Goal: Task Accomplishment & Management: Complete application form

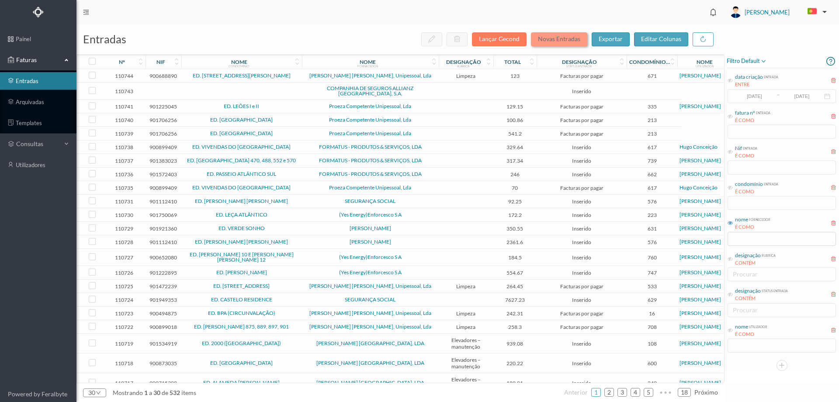
click at [568, 40] on button "Novas Entradas" at bounding box center [559, 39] width 56 height 14
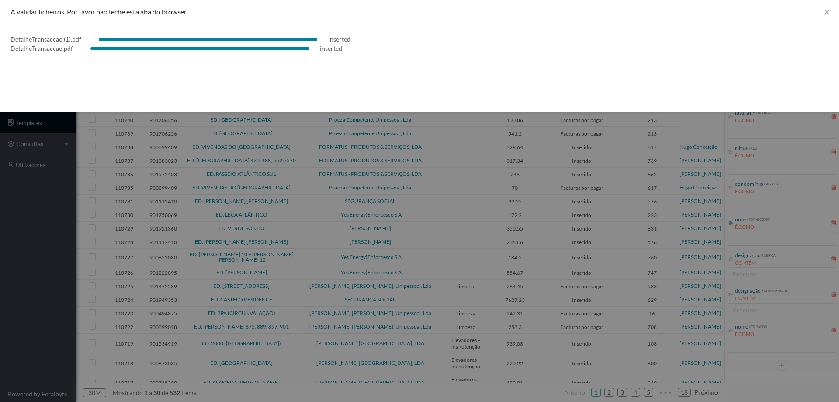
drag, startPoint x: 0, startPoint y: 280, endPoint x: 52, endPoint y: 256, distance: 57.7
click at [0, 280] on div at bounding box center [419, 201] width 839 height 402
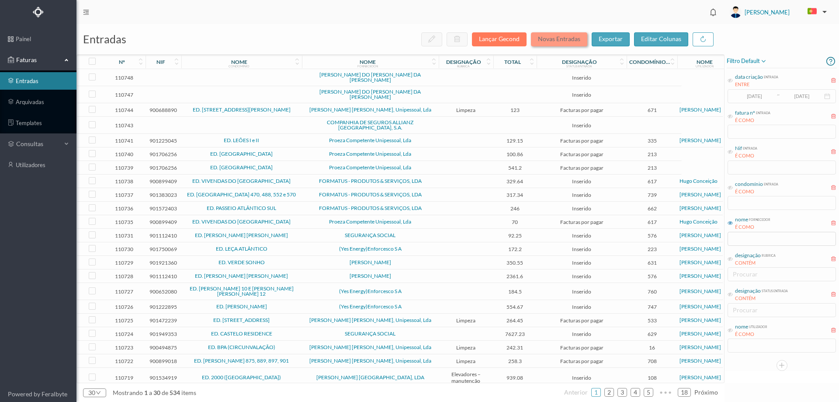
click at [557, 43] on button "Novas Entradas" at bounding box center [559, 39] width 56 height 14
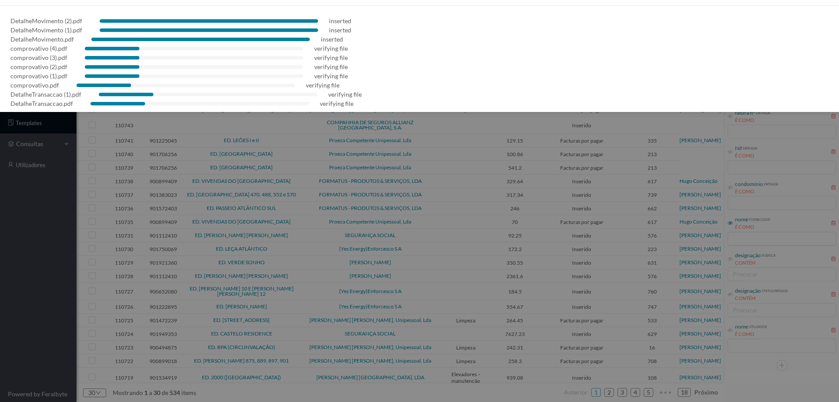
scroll to position [25, 0]
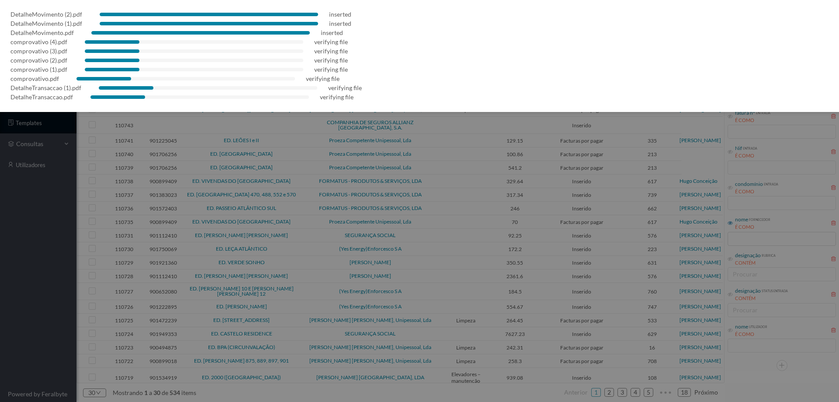
click at [9, 239] on div at bounding box center [419, 201] width 839 height 402
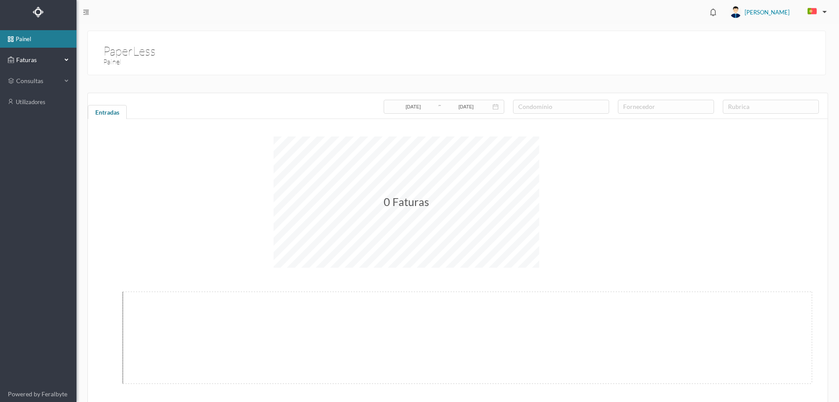
click at [24, 56] on span "Faturas" at bounding box center [38, 59] width 48 height 9
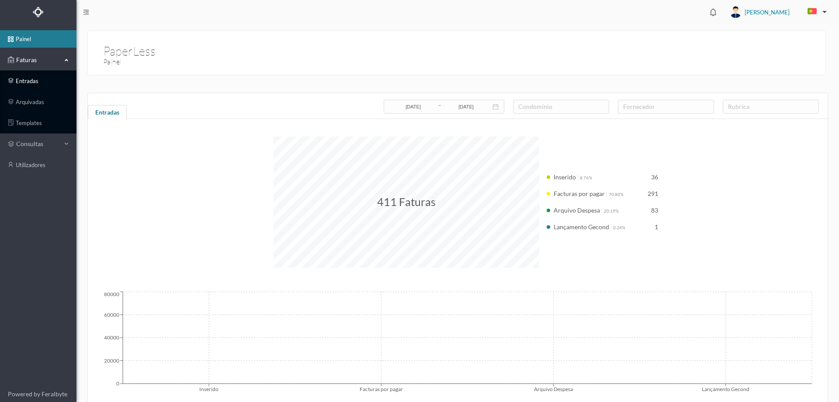
click at [35, 76] on link "entradas" at bounding box center [38, 80] width 76 height 17
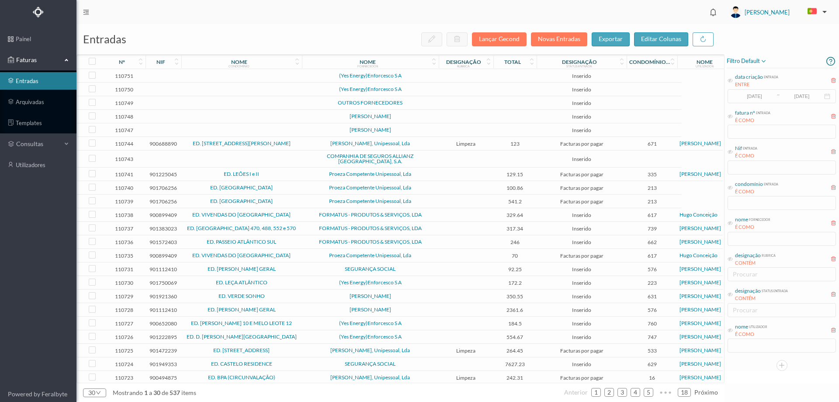
click at [448, 125] on td at bounding box center [466, 130] width 55 height 14
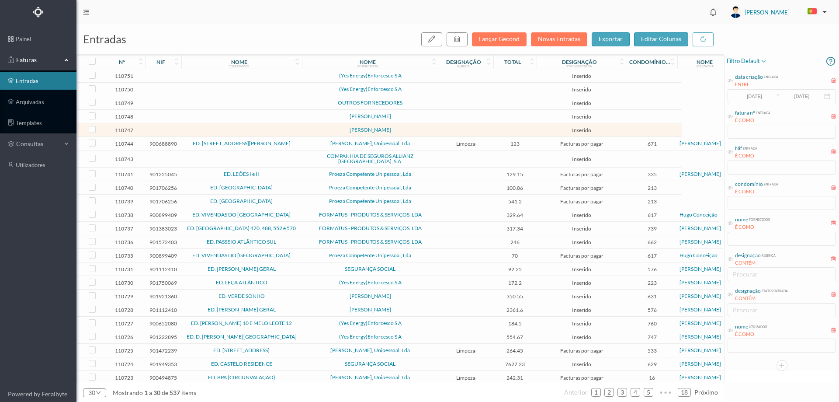
click at [448, 125] on td at bounding box center [466, 130] width 55 height 14
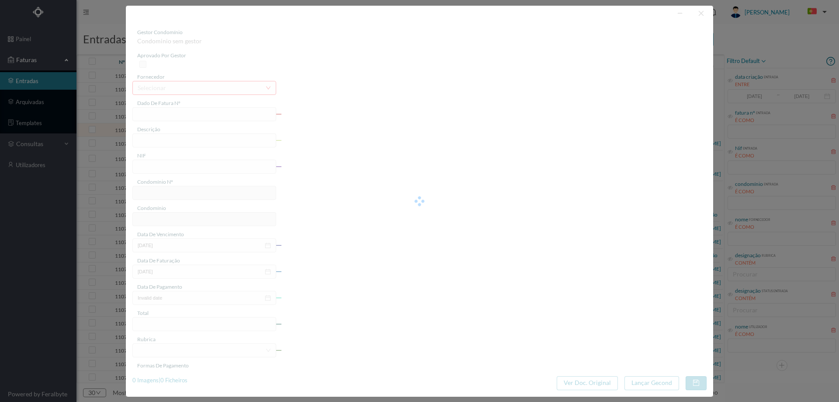
type input "ITO"
type input "0"
type input "Invalid date"
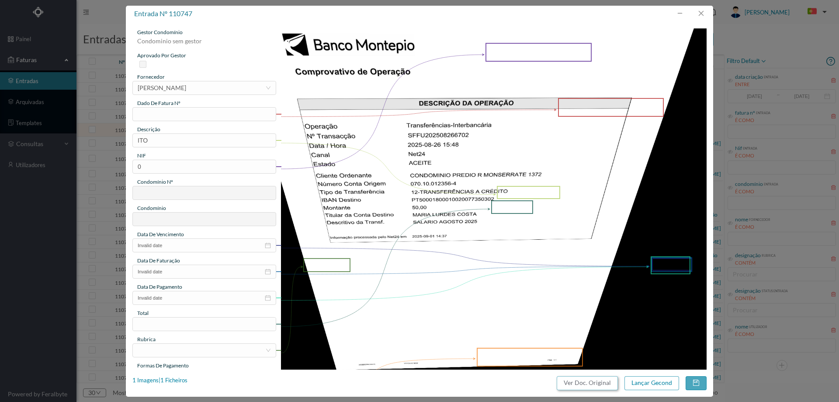
click at [584, 377] on button "Ver Doc. Original" at bounding box center [587, 383] width 61 height 14
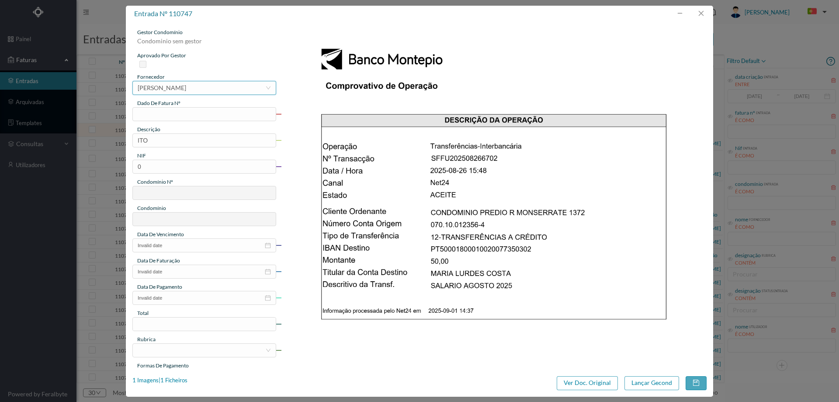
click at [186, 86] on div "[PERSON_NAME]" at bounding box center [162, 87] width 48 height 13
type input "[PERSON_NAME]"
click at [165, 110] on input "text" at bounding box center [204, 114] width 144 height 14
type input "SALARIO [DATE]"
drag, startPoint x: 134, startPoint y: 138, endPoint x: 62, endPoint y: 127, distance: 73.0
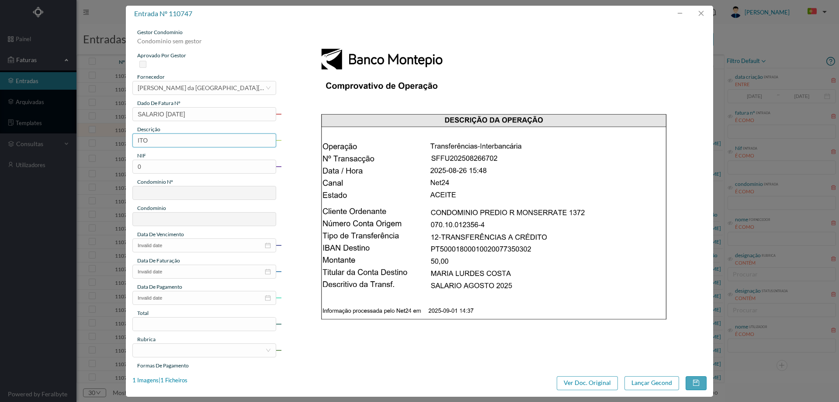
click at [62, 127] on div "entrada nº 110747 gestor condomínio Condominio sem gestor aprovado por gestor f…" at bounding box center [419, 201] width 839 height 402
type input "Limpeza [DATE]"
click at [239, 173] on div "gestor condomínio Condominio sem gestor aprovado por gestor fornecedor selecion…" at bounding box center [204, 231] width 144 height 407
click at [235, 170] on input "0" at bounding box center [204, 166] width 144 height 14
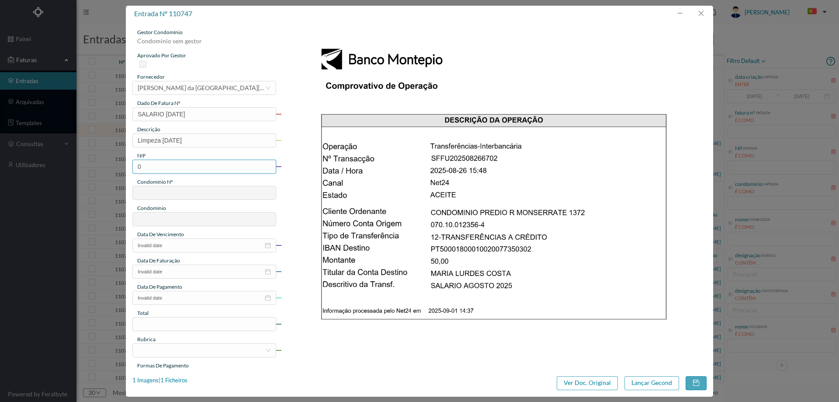
click at [235, 170] on input "0" at bounding box center [204, 166] width 144 height 14
paste input "900893664"
type input "900893664"
type input "748"
type input "ED. [STREET_ADDRESS]"
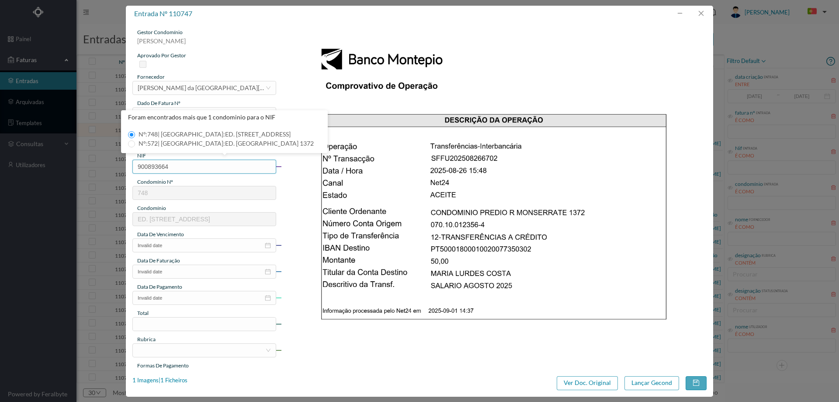
type input "900893664"
click at [184, 131] on span "Nº: 748 | Nome: ED. [STREET_ADDRESS]" at bounding box center [214, 133] width 159 height 7
click at [135, 131] on input "Nº: 748 | Nome: ED. [STREET_ADDRESS]" at bounding box center [131, 134] width 7 height 7
click at [180, 243] on input "Invalid date" at bounding box center [204, 245] width 144 height 14
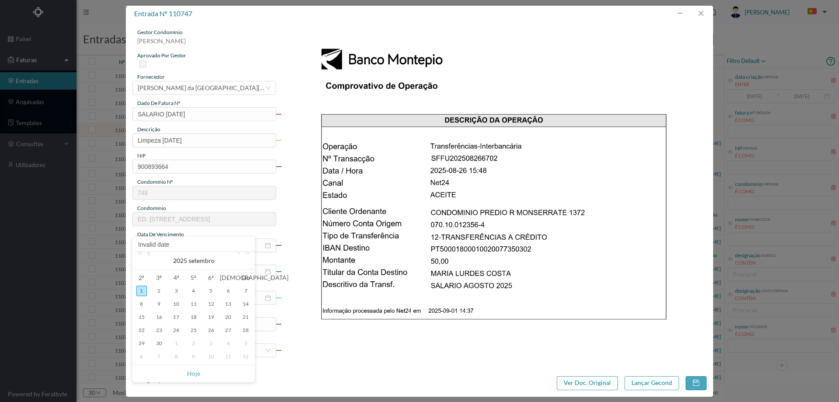
click at [148, 255] on link at bounding box center [149, 260] width 8 height 17
click at [249, 341] on div "31" at bounding box center [245, 343] width 10 height 10
type input "[DATE]"
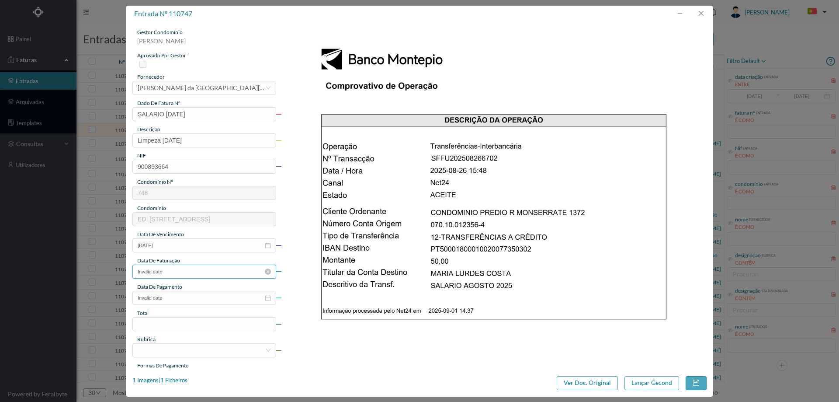
click at [188, 276] on input "Invalid date" at bounding box center [204, 271] width 144 height 14
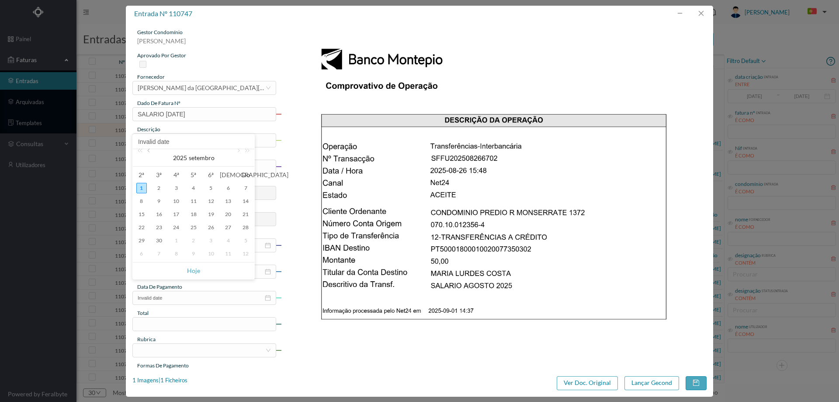
click at [147, 149] on link at bounding box center [149, 157] width 8 height 17
click at [246, 242] on div "31" at bounding box center [245, 240] width 10 height 10
type input "[DATE]"
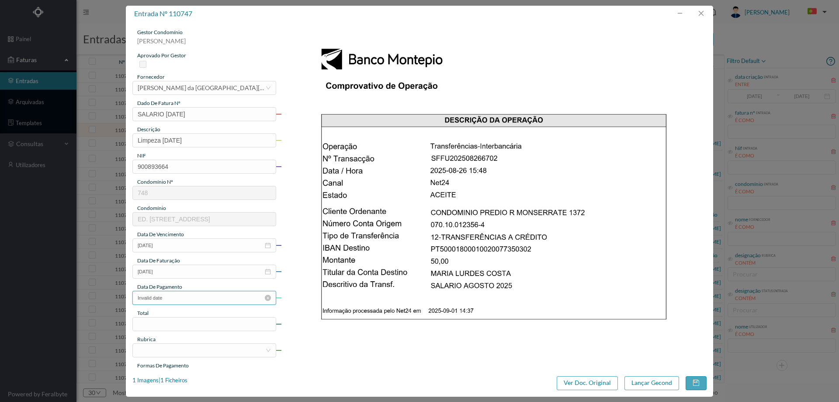
click at [197, 299] on input "Invalid date" at bounding box center [204, 298] width 144 height 14
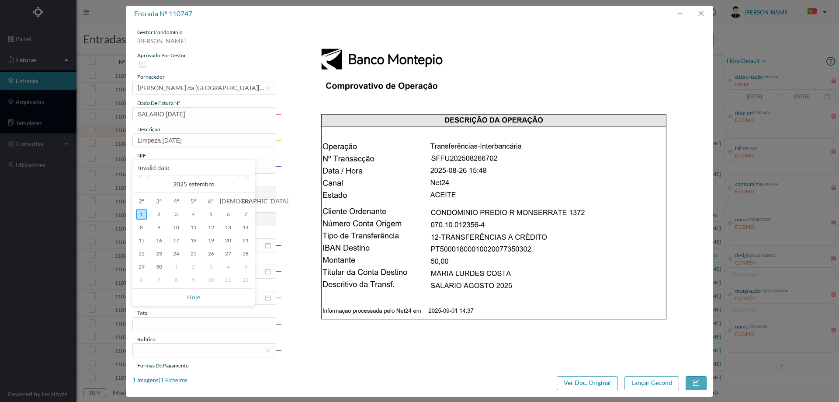
click at [149, 177] on link at bounding box center [149, 183] width 8 height 17
click at [165, 264] on td "26" at bounding box center [158, 266] width 17 height 13
type input "[DATE]"
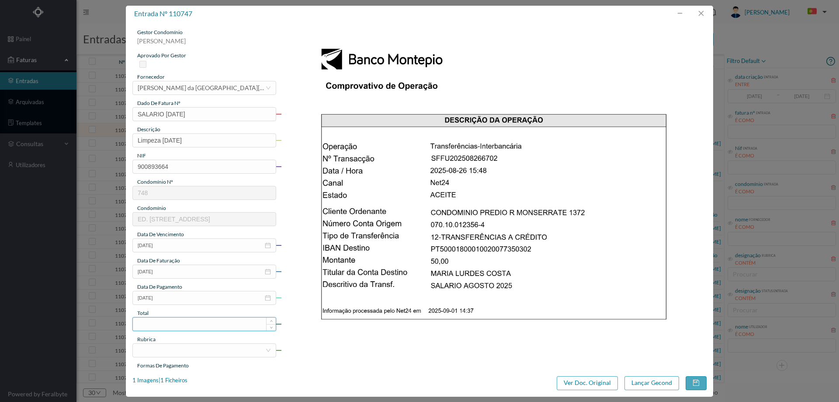
click at [175, 322] on input at bounding box center [204, 323] width 143 height 13
type input "50.00"
click at [177, 355] on div at bounding box center [202, 349] width 128 height 13
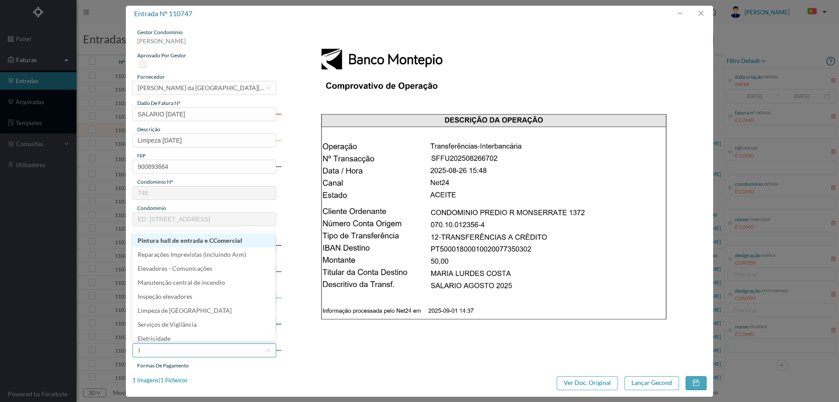
type input "li"
click at [181, 259] on li "Limpeza" at bounding box center [203, 254] width 143 height 14
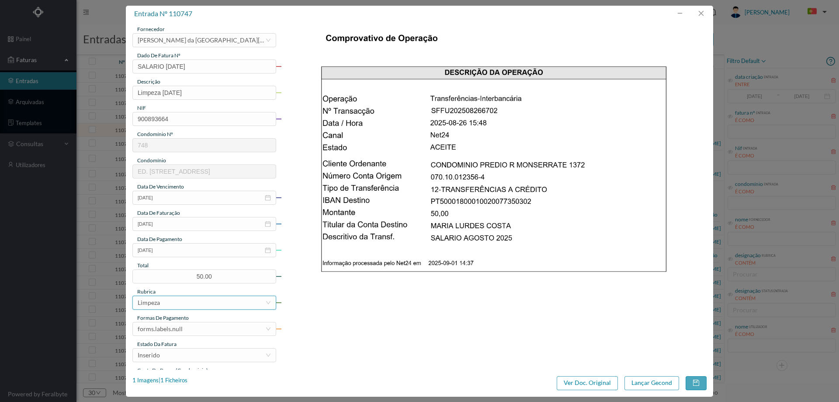
scroll to position [87, 0]
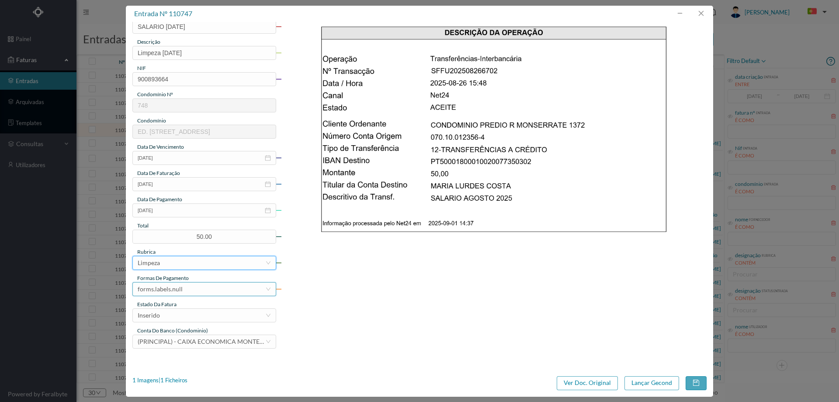
click at [180, 285] on div "forms.labels.null" at bounding box center [160, 288] width 45 height 13
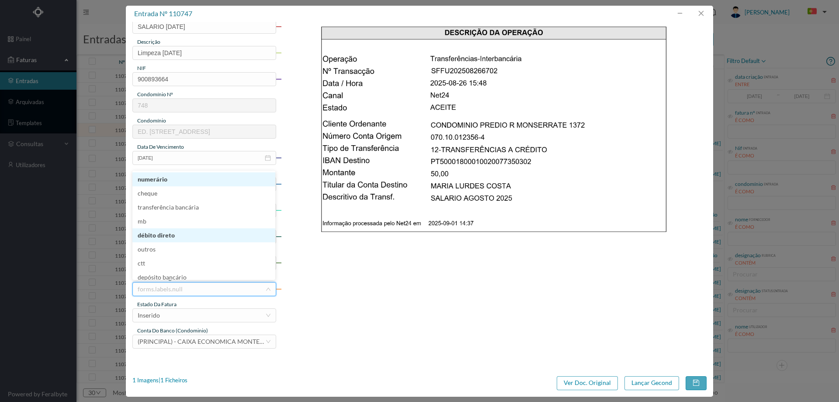
scroll to position [3, 0]
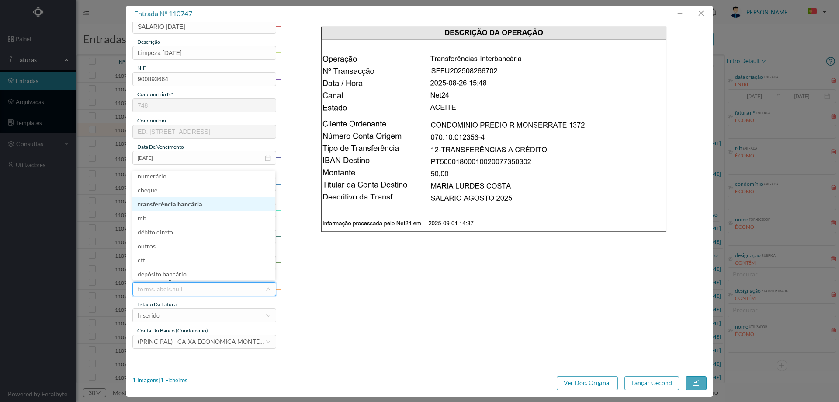
click at [185, 204] on li "transferência bancária" at bounding box center [203, 204] width 143 height 14
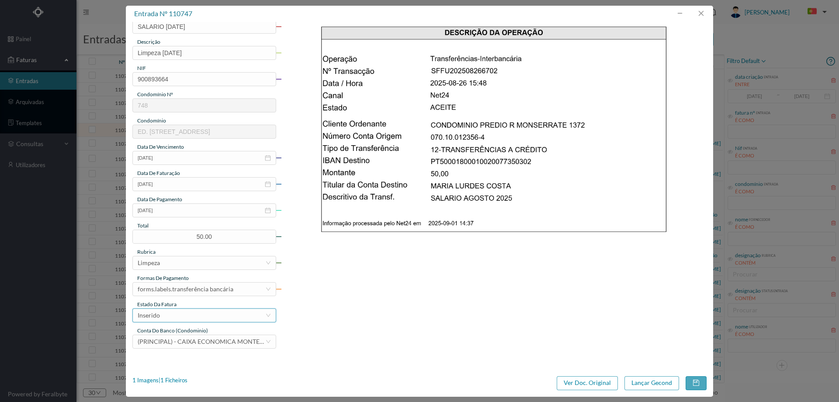
click at [181, 317] on div "Inserido" at bounding box center [202, 314] width 128 height 13
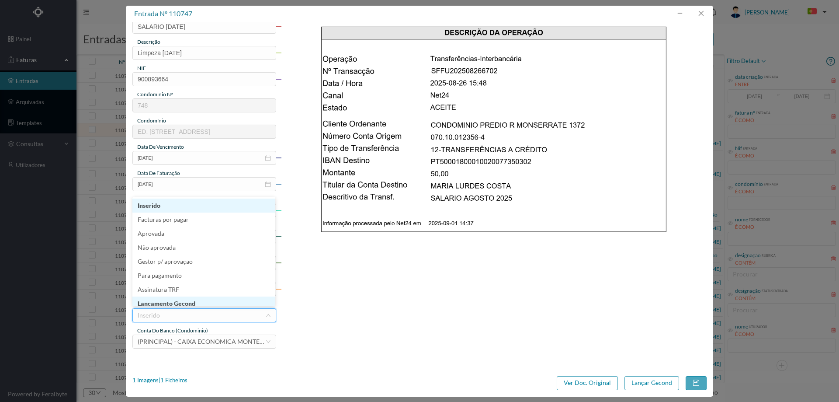
scroll to position [4, 0]
click at [184, 299] on li "Lançamento Gecond" at bounding box center [203, 299] width 143 height 14
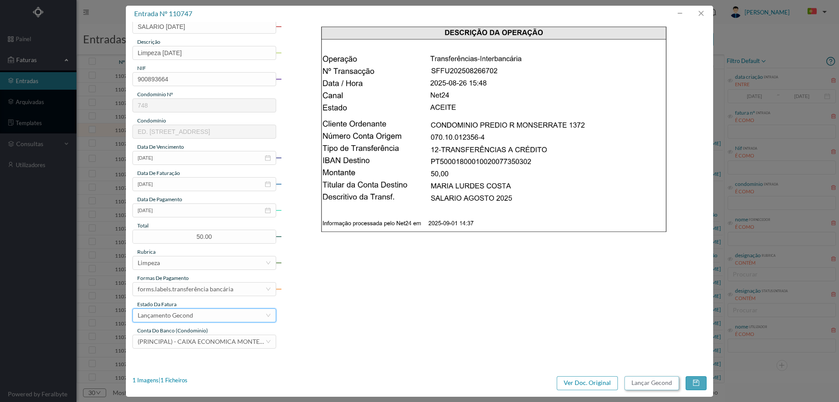
click at [661, 383] on button "Lançar Gecond" at bounding box center [651, 383] width 55 height 14
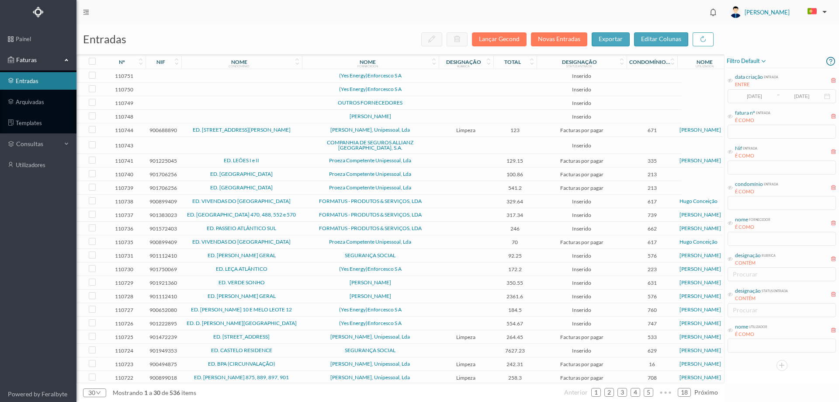
click at [438, 113] on td "[PERSON_NAME]" at bounding box center [370, 117] width 137 height 14
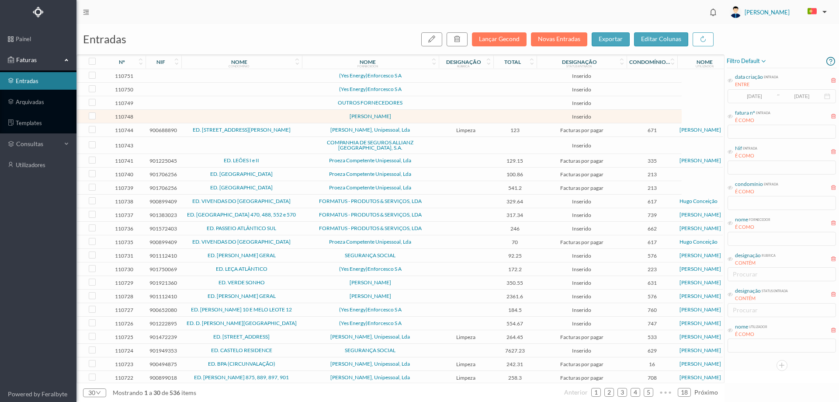
click at [438, 113] on td "[PERSON_NAME]" at bounding box center [370, 117] width 137 height 14
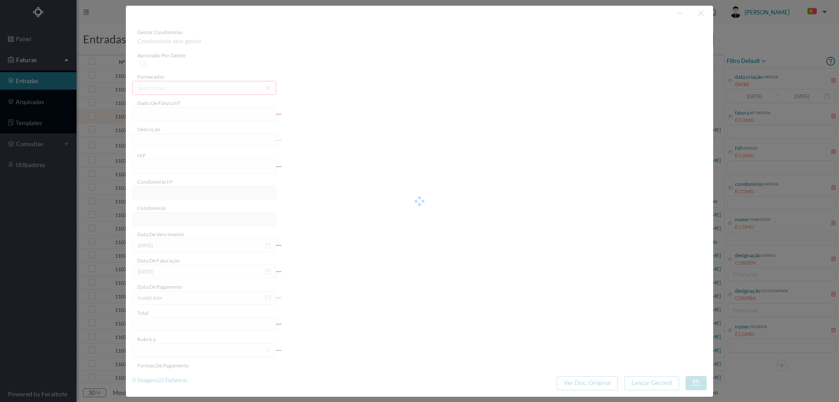
type input "0"
type input "Invalid date"
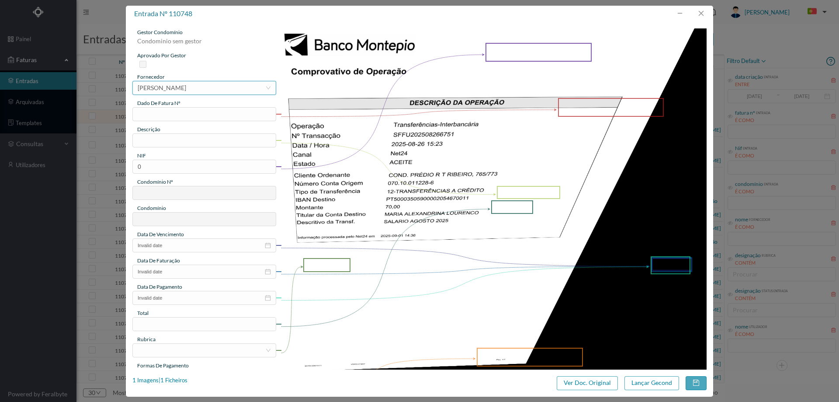
click at [186, 90] on div "[PERSON_NAME]" at bounding box center [162, 87] width 48 height 13
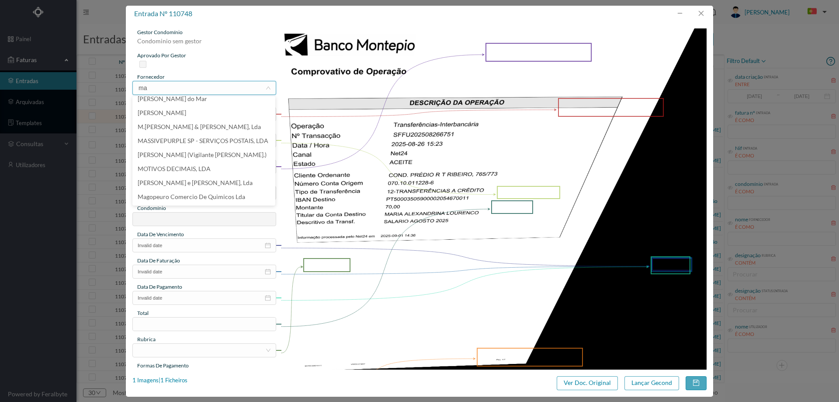
scroll to position [0, 0]
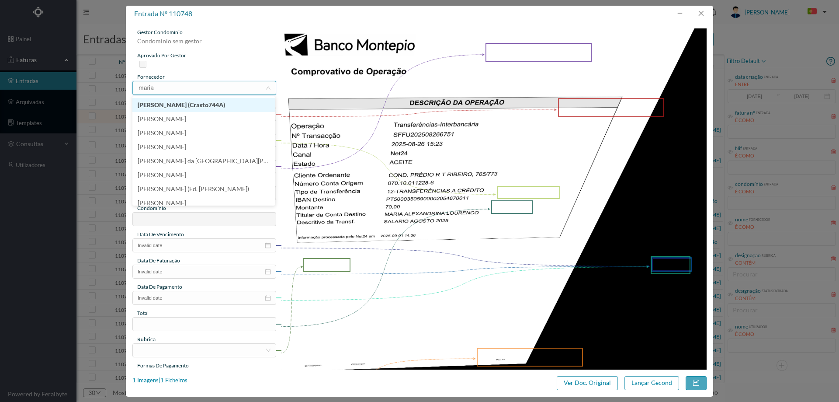
type input "[PERSON_NAME]"
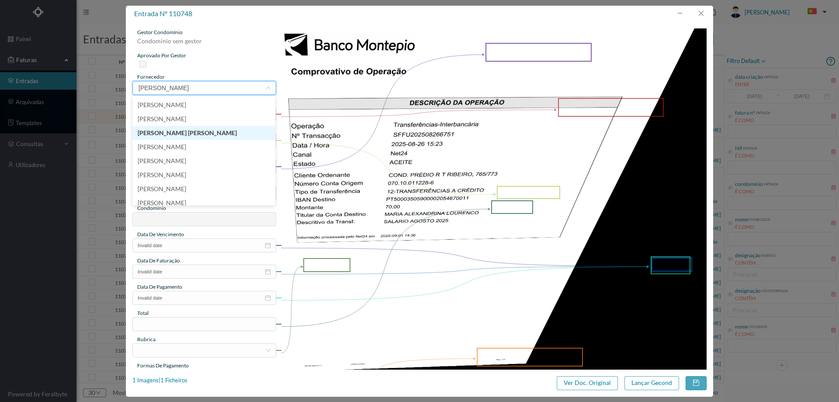
click at [215, 133] on li "[PERSON_NAME] [PERSON_NAME]" at bounding box center [203, 133] width 143 height 14
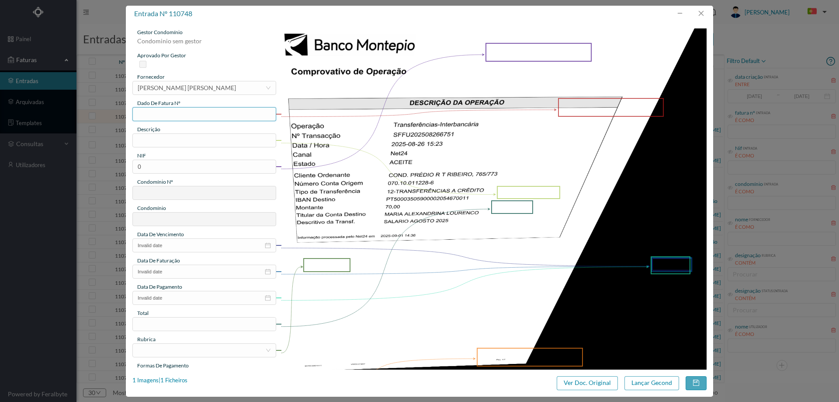
click at [194, 118] on input "text" at bounding box center [204, 114] width 144 height 14
type input "SALARIO [DATE]"
click at [186, 139] on input "text" at bounding box center [204, 140] width 144 height 14
type input "Limpeza [DATE]"
click at [170, 166] on input "0" at bounding box center [204, 166] width 144 height 14
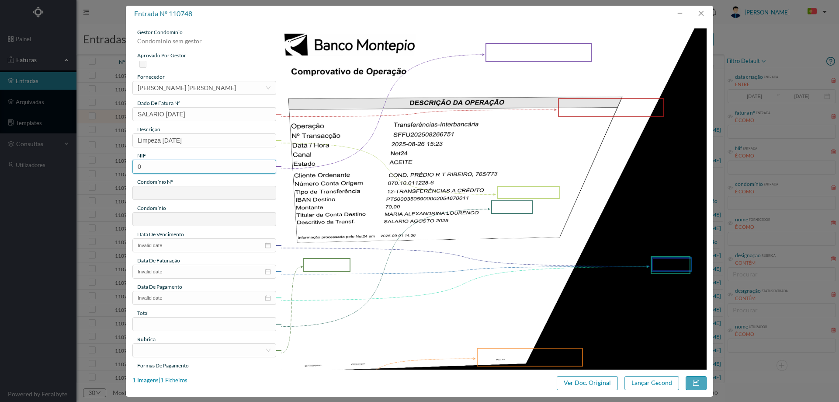
click at [170, 166] on input "0" at bounding box center [204, 166] width 144 height 14
paste input "902096281"
type input "902096281"
type input "363"
type input "ED. [PERSON_NAME] 765 A 773"
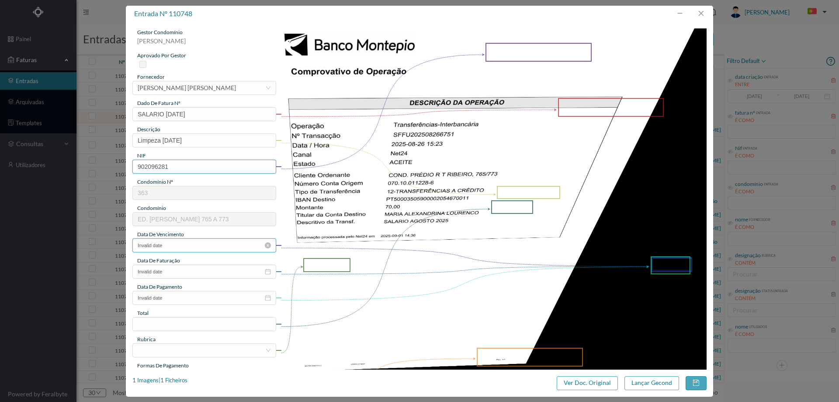
type input "902096281"
click at [187, 242] on input "Invalid date" at bounding box center [204, 245] width 144 height 14
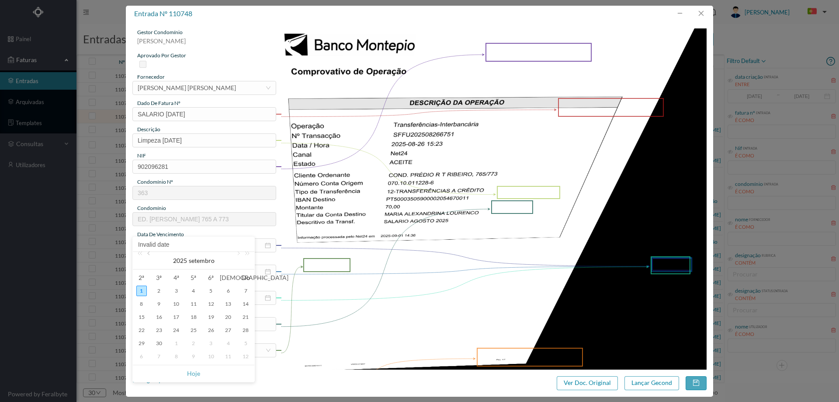
click at [150, 255] on link at bounding box center [149, 260] width 8 height 17
click at [246, 340] on div "31" at bounding box center [245, 343] width 10 height 10
type input "[DATE]"
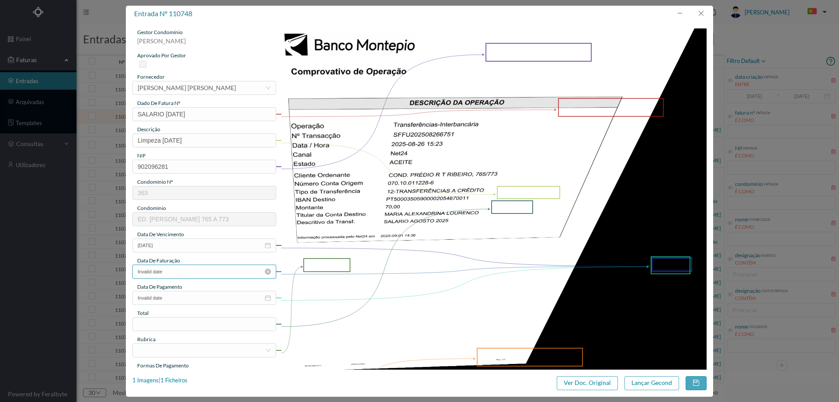
click at [228, 271] on input "Invalid date" at bounding box center [204, 271] width 144 height 14
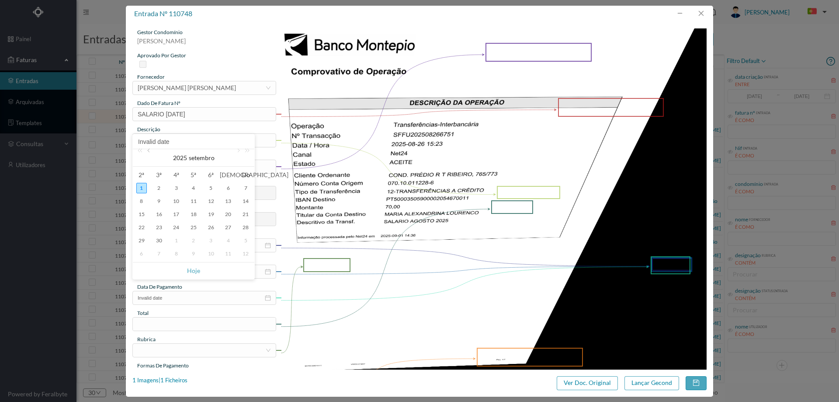
click at [146, 153] on link at bounding box center [149, 157] width 8 height 17
click at [242, 242] on div "31" at bounding box center [245, 240] width 10 height 10
type input "[DATE]"
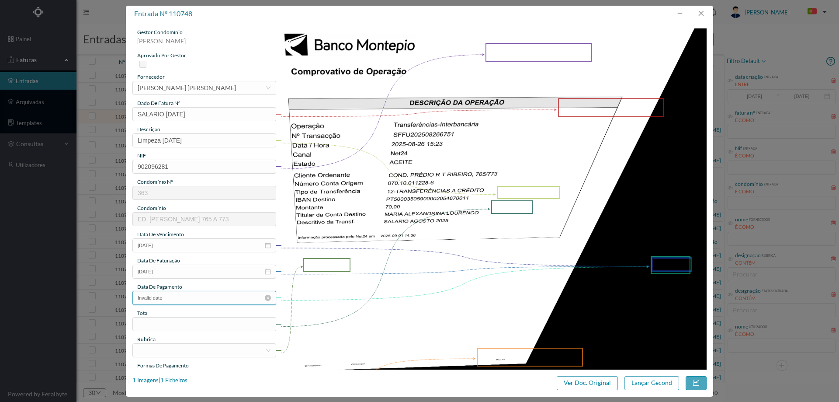
click at [205, 297] on input "Invalid date" at bounding box center [204, 298] width 144 height 14
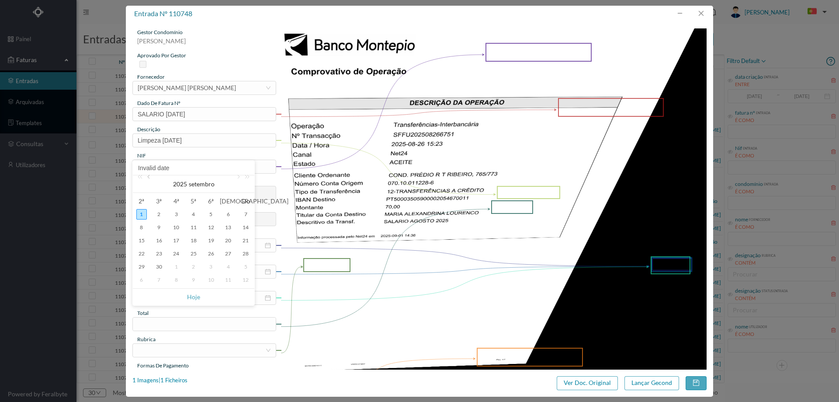
click at [149, 179] on link at bounding box center [149, 183] width 8 height 17
click at [161, 266] on div "26" at bounding box center [159, 266] width 10 height 10
type input "[DATE]"
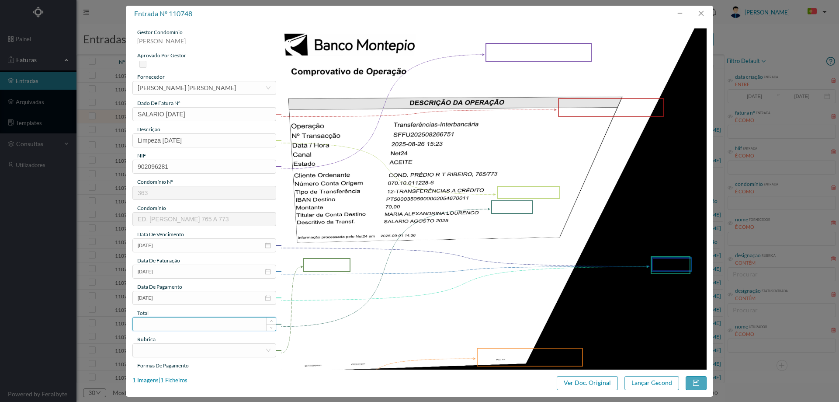
click at [193, 317] on input at bounding box center [204, 323] width 143 height 13
type input "70.00"
click at [195, 352] on div at bounding box center [202, 349] width 128 height 13
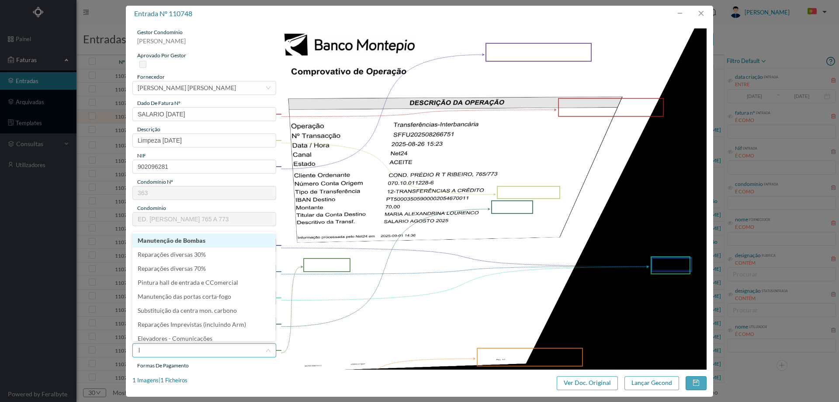
type input "li"
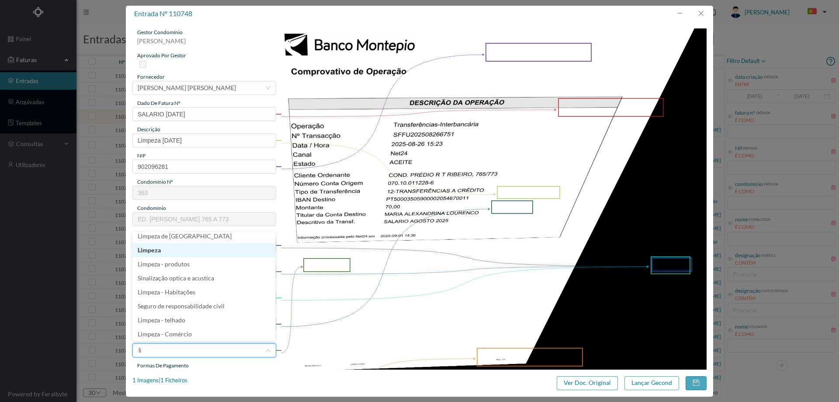
click at [168, 247] on li "Limpeza" at bounding box center [203, 250] width 143 height 14
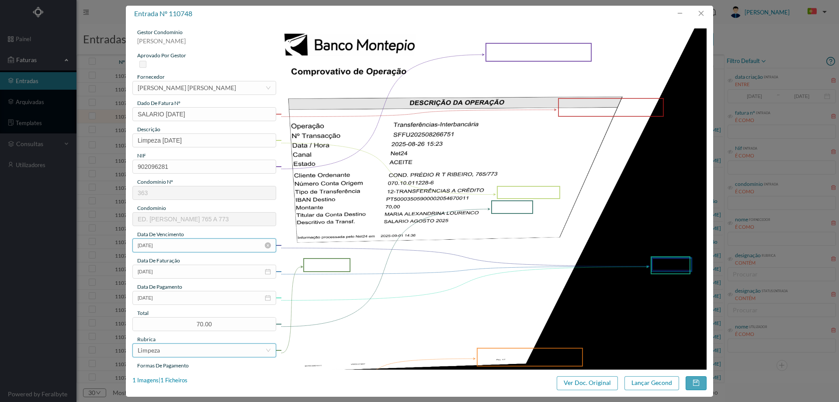
scroll to position [131, 0]
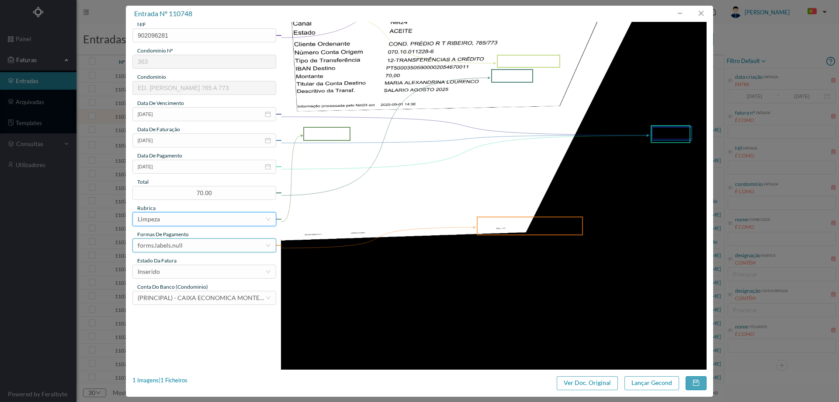
click at [176, 241] on div "forms.labels.null" at bounding box center [160, 245] width 45 height 13
click at [177, 287] on li "transferência bancária" at bounding box center [203, 290] width 143 height 14
click at [178, 266] on div "Inserido" at bounding box center [202, 271] width 128 height 13
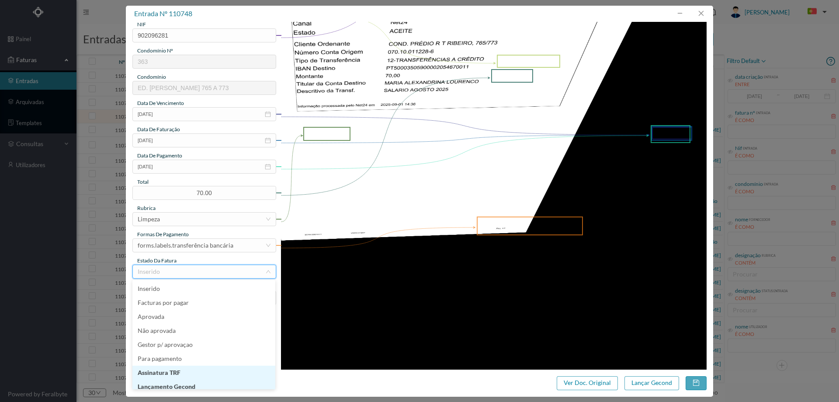
scroll to position [4, 0]
drag, startPoint x: 174, startPoint y: 384, endPoint x: 193, endPoint y: 379, distance: 19.5
click at [174, 383] on li "Lançamento Gecond" at bounding box center [203, 382] width 143 height 14
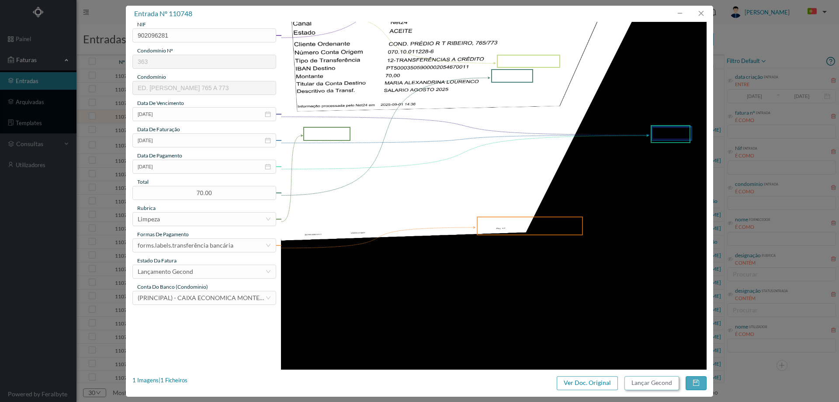
click at [653, 380] on button "Lançar Gecond" at bounding box center [651, 383] width 55 height 14
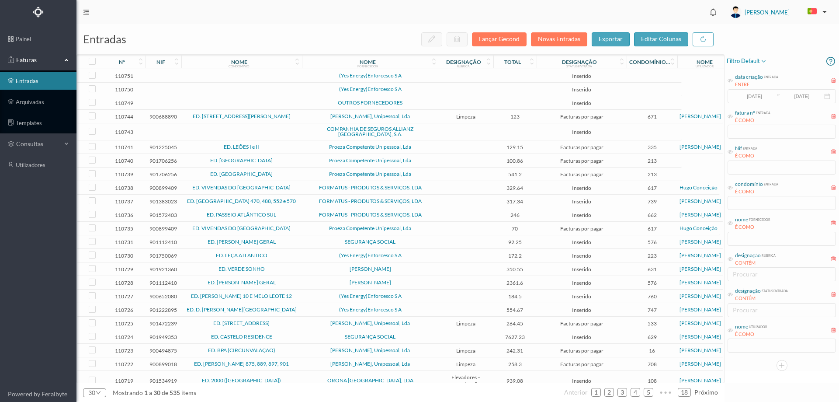
click at [423, 100] on td "OUTROS FORNECEDORES" at bounding box center [370, 103] width 137 height 14
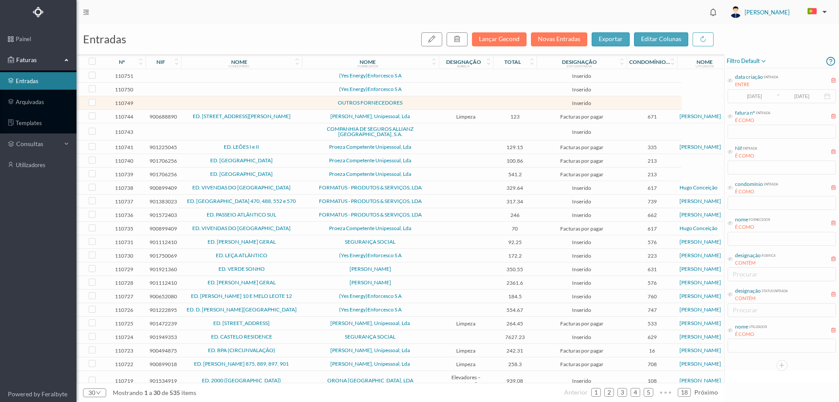
click at [423, 100] on td "OUTROS FORNECEDORES" at bounding box center [370, 103] width 137 height 14
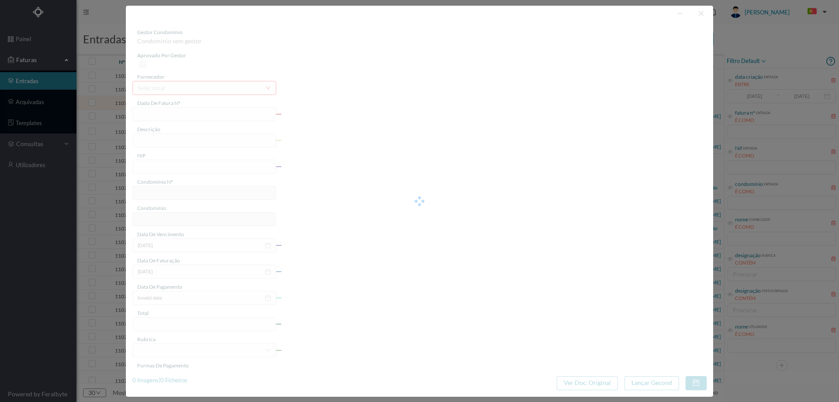
type input "0"
type input "Invalid date"
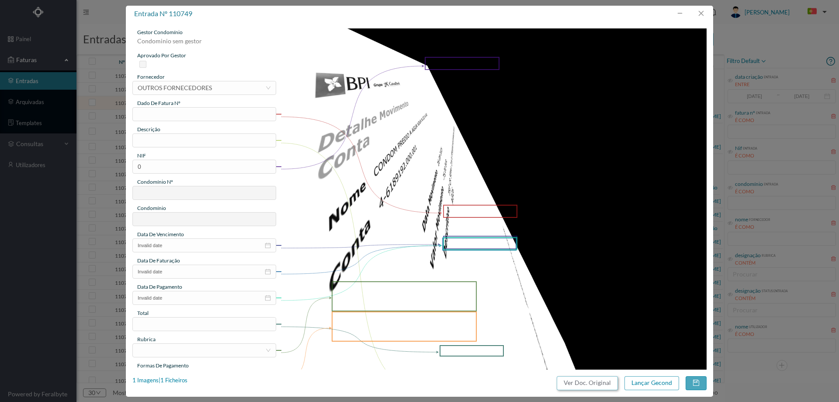
click at [602, 379] on button "Ver Doc. Original" at bounding box center [587, 383] width 61 height 14
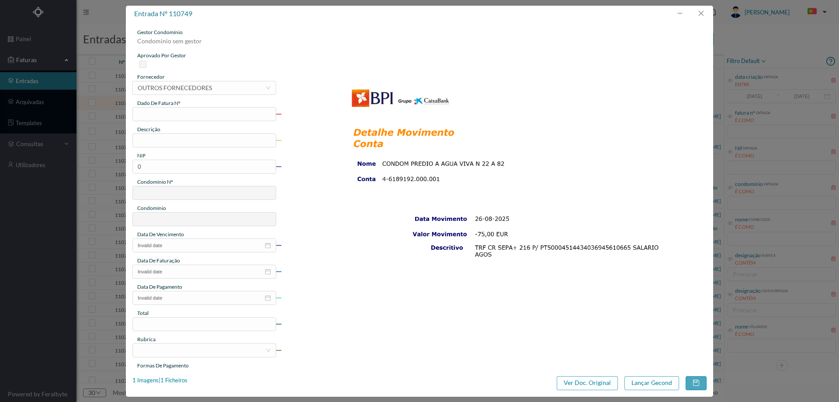
click at [230, 97] on div "gestor condomínio Condominio sem gestor aprovado por gestor fornecedor selecion…" at bounding box center [204, 231] width 144 height 407
click at [183, 83] on div "OUTROS FORNECEDORES" at bounding box center [175, 87] width 74 height 13
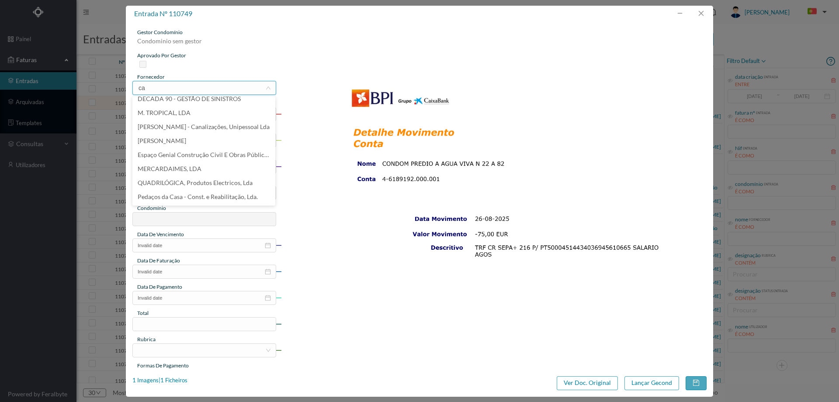
scroll to position [0, 0]
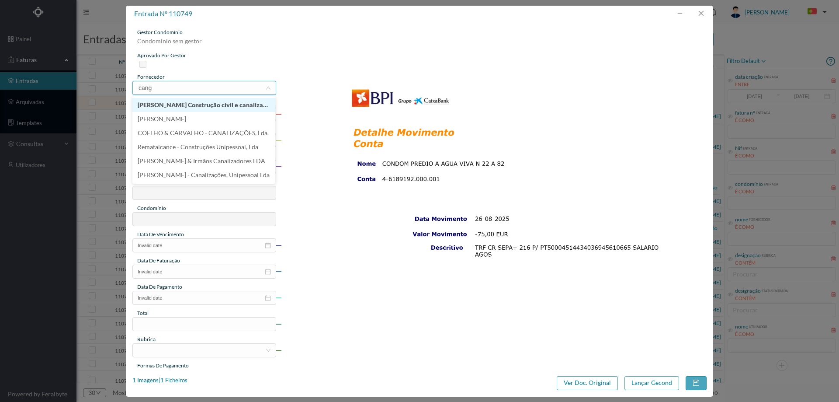
type input "canga"
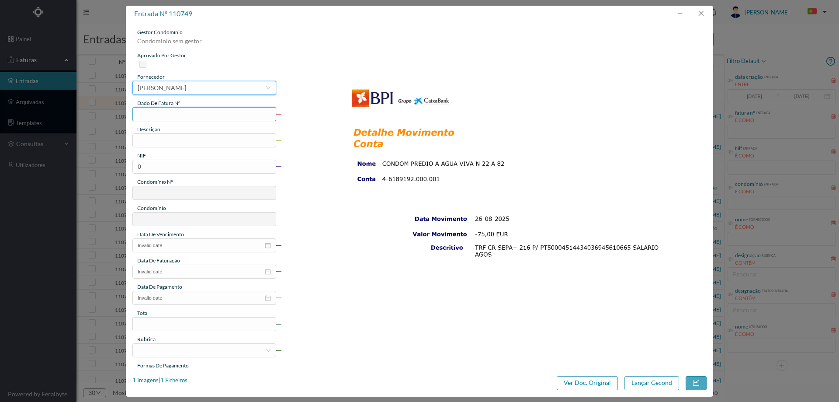
drag, startPoint x: 207, startPoint y: 103, endPoint x: 208, endPoint y: 112, distance: 9.3
click at [207, 104] on div "dado de fatura nº" at bounding box center [204, 103] width 144 height 8
click at [208, 114] on input "text" at bounding box center [204, 114] width 144 height 14
type input "SALARIO [DATE]"
click at [190, 149] on div "gestor condomínio Condominio sem gestor aprovado por gestor fornecedor selecion…" at bounding box center [204, 231] width 144 height 407
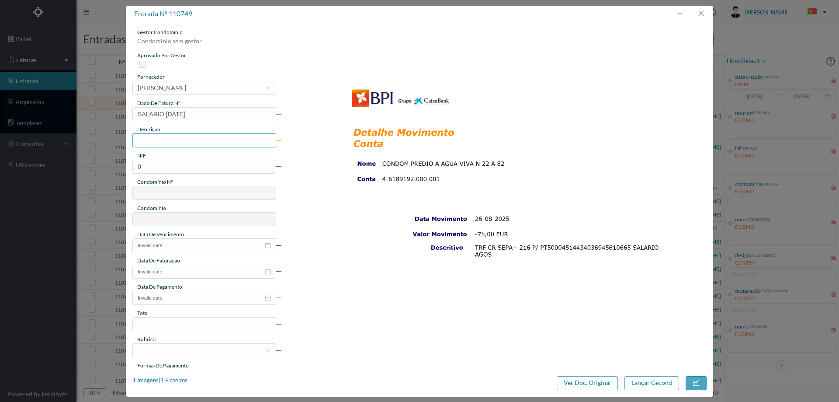
click at [188, 136] on input "text" at bounding box center [204, 140] width 144 height 14
type input "Limpeza [DATE]"
click at [152, 163] on input "0" at bounding box center [204, 166] width 144 height 14
paste input "901466948"
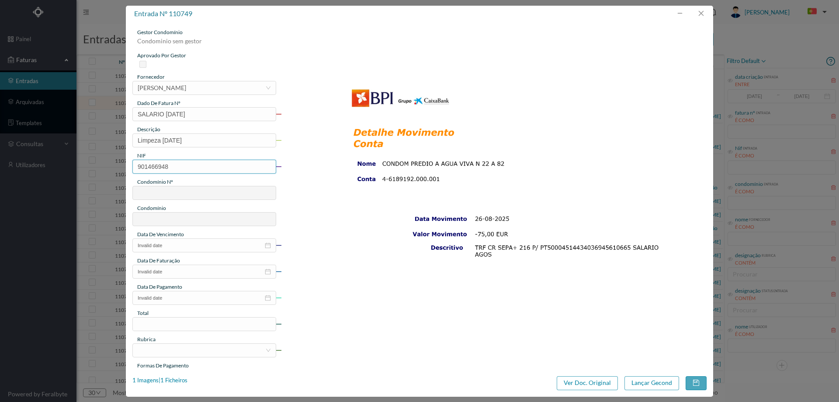
click at [139, 166] on input "901466948" at bounding box center [204, 166] width 144 height 14
type input "901466948"
type input "574"
type input "ED. ALAMEDA ÁGUA VIVA 36"
click at [186, 242] on input "Invalid date" at bounding box center [204, 245] width 144 height 14
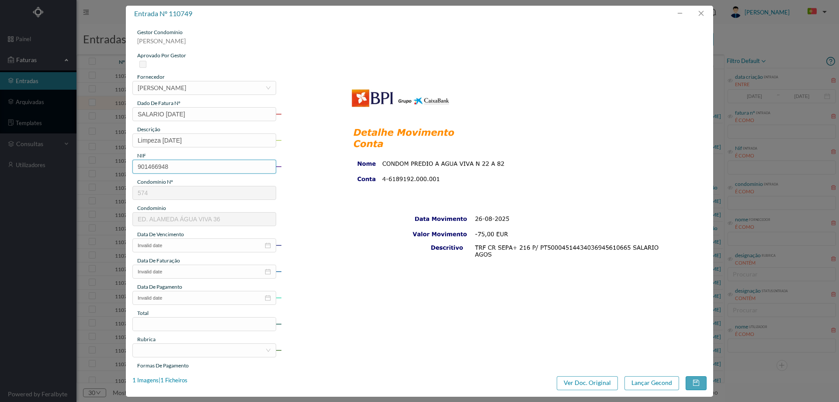
click at [180, 171] on input "901466948" at bounding box center [204, 166] width 144 height 14
type input "901466948"
click at [138, 144] on input "Nº: 745 | Nome: ED. ALAMEDA ÁGUA VIVA 22" at bounding box center [136, 143] width 7 height 7
type input "745"
type input "ED. ALAMEDA ÁGUA VIVA 22"
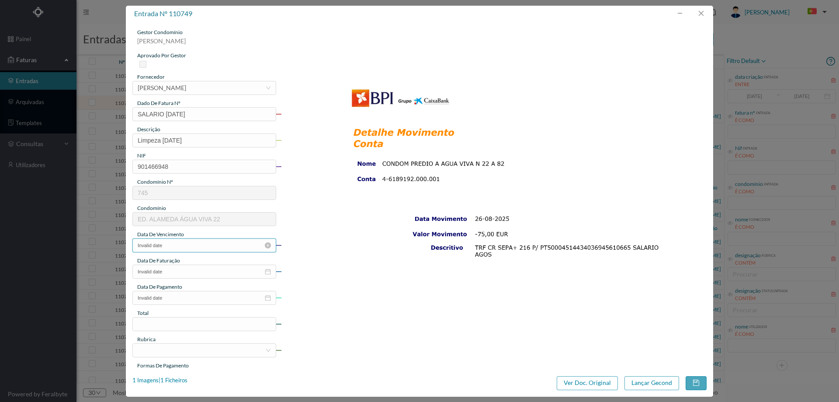
click at [184, 247] on input "Invalid date" at bounding box center [204, 245] width 144 height 14
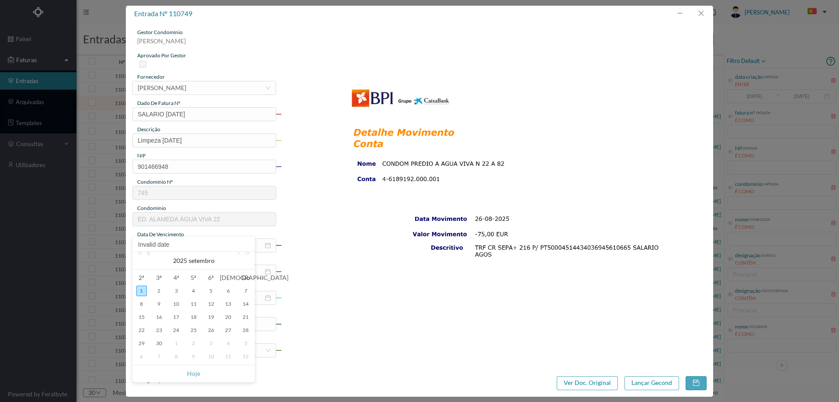
click at [151, 253] on link at bounding box center [149, 260] width 8 height 17
click at [246, 339] on div "31" at bounding box center [245, 343] width 10 height 10
type input "[DATE]"
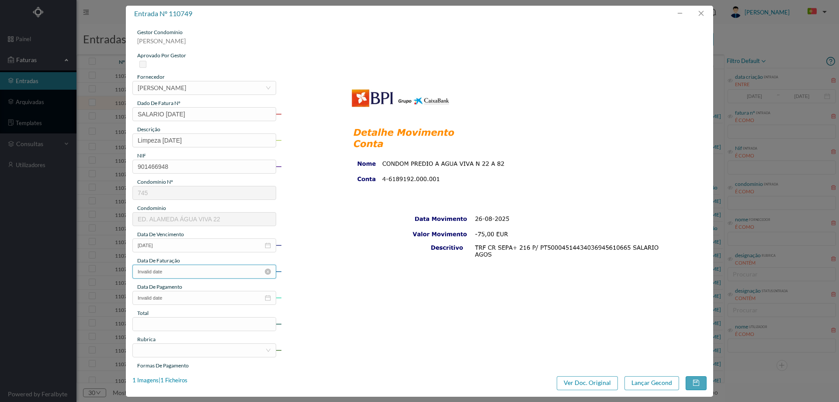
click at [227, 267] on input "Invalid date" at bounding box center [204, 271] width 144 height 14
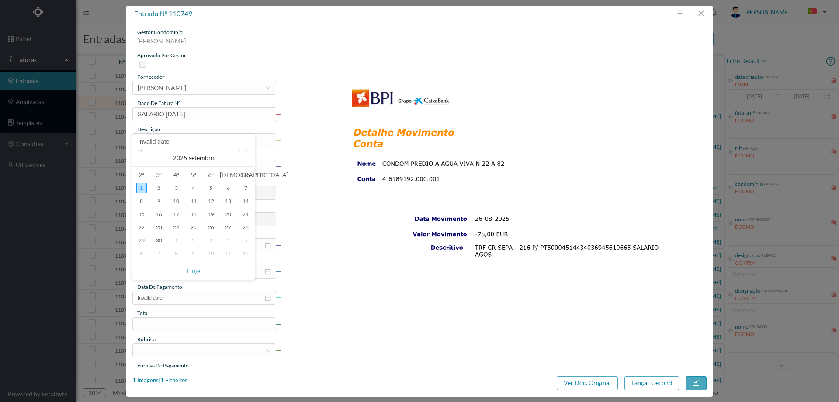
click at [149, 150] on link at bounding box center [149, 157] width 8 height 17
click at [244, 236] on div "31" at bounding box center [245, 240] width 10 height 10
type input "[DATE]"
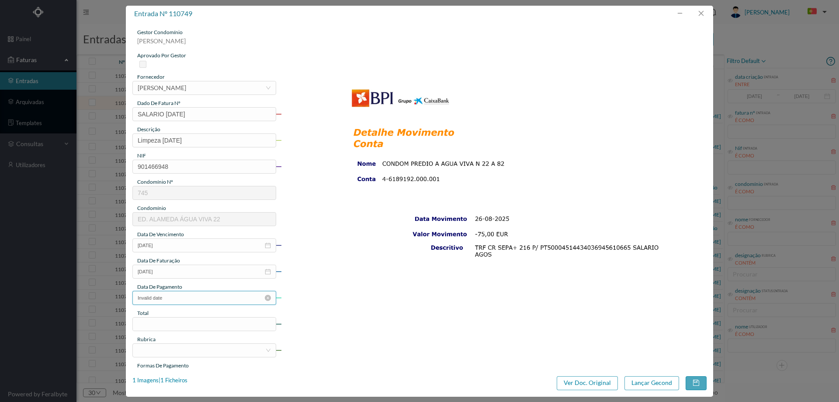
click at [183, 298] on input "Invalid date" at bounding box center [204, 298] width 144 height 14
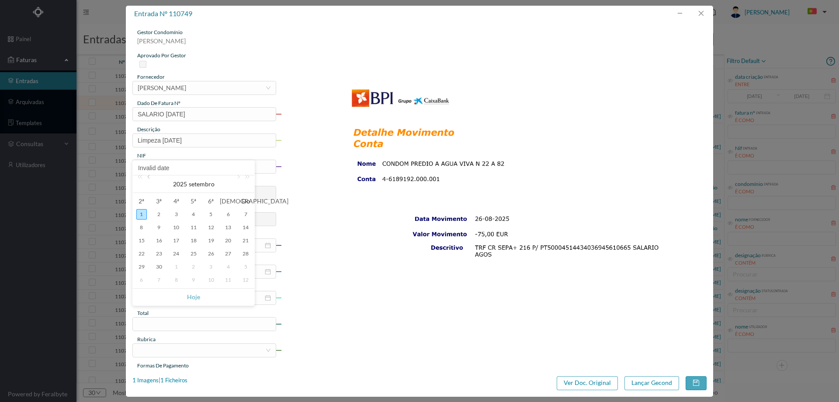
click at [147, 178] on link at bounding box center [149, 183] width 8 height 17
click at [160, 266] on div "26" at bounding box center [159, 266] width 10 height 10
type input "[DATE]"
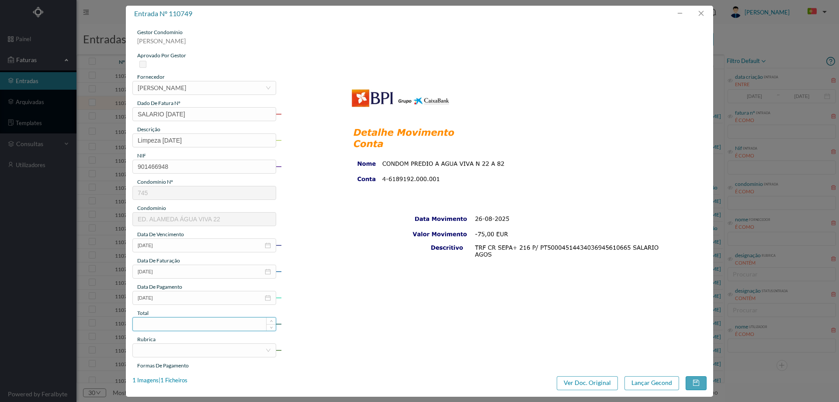
drag, startPoint x: 171, startPoint y: 329, endPoint x: 174, endPoint y: 325, distance: 4.9
click at [171, 328] on input at bounding box center [204, 323] width 143 height 13
type input "75.00"
click at [165, 352] on div at bounding box center [202, 349] width 128 height 13
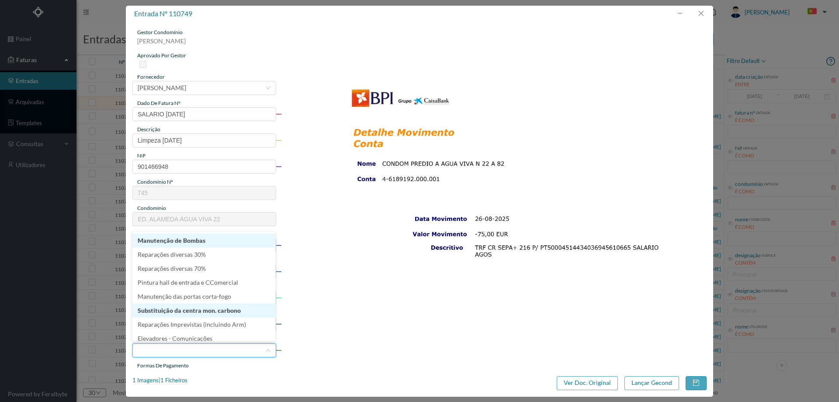
scroll to position [2, 0]
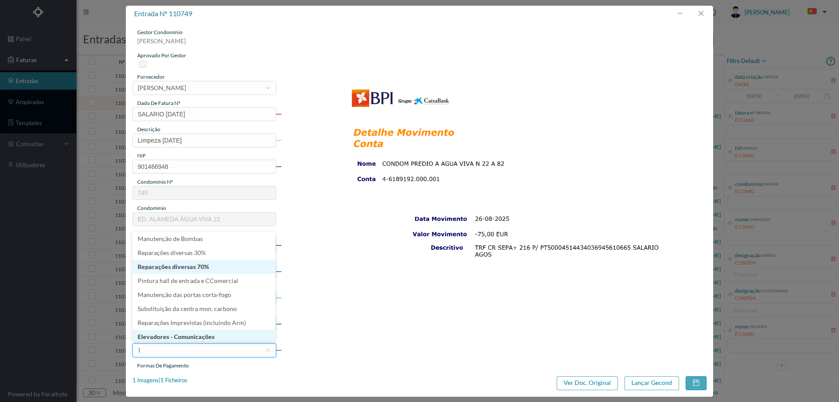
type input "li"
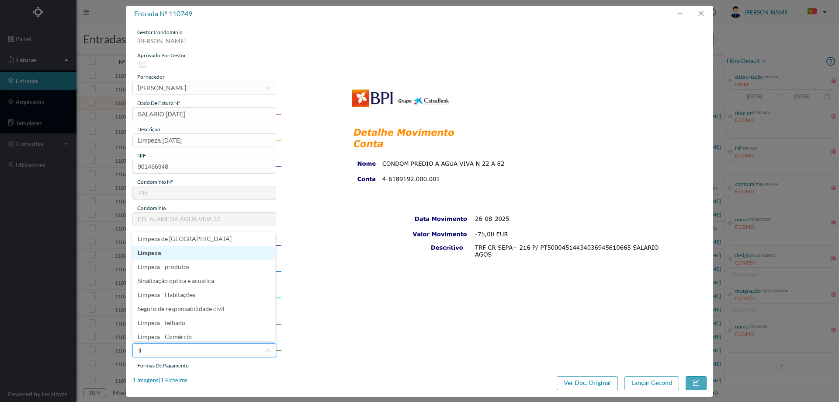
click at [194, 254] on li "Limpeza" at bounding box center [203, 253] width 143 height 14
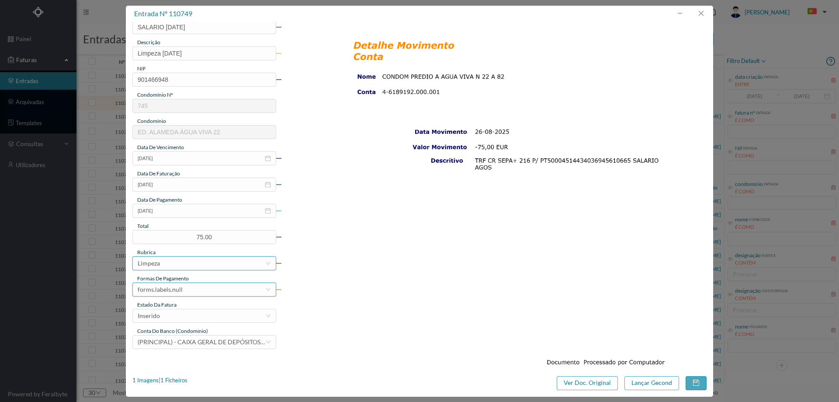
scroll to position [87, 0]
click at [198, 291] on div "forms.labels.null" at bounding box center [202, 288] width 128 height 13
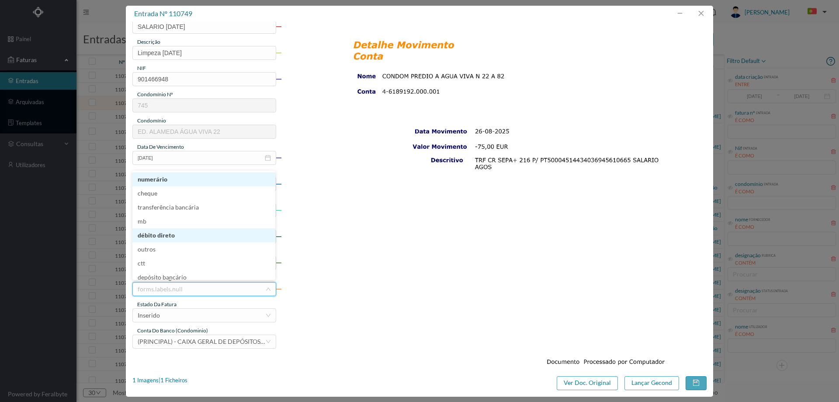
scroll to position [4, 0]
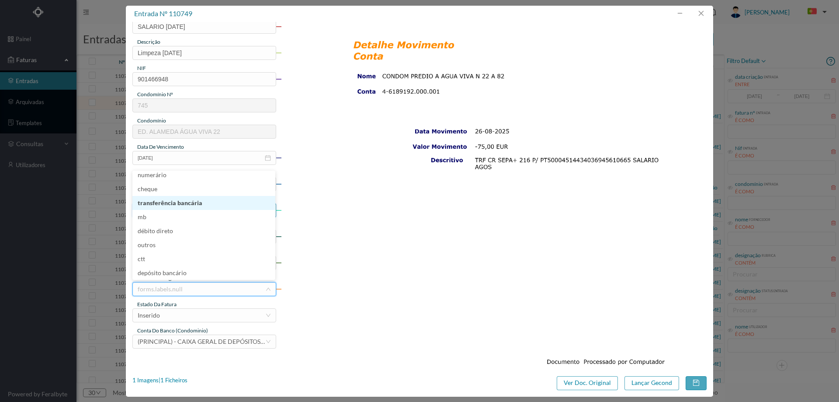
drag, startPoint x: 190, startPoint y: 196, endPoint x: 191, endPoint y: 211, distance: 15.3
click at [190, 197] on li "transferência bancária" at bounding box center [203, 203] width 143 height 14
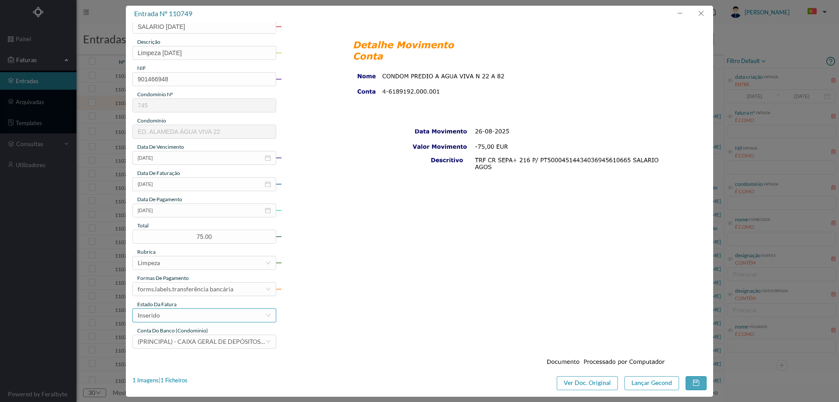
click at [184, 312] on div "Inserido" at bounding box center [202, 314] width 128 height 13
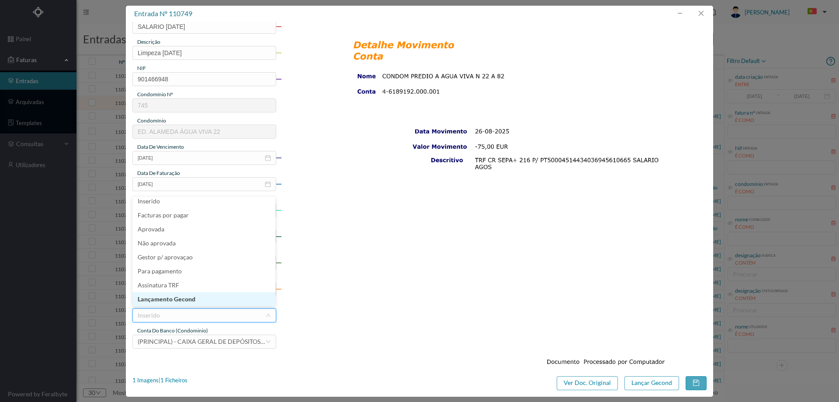
click at [180, 300] on li "Lançamento Gecond" at bounding box center [203, 299] width 143 height 14
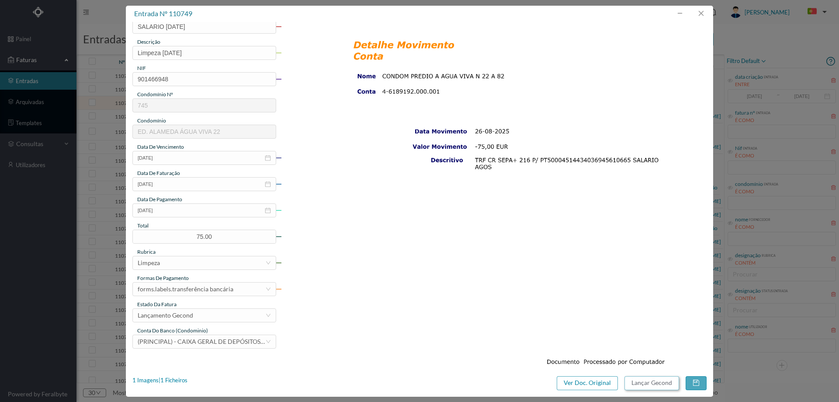
click at [668, 378] on button "Lançar Gecond" at bounding box center [651, 383] width 55 height 14
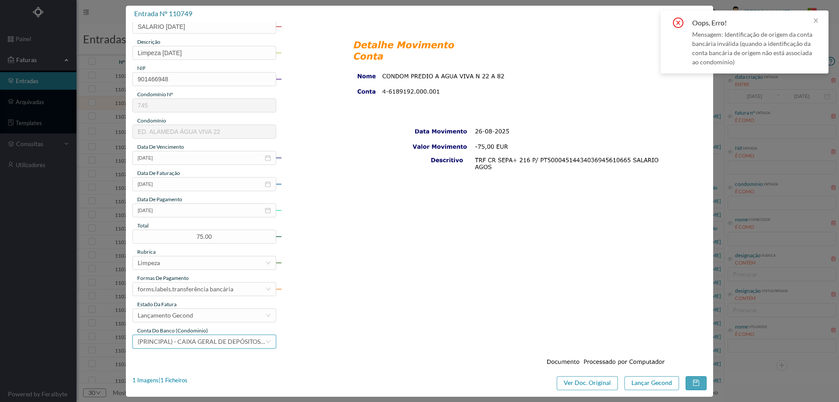
click at [251, 344] on span "(PRINCIPAL) - CAIXA GERAL DE DEPÓSITOS ([FINANCIAL_ID])" at bounding box center [224, 340] width 173 height 7
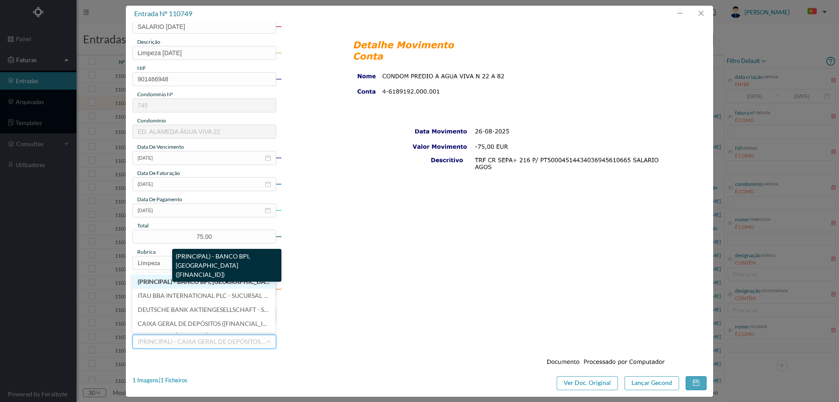
click at [187, 283] on span "(PRINCIPAL) - BANCO BPI, [GEOGRAPHIC_DATA] ([FINANCIAL_ID])" at bounding box center [231, 280] width 186 height 7
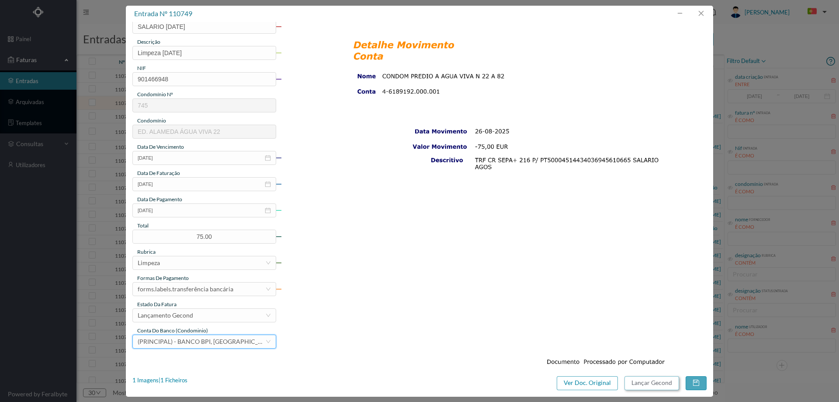
click at [650, 383] on button "Lançar Gecond" at bounding box center [651, 383] width 55 height 14
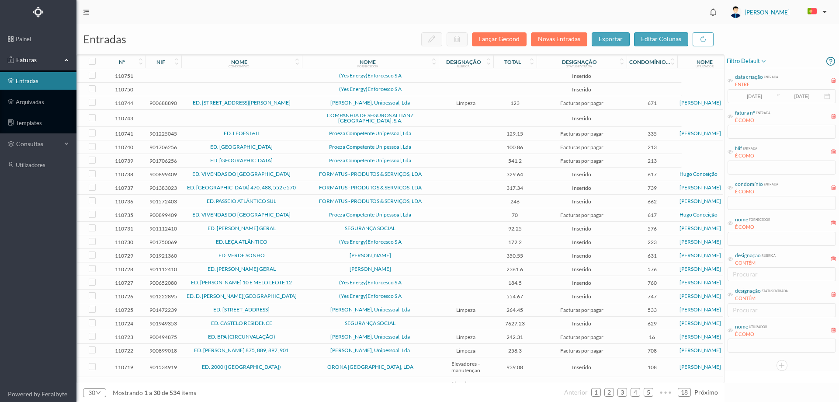
click at [417, 88] on span "(Yes Energy)Enforcesco S A" at bounding box center [370, 89] width 132 height 5
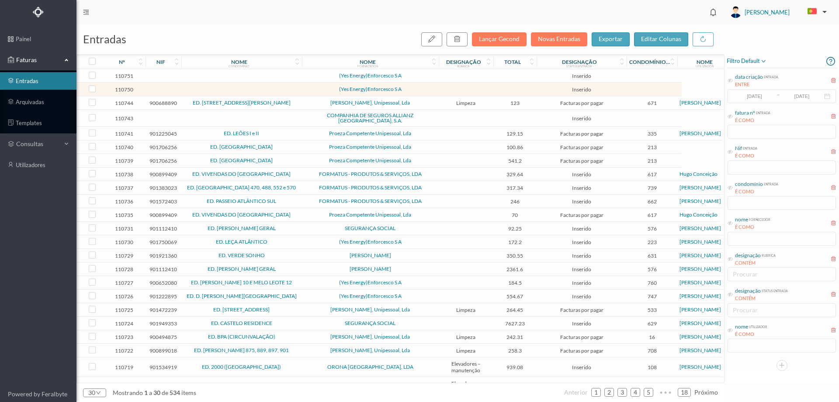
click at [417, 88] on span "(Yes Energy)Enforcesco S A" at bounding box center [370, 89] width 132 height 5
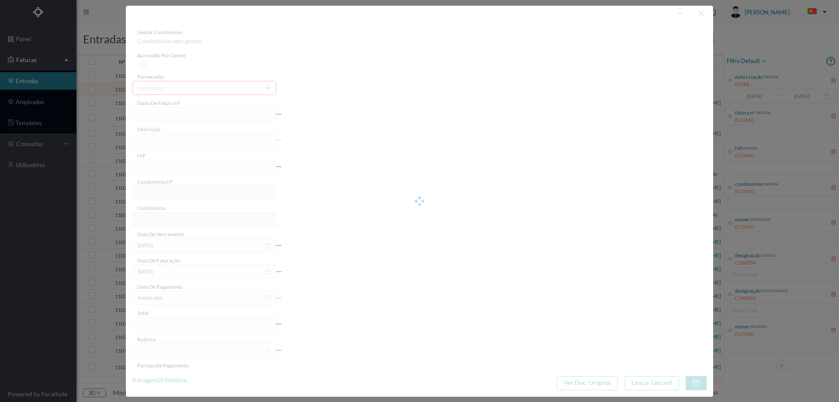
type input "0"
type input "Invalid date"
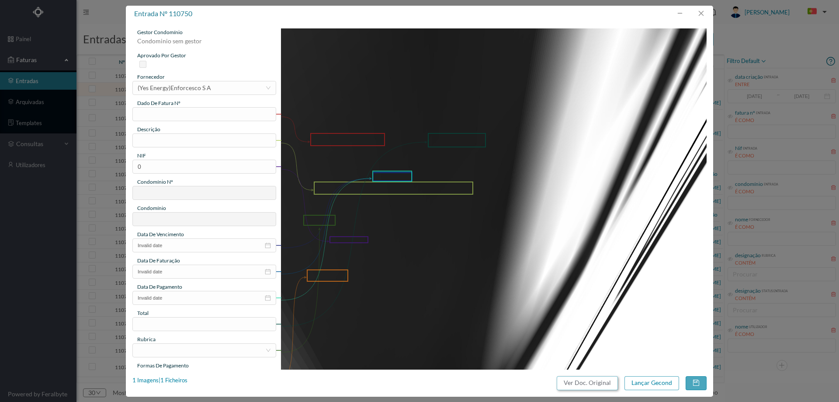
click at [587, 381] on button "Ver Doc. Original" at bounding box center [587, 383] width 61 height 14
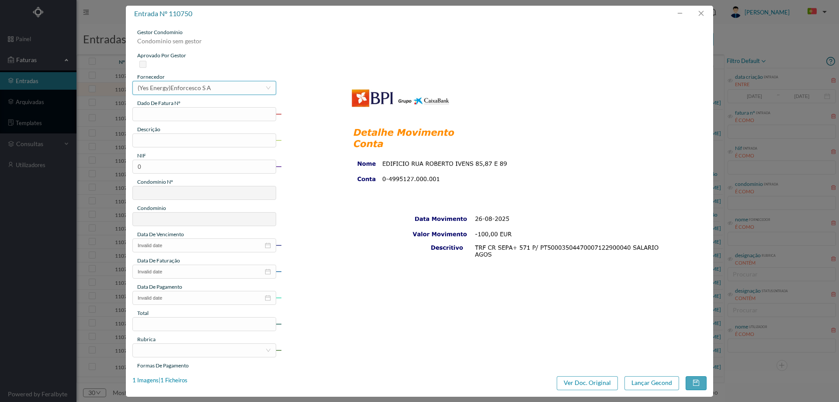
click at [237, 90] on div "selecionar (Yes Energy)Enforcesco S A" at bounding box center [202, 87] width 128 height 13
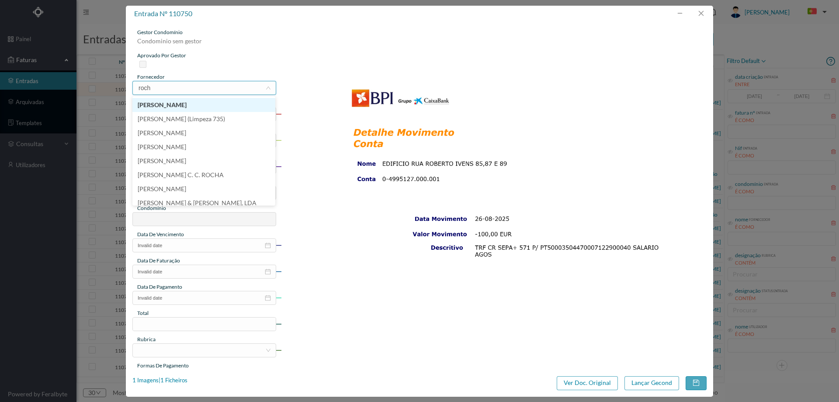
type input "rocha"
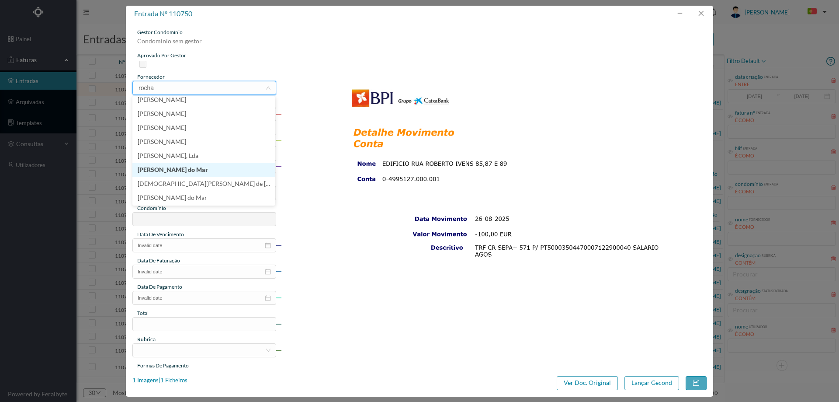
click at [225, 167] on li "[PERSON_NAME] do Mar" at bounding box center [203, 170] width 143 height 14
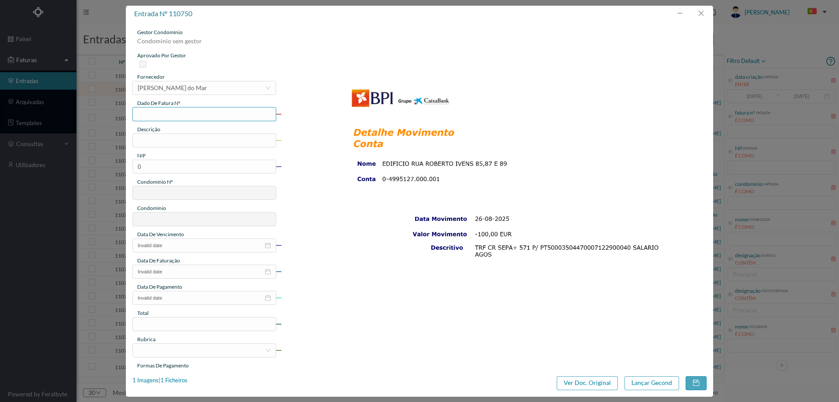
click at [229, 120] on input "text" at bounding box center [204, 114] width 144 height 14
type input "SALARIO [DATE]"
click at [193, 135] on input "text" at bounding box center [204, 140] width 144 height 14
type input "k"
type input "Limpeza [DATE]"
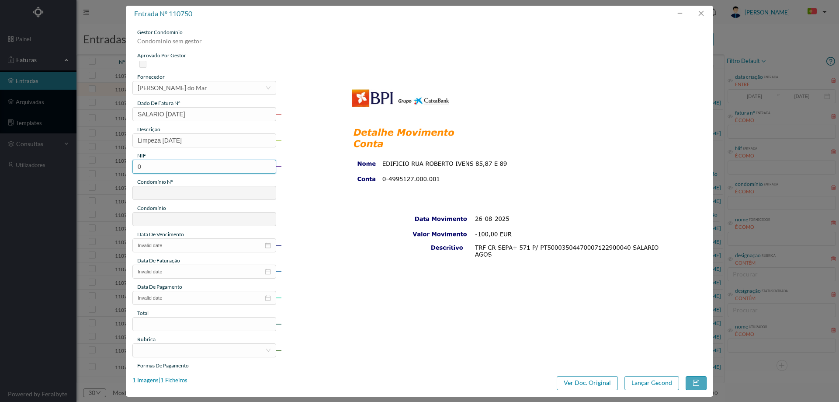
click at [190, 162] on input "0" at bounding box center [204, 166] width 144 height 14
click at [177, 166] on input "0" at bounding box center [204, 166] width 144 height 14
paste input "900925078"
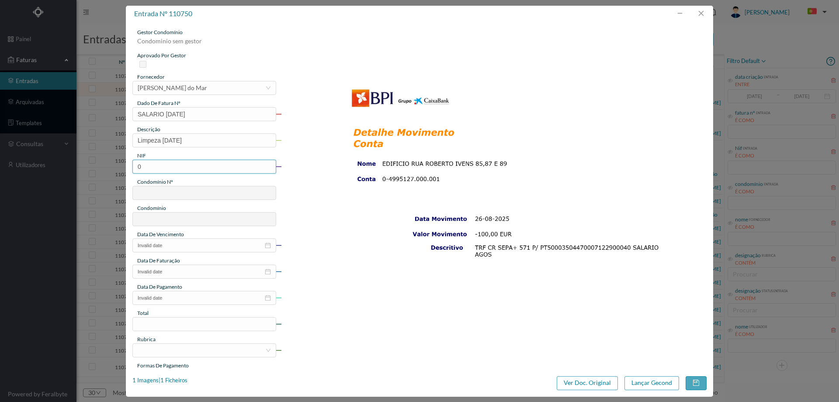
type input "900925078"
type input "717"
type input "ED. [PERSON_NAME], 85 A 89"
type input "900925078"
click at [187, 247] on input "Invalid date" at bounding box center [204, 245] width 144 height 14
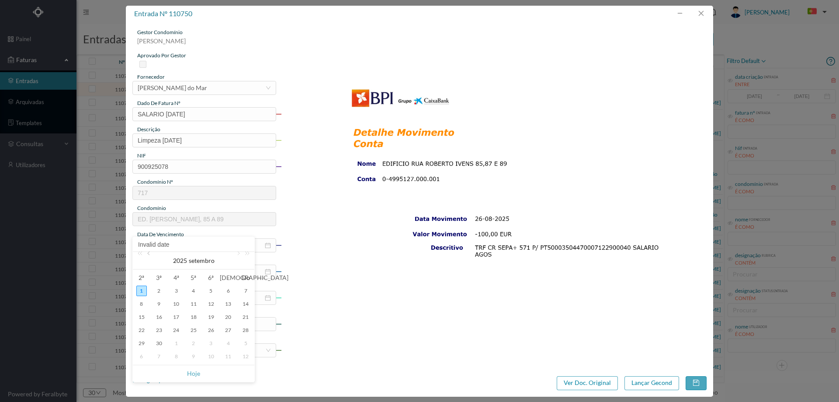
click at [150, 255] on link at bounding box center [149, 260] width 8 height 17
click at [251, 343] on div "31" at bounding box center [245, 343] width 10 height 10
type input "[DATE]"
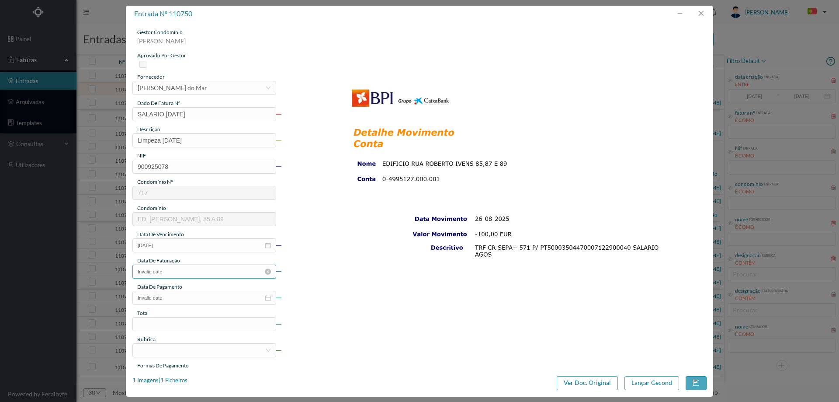
click at [208, 275] on input "Invalid date" at bounding box center [204, 271] width 144 height 14
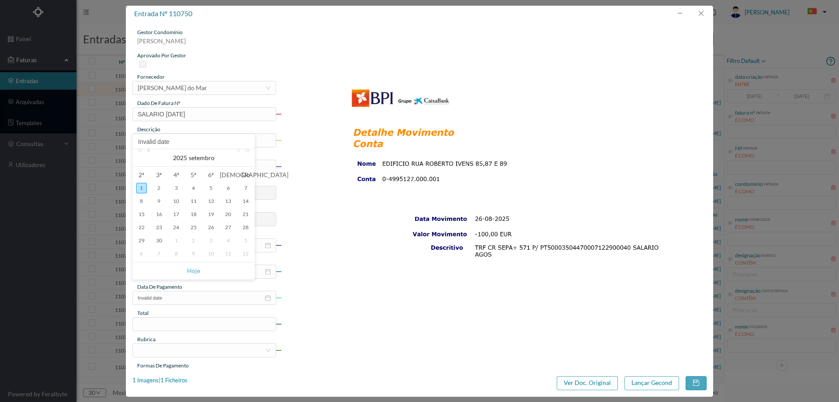
drag, startPoint x: 147, startPoint y: 152, endPoint x: 150, endPoint y: 157, distance: 6.3
click at [147, 152] on link at bounding box center [149, 157] width 8 height 17
click at [243, 242] on div "31" at bounding box center [245, 240] width 10 height 10
type input "[DATE]"
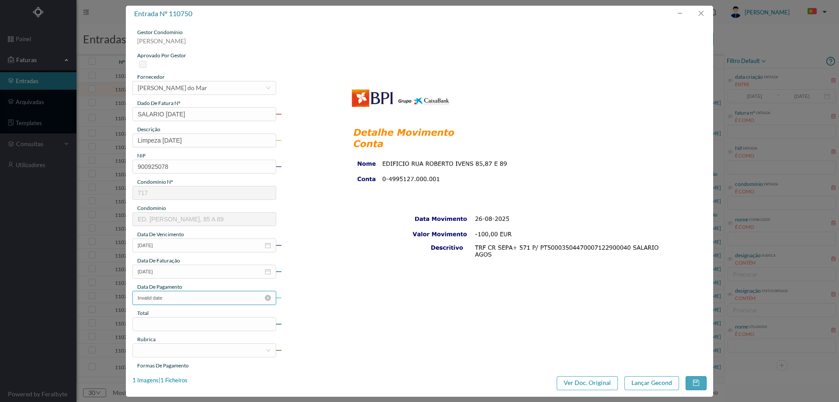
click at [189, 298] on input "Invalid date" at bounding box center [204, 298] width 144 height 14
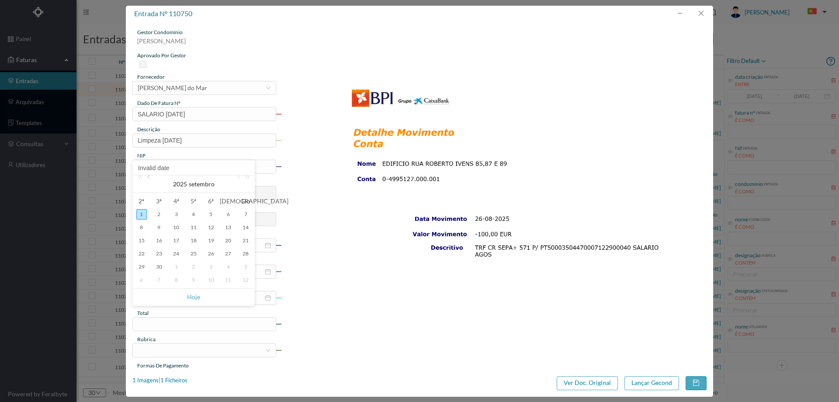
click at [152, 180] on link at bounding box center [149, 183] width 8 height 17
click at [159, 268] on div "26" at bounding box center [159, 266] width 10 height 10
type input "[DATE]"
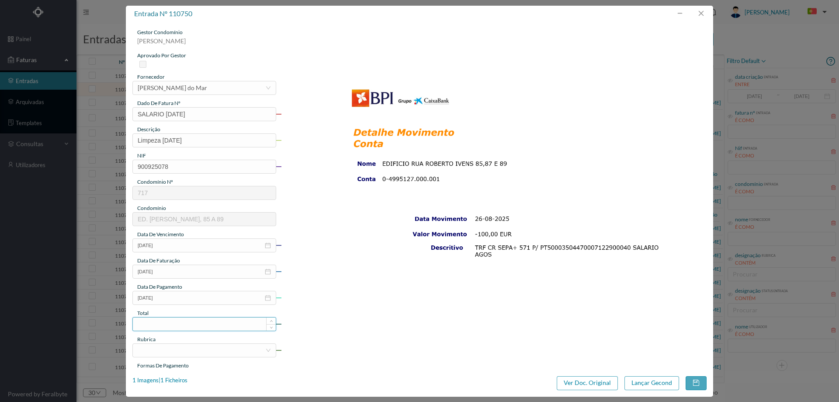
click at [193, 325] on input at bounding box center [204, 323] width 143 height 13
type input "100.00"
click at [177, 352] on div at bounding box center [202, 349] width 128 height 13
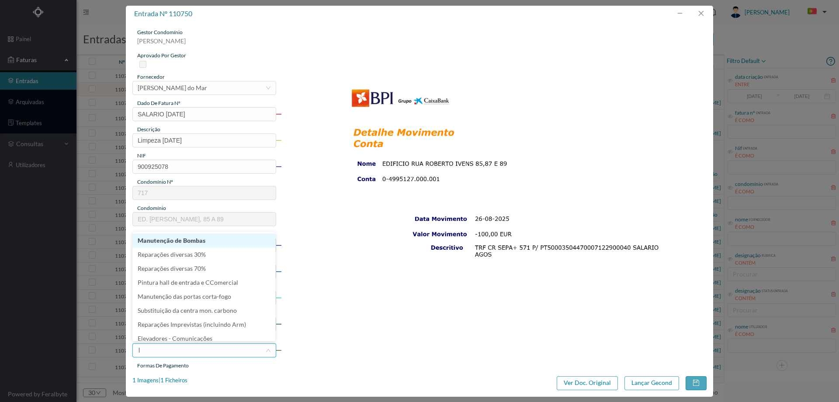
type input "li"
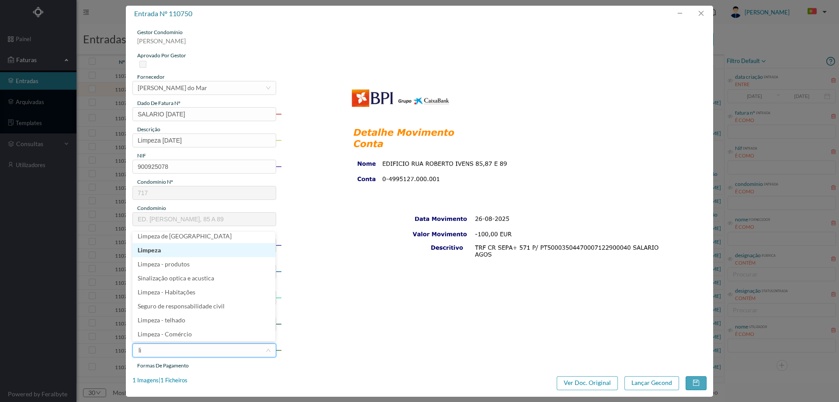
click at [201, 249] on li "Limpeza" at bounding box center [203, 250] width 143 height 14
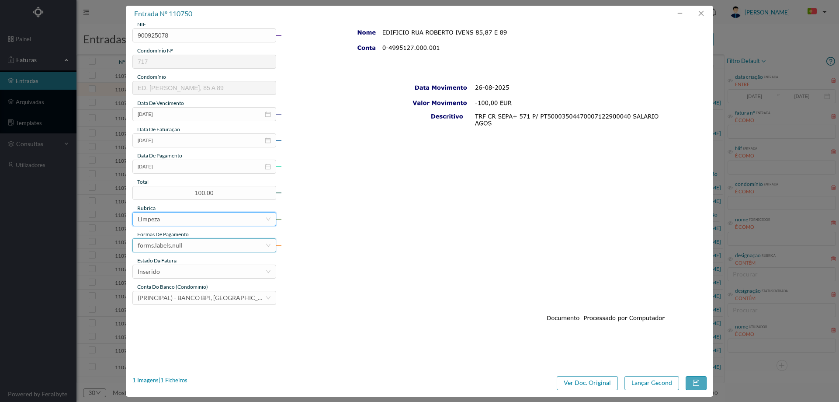
click at [173, 246] on div "forms.labels.null" at bounding box center [160, 245] width 45 height 13
click at [183, 291] on li "transferência bancária" at bounding box center [203, 290] width 143 height 14
click at [177, 267] on div "Inserido" at bounding box center [202, 271] width 128 height 13
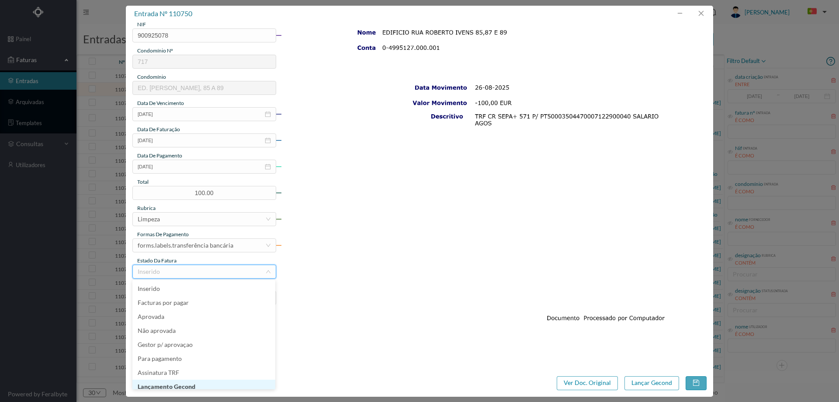
scroll to position [4, 0]
click at [174, 381] on li "Lançamento Gecond" at bounding box center [203, 382] width 143 height 14
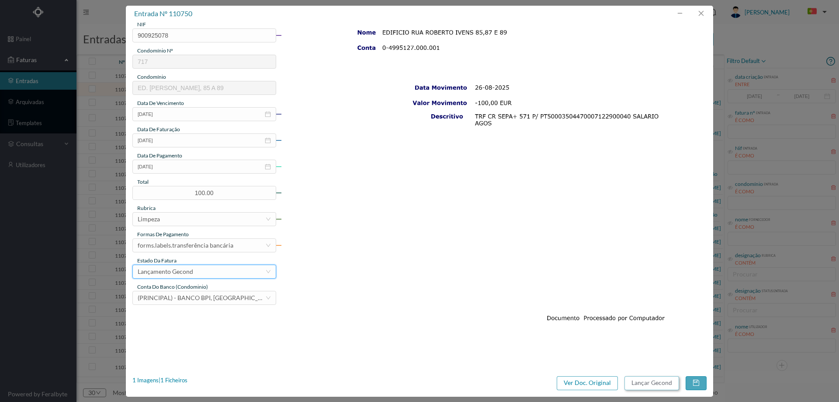
click at [654, 379] on button "Lançar Gecond" at bounding box center [651, 383] width 55 height 14
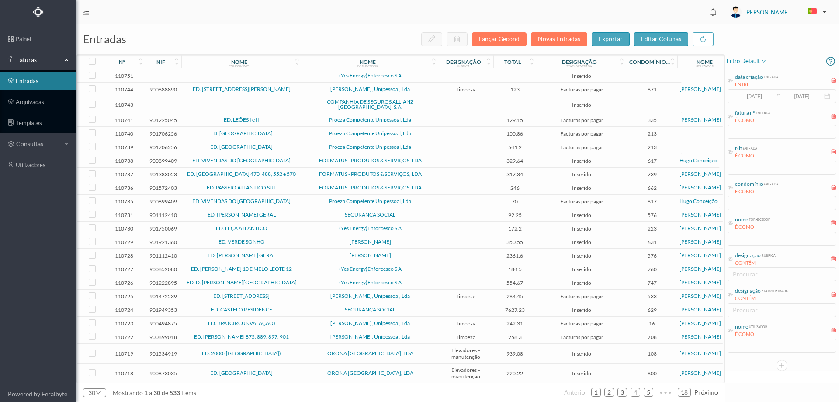
click at [460, 76] on td at bounding box center [466, 76] width 55 height 14
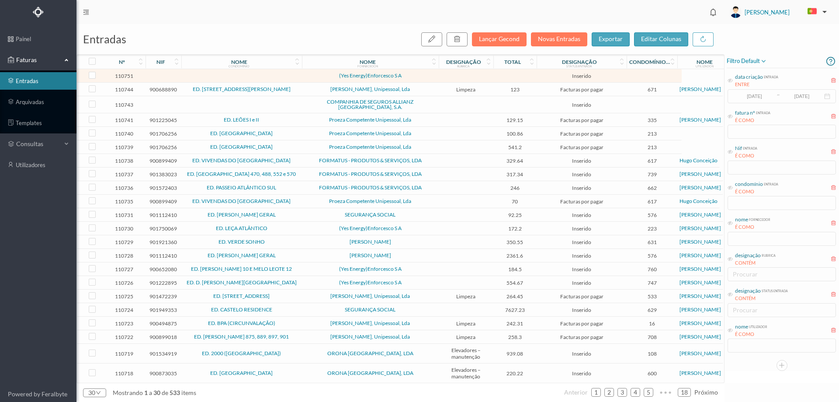
click at [460, 76] on td at bounding box center [466, 76] width 55 height 14
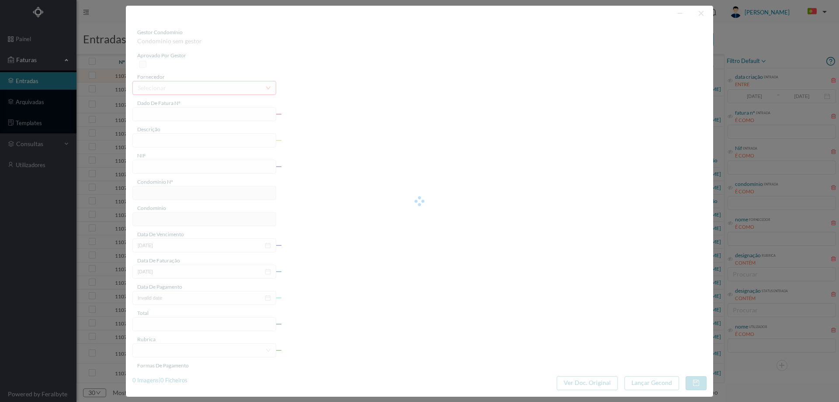
type input "0"
type input "Invalid date"
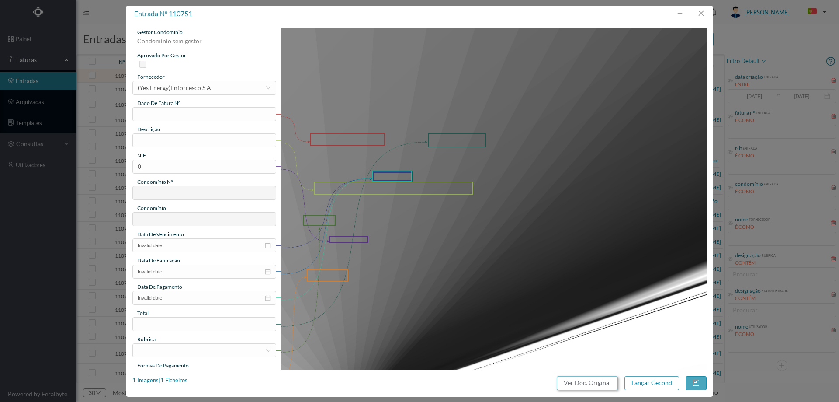
click at [590, 382] on button "Ver Doc. Original" at bounding box center [587, 383] width 61 height 14
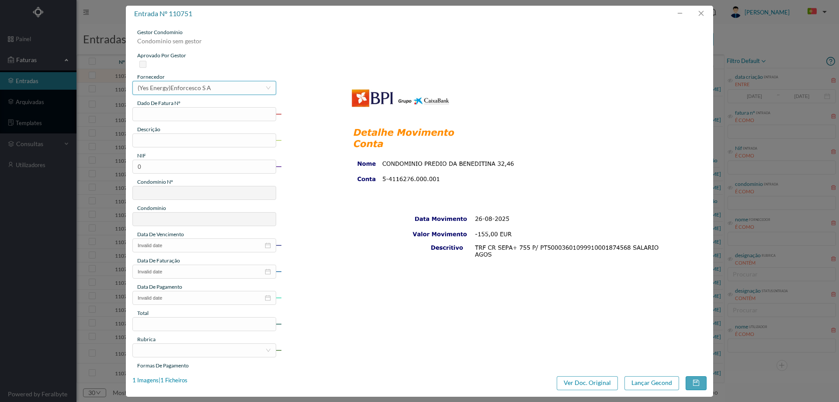
click at [234, 91] on div "selecionar (Yes Energy)Enforcesco S A" at bounding box center [202, 87] width 128 height 13
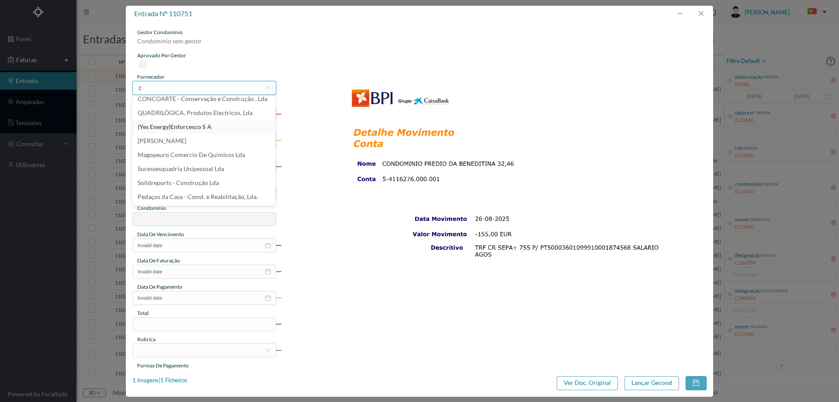
scroll to position [2, 0]
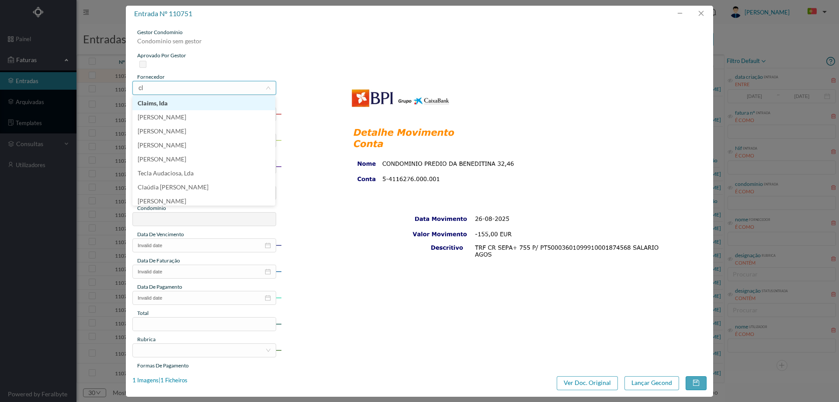
type input "c"
click at [213, 89] on input "pere" at bounding box center [202, 87] width 128 height 13
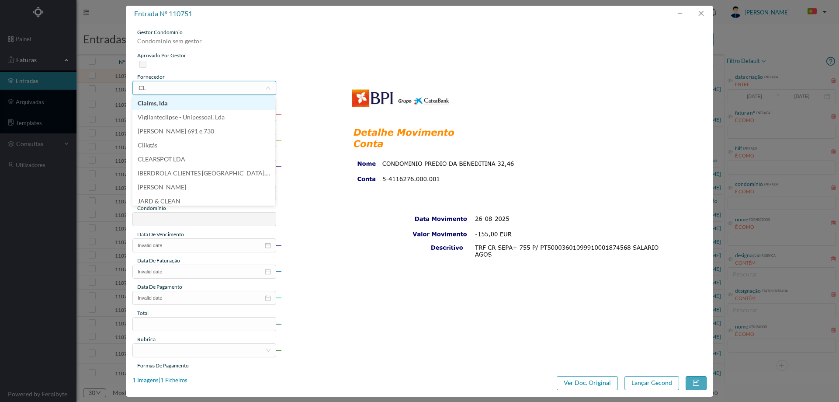
type input "CLÁ"
click at [217, 105] on li "[PERSON_NAME] 691 e 730" at bounding box center [203, 105] width 143 height 14
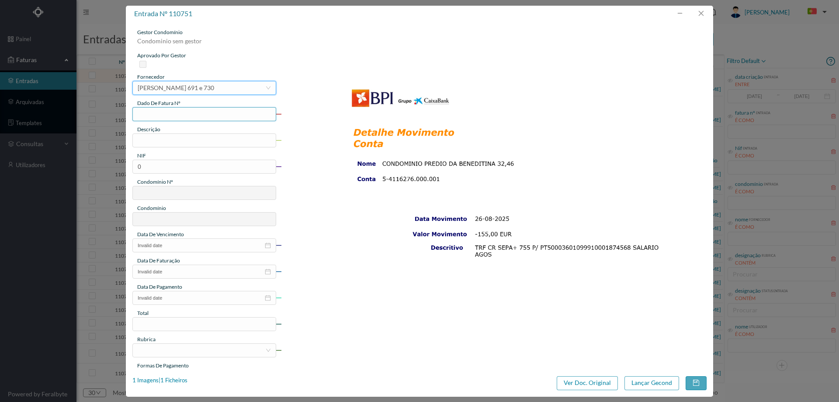
click at [199, 115] on input "text" at bounding box center [204, 114] width 144 height 14
type input "SALARIO [DATE]"
click at [198, 138] on input "text" at bounding box center [204, 140] width 144 height 14
type input "Limpeza [DATE]"
click at [169, 171] on input "0" at bounding box center [204, 166] width 144 height 14
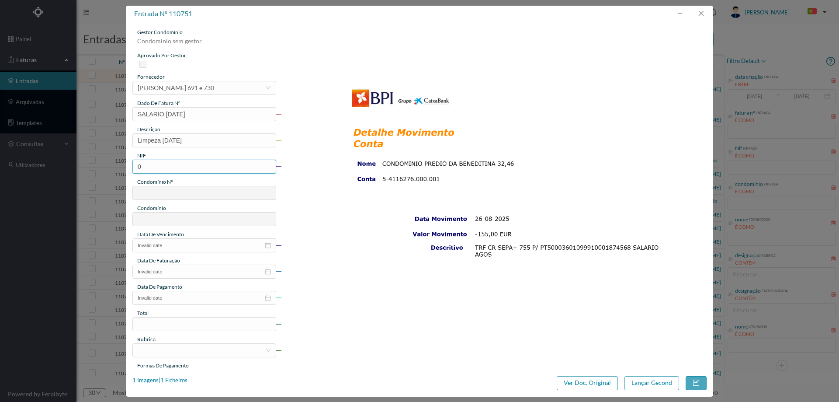
click at [169, 171] on input "0" at bounding box center [204, 166] width 144 height 14
paste input "901179779"
click at [141, 167] on input "901179779" at bounding box center [204, 166] width 144 height 14
type input "901179779"
type input "691"
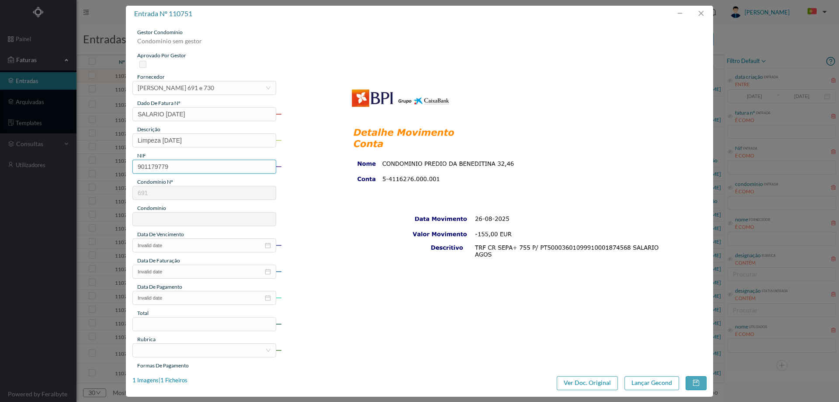
type input "ED. [GEOGRAPHIC_DATA][DEMOGRAPHIC_DATA]"
type input "901179779"
click at [201, 249] on input "Invalid date" at bounding box center [204, 245] width 144 height 14
click at [149, 257] on link at bounding box center [149, 260] width 8 height 17
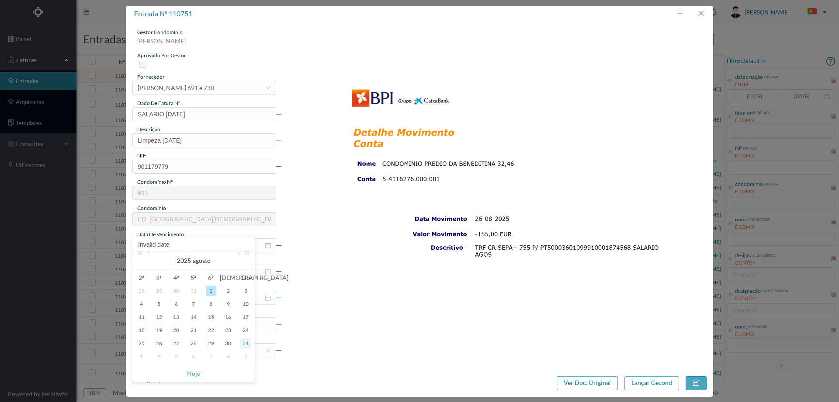
click at [249, 343] on div "31" at bounding box center [245, 343] width 10 height 10
type input "[DATE]"
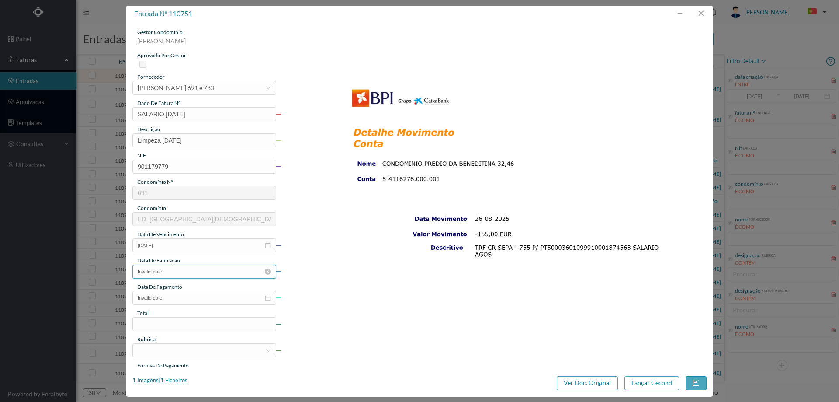
click at [193, 270] on input "Invalid date" at bounding box center [204, 271] width 144 height 14
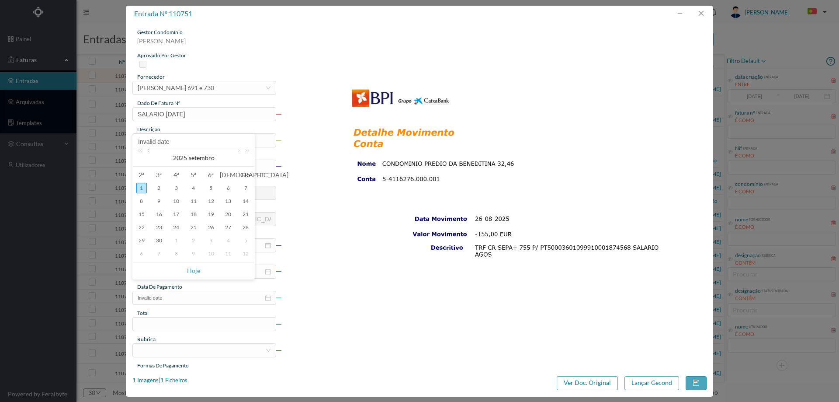
click at [149, 152] on link at bounding box center [149, 157] width 8 height 17
click at [244, 241] on div "31" at bounding box center [245, 240] width 10 height 10
type input "[DATE]"
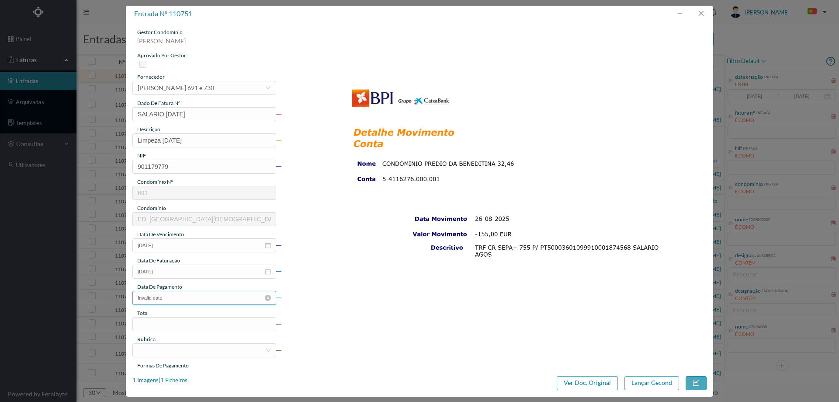
click at [189, 298] on input "Invalid date" at bounding box center [204, 298] width 144 height 14
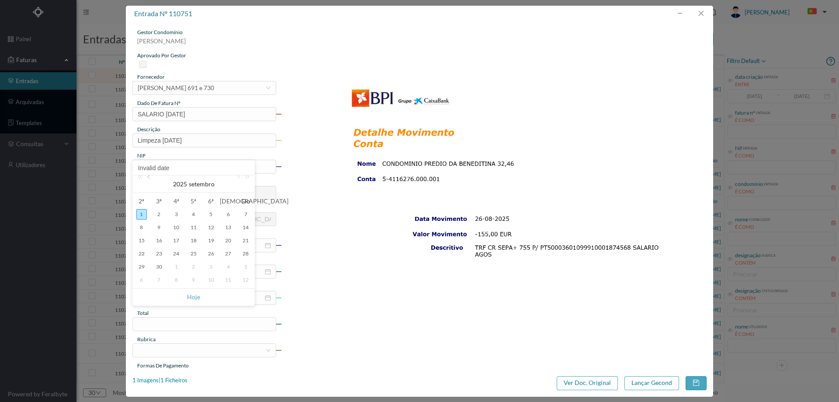
click at [150, 180] on link at bounding box center [149, 183] width 8 height 17
click at [159, 264] on div "26" at bounding box center [159, 266] width 10 height 10
type input "[DATE]"
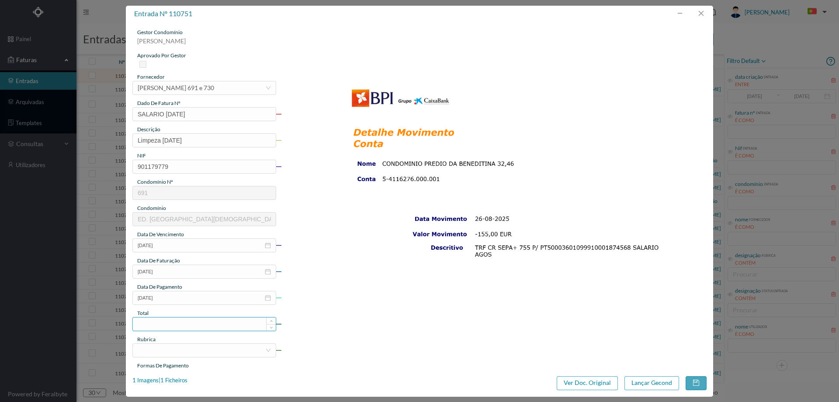
click at [181, 325] on input at bounding box center [204, 323] width 143 height 13
type input "155.00"
click at [170, 350] on div at bounding box center [202, 349] width 128 height 13
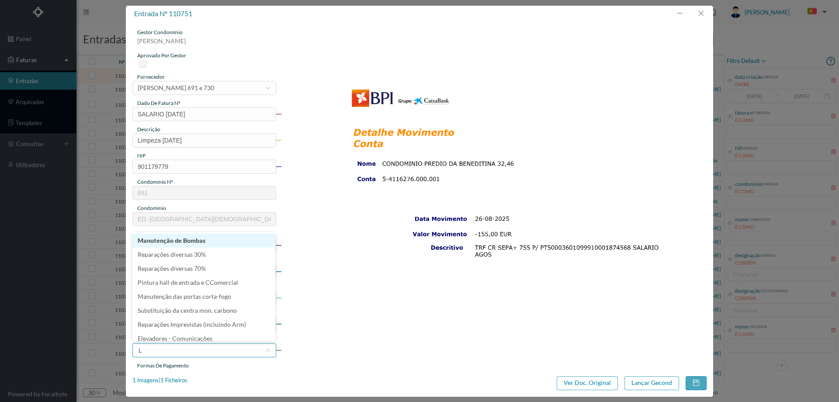
type input "LI"
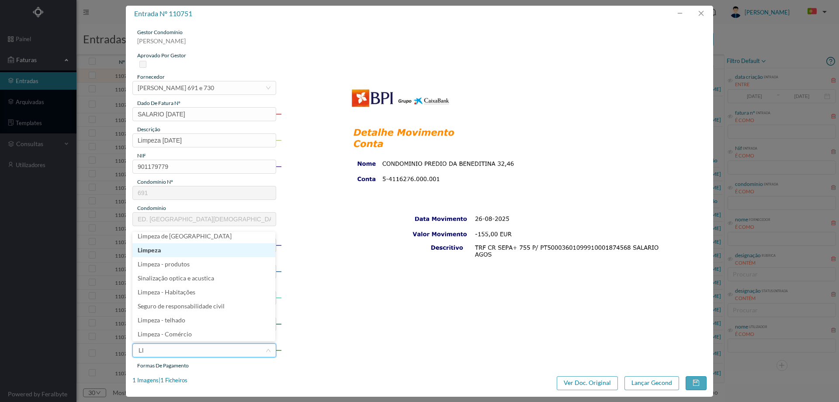
click at [173, 249] on li "Limpeza" at bounding box center [203, 250] width 143 height 14
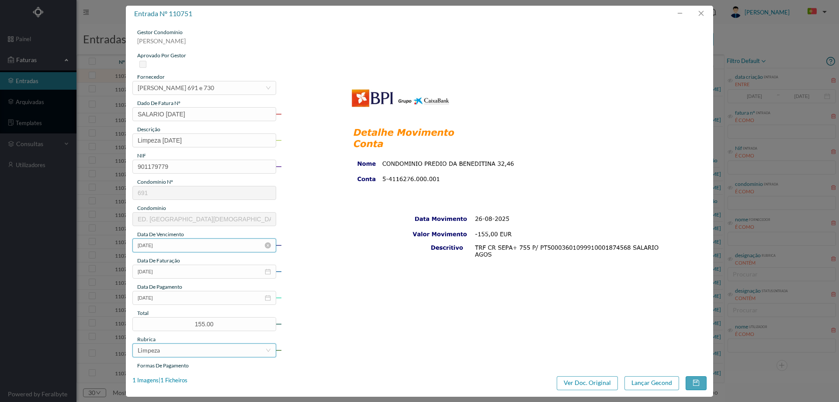
scroll to position [131, 0]
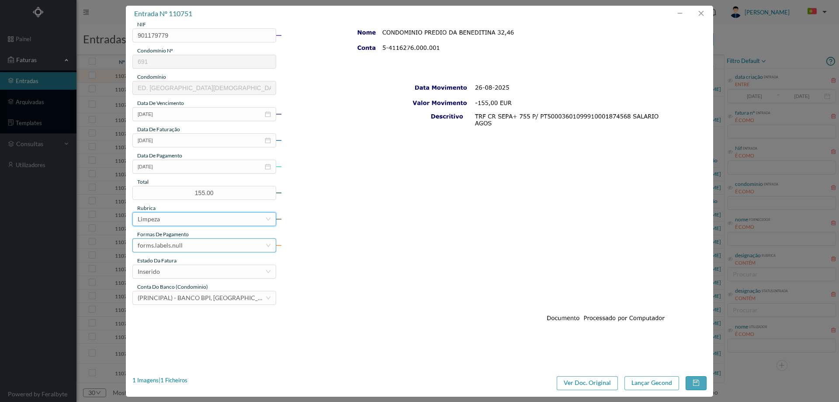
click at [174, 249] on div "forms.labels.null" at bounding box center [160, 245] width 45 height 13
click at [175, 289] on li "transferência bancária" at bounding box center [203, 290] width 143 height 14
click at [174, 272] on div "Inserido" at bounding box center [202, 271] width 128 height 13
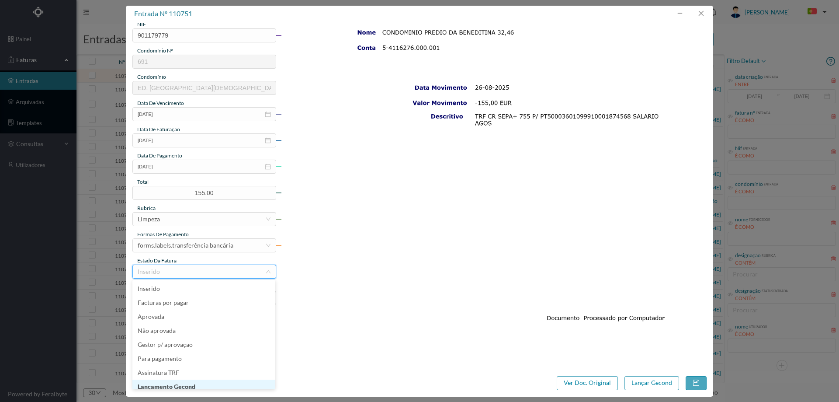
scroll to position [4, 0]
click at [188, 386] on li "Lançamento Gecond" at bounding box center [203, 382] width 143 height 14
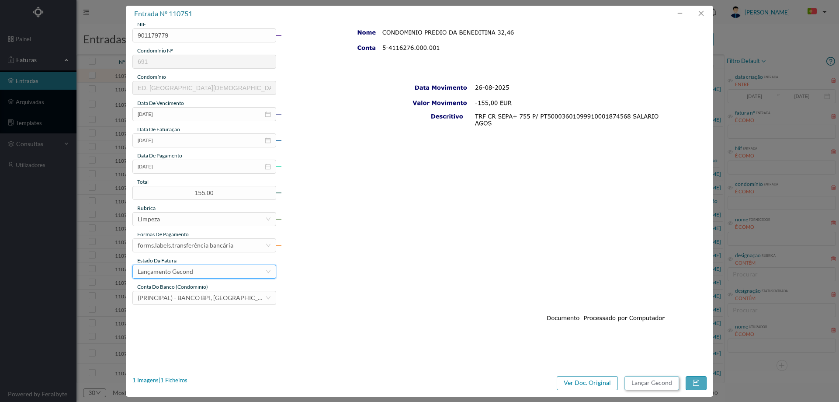
click at [647, 383] on button "Lançar Gecond" at bounding box center [651, 383] width 55 height 14
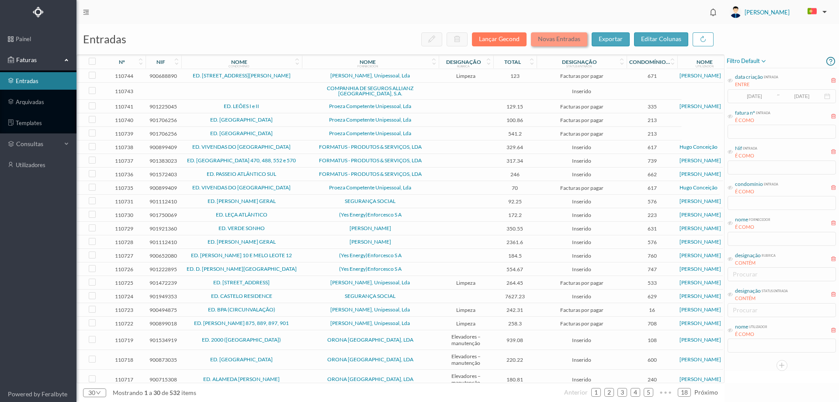
click at [541, 33] on button "Novas Entradas" at bounding box center [559, 39] width 56 height 14
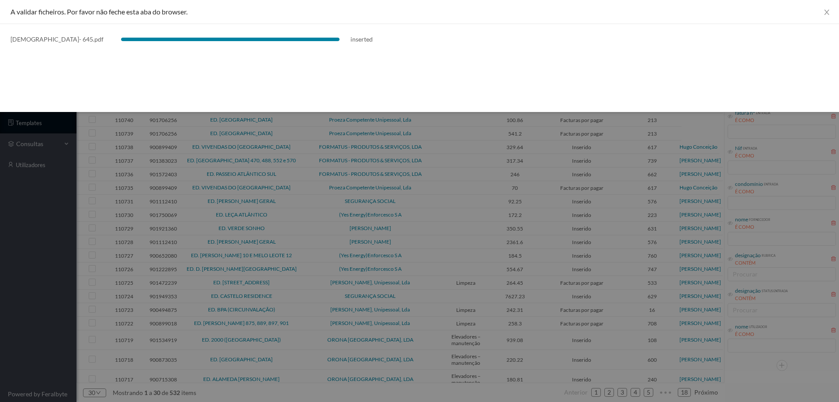
click at [54, 280] on div at bounding box center [419, 201] width 839 height 402
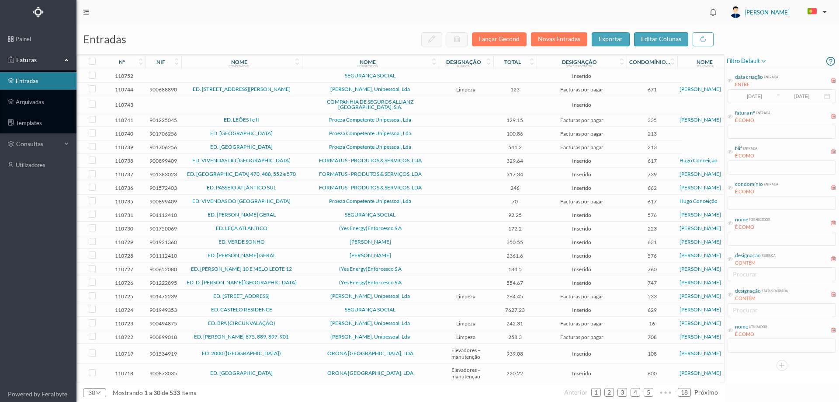
click at [414, 76] on span "SEGURANÇA SOCIAL" at bounding box center [370, 75] width 132 height 5
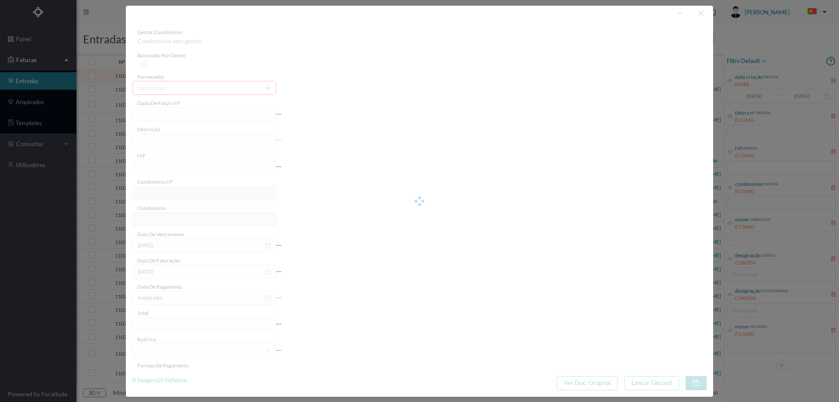
type input "”"
type input "0"
type input "Invalid date"
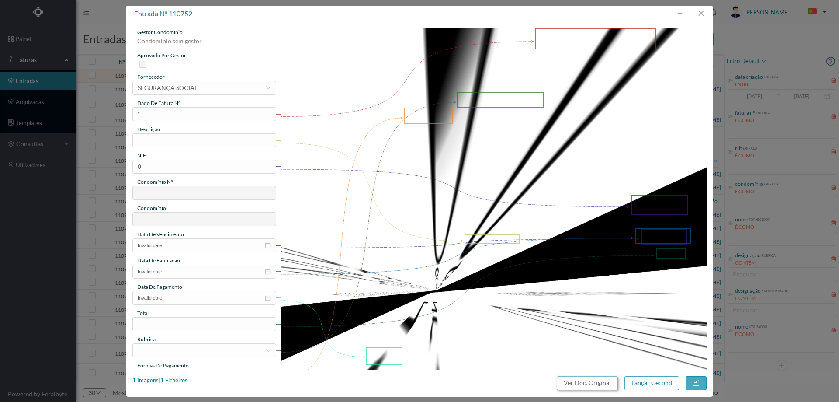
click at [593, 379] on button "Ver Doc. Original" at bounding box center [587, 383] width 61 height 14
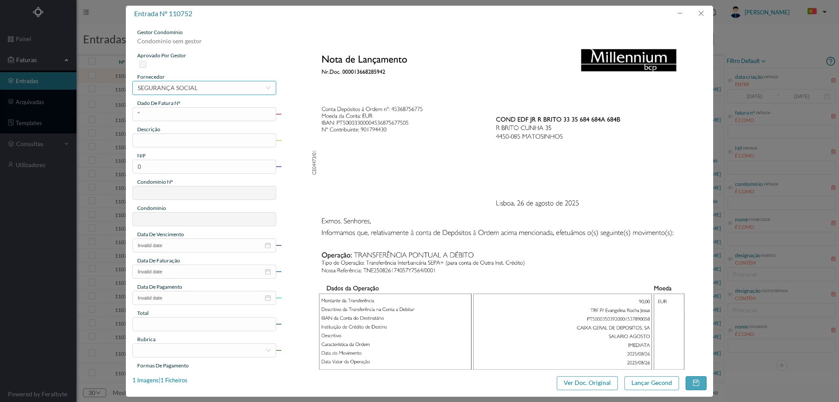
click at [180, 90] on div "SEGURANÇA SOCIAL" at bounding box center [168, 87] width 60 height 13
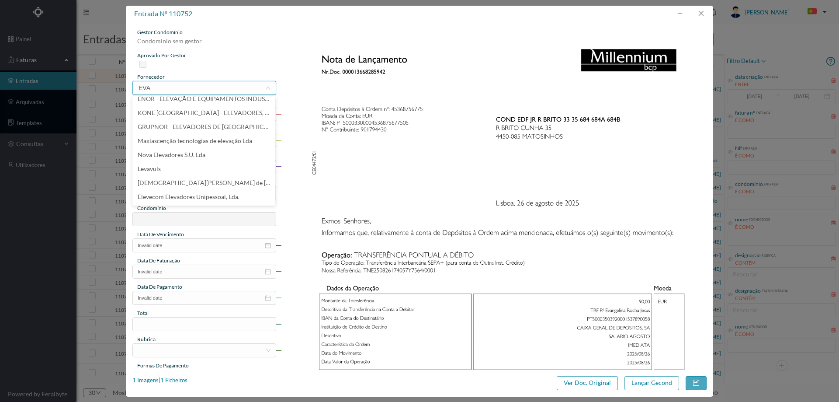
scroll to position [0, 0]
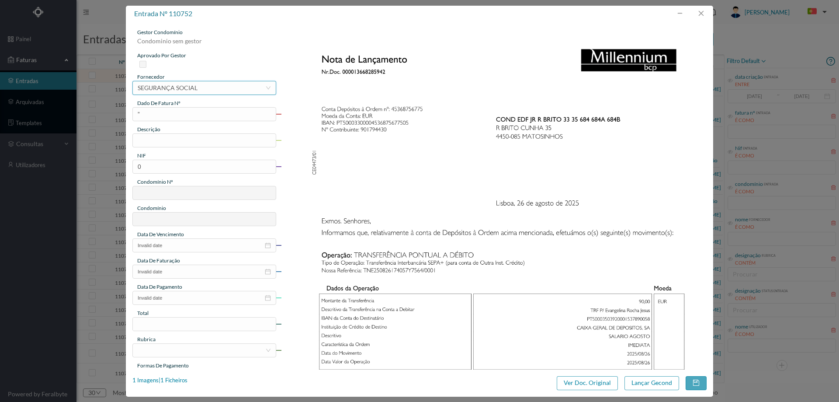
click at [214, 92] on div "selecionar SEGURANÇA SOCIAL" at bounding box center [202, 87] width 128 height 13
type input "EVANGE"
click at [217, 114] on li "[DEMOGRAPHIC_DATA][PERSON_NAME] de [DEMOGRAPHIC_DATA]" at bounding box center [203, 119] width 143 height 14
click at [211, 118] on input "”" at bounding box center [204, 114] width 144 height 14
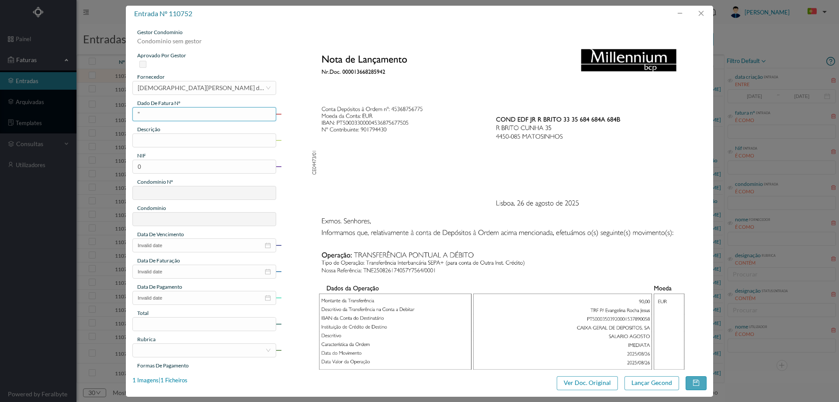
click at [211, 118] on input "”" at bounding box center [204, 114] width 144 height 14
type input "SALARIO [DATE]"
click at [218, 146] on input "text" at bounding box center [204, 140] width 144 height 14
type input "Limpeza [DATE]"
drag, startPoint x: 195, startPoint y: 152, endPoint x: 186, endPoint y: 159, distance: 11.8
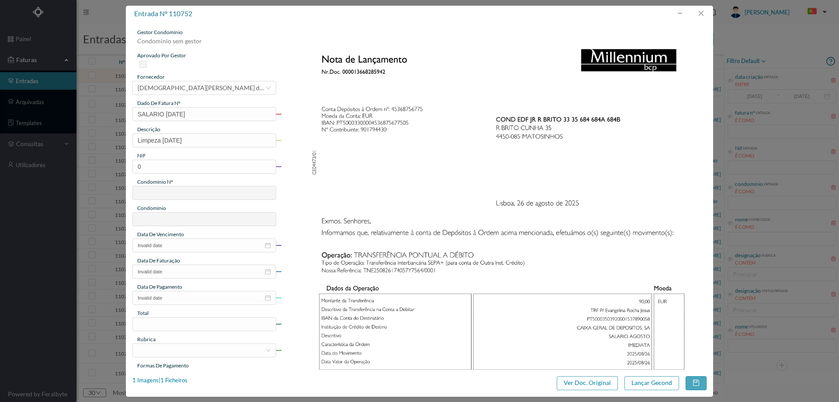
click at [195, 152] on div "NIF" at bounding box center [204, 156] width 144 height 8
click at [170, 168] on input "0" at bounding box center [204, 166] width 144 height 14
paste input "90179443"
type input "901794430"
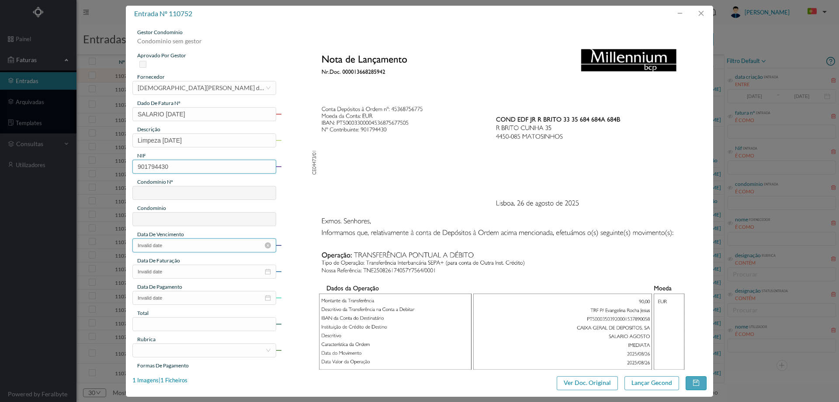
type input "645"
type input "ED. JÚNIOR"
type input "901794430"
click at [182, 250] on input "Invalid date" at bounding box center [204, 245] width 144 height 14
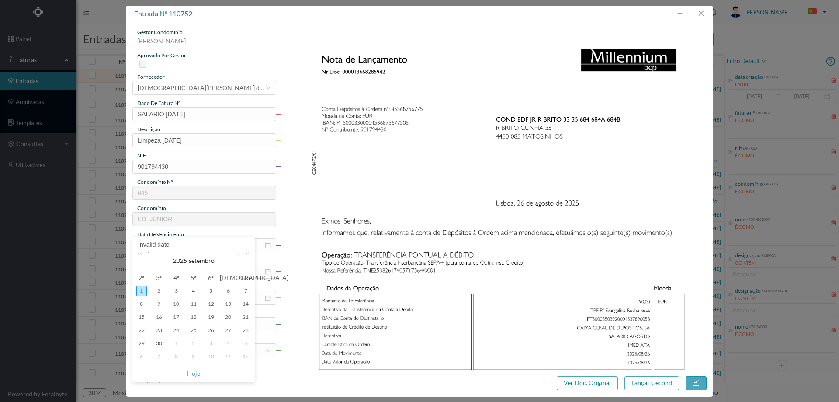
click at [151, 254] on link at bounding box center [149, 260] width 8 height 17
click at [247, 342] on div "31" at bounding box center [245, 343] width 10 height 10
type input "[DATE]"
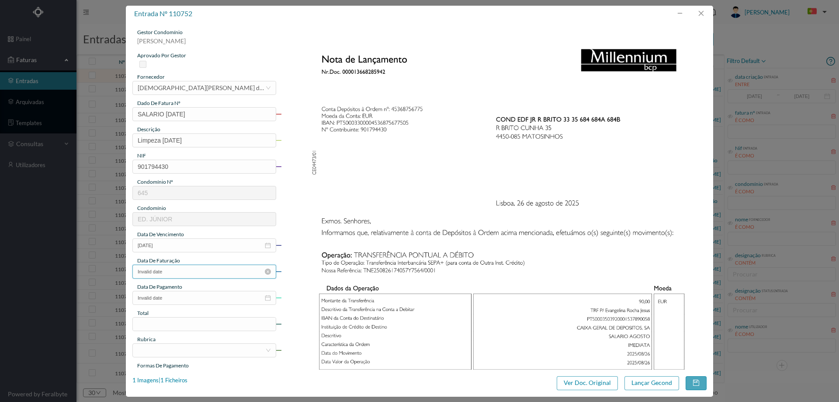
click at [208, 269] on input "Invalid date" at bounding box center [204, 271] width 144 height 14
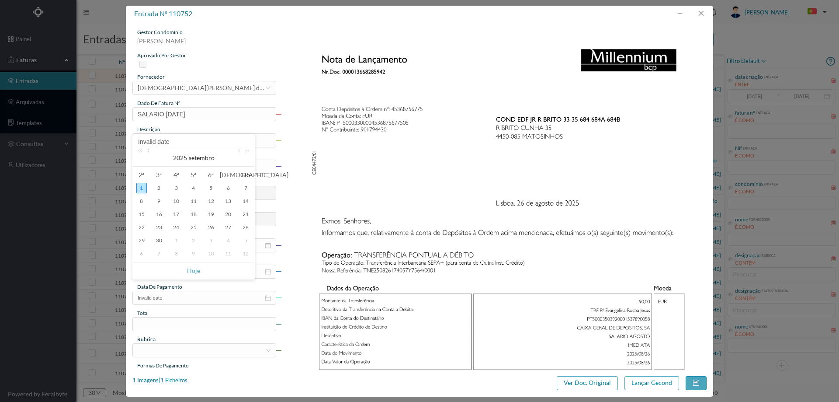
click at [153, 149] on link at bounding box center [149, 157] width 8 height 17
click at [247, 242] on div "31" at bounding box center [245, 240] width 10 height 10
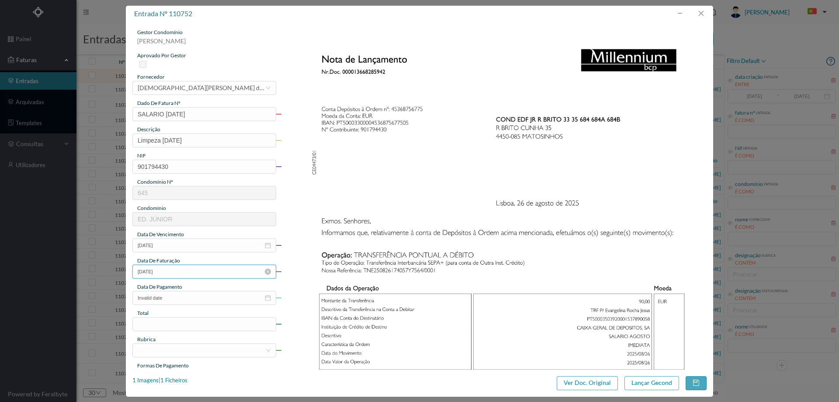
click at [213, 272] on input "[DATE]" at bounding box center [204, 271] width 144 height 14
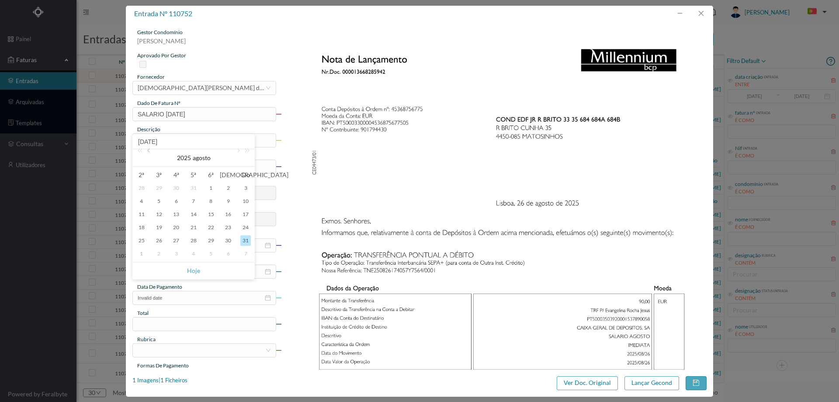
click at [151, 152] on link at bounding box center [149, 157] width 8 height 17
click at [240, 151] on link at bounding box center [245, 157] width 11 height 17
click at [209, 242] on div "31" at bounding box center [211, 240] width 10 height 10
type input "[DATE]"
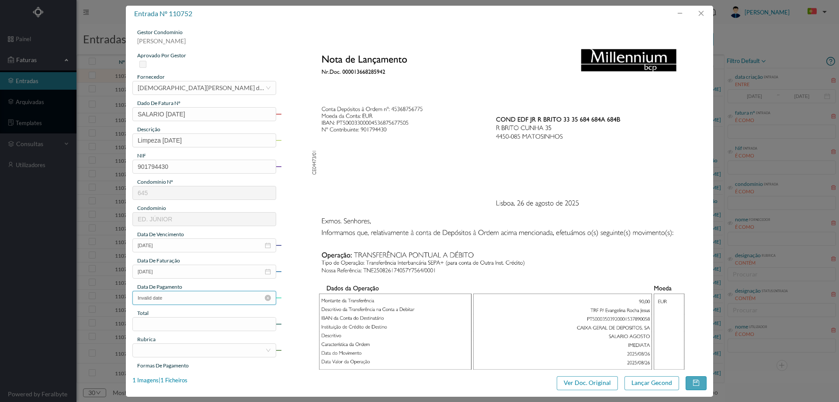
click at [194, 299] on input "Invalid date" at bounding box center [204, 298] width 144 height 14
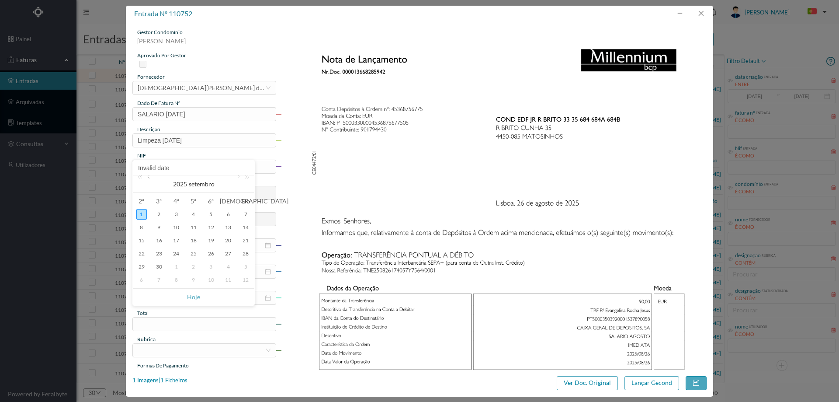
click at [148, 181] on link at bounding box center [149, 183] width 8 height 17
click at [161, 264] on div "26" at bounding box center [159, 266] width 10 height 10
type input "[DATE]"
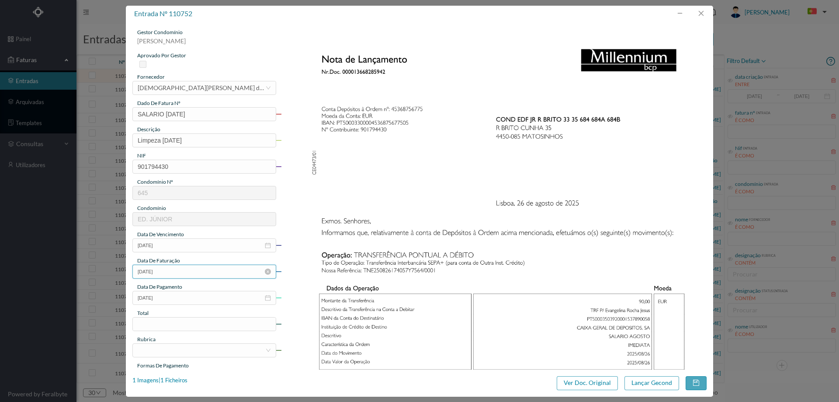
click at [182, 272] on input "[DATE]" at bounding box center [204, 271] width 144 height 14
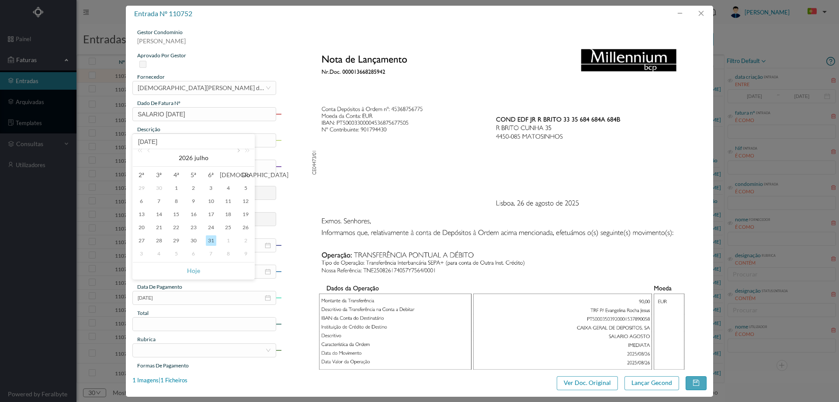
click at [236, 150] on link at bounding box center [238, 157] width 8 height 17
click at [139, 151] on link at bounding box center [141, 157] width 11 height 17
click at [244, 241] on div "31" at bounding box center [245, 240] width 10 height 10
type input "[DATE]"
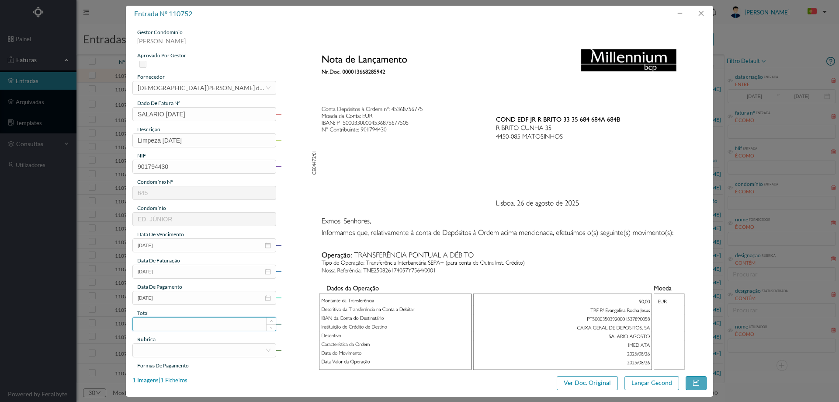
click at [177, 327] on input at bounding box center [204, 323] width 143 height 13
type input "90.00"
click at [178, 347] on div at bounding box center [202, 349] width 128 height 13
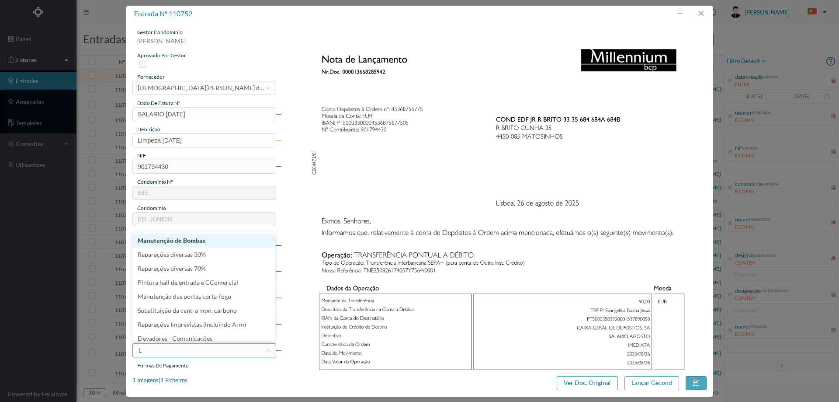
type input "LI"
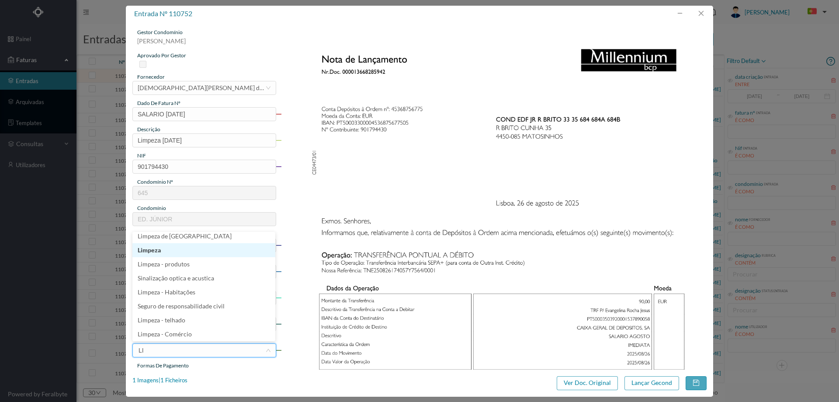
click at [166, 252] on li "Limpeza" at bounding box center [203, 250] width 143 height 14
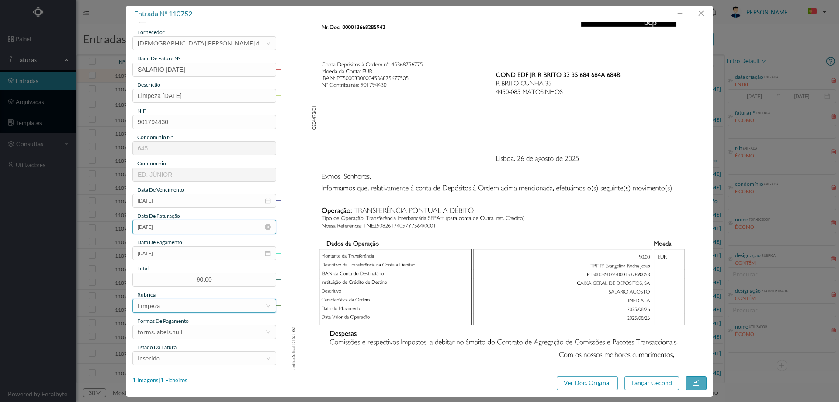
scroll to position [131, 0]
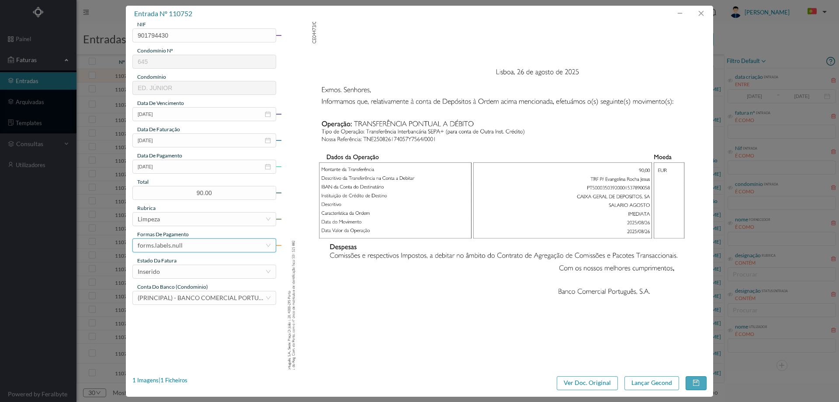
click at [171, 247] on div "forms.labels.null" at bounding box center [160, 245] width 45 height 13
click at [169, 291] on li "transferência bancária" at bounding box center [203, 290] width 143 height 14
click at [179, 262] on div "estado da fatura" at bounding box center [204, 260] width 144 height 8
click at [177, 272] on div "Inserido" at bounding box center [202, 271] width 128 height 13
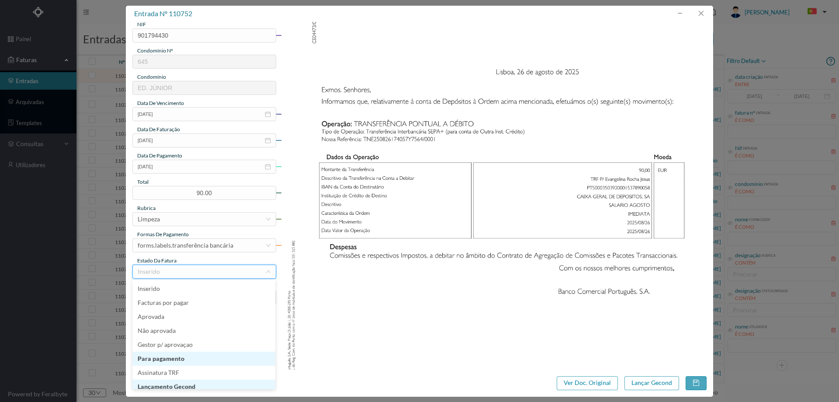
scroll to position [4, 0]
drag, startPoint x: 179, startPoint y: 380, endPoint x: 184, endPoint y: 378, distance: 5.5
click at [179, 380] on li "Lançamento Gecond" at bounding box center [203, 382] width 143 height 14
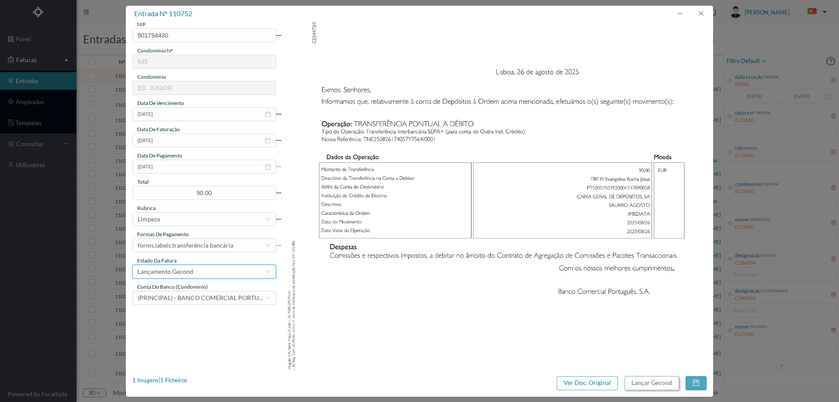
click at [656, 382] on button "Lançar Gecond" at bounding box center [651, 383] width 55 height 14
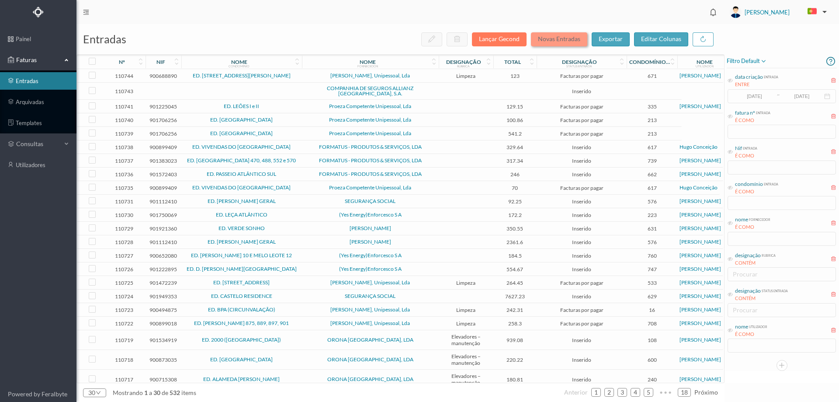
click at [554, 35] on button "Novas Entradas" at bounding box center [559, 39] width 56 height 14
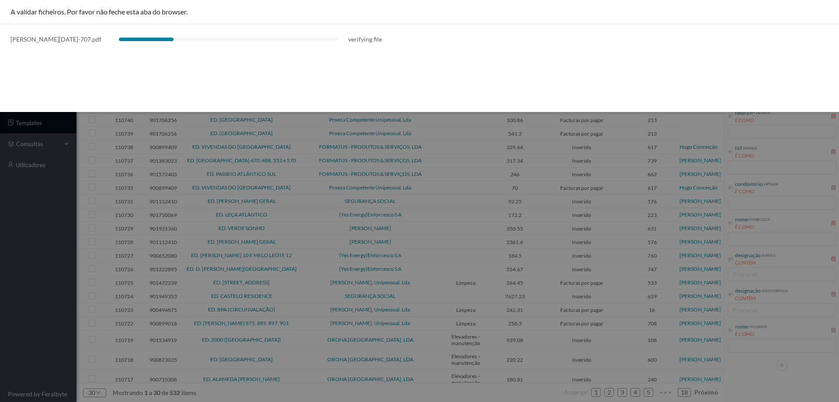
click at [32, 232] on div at bounding box center [419, 201] width 839 height 402
click at [63, 183] on div at bounding box center [419, 201] width 839 height 402
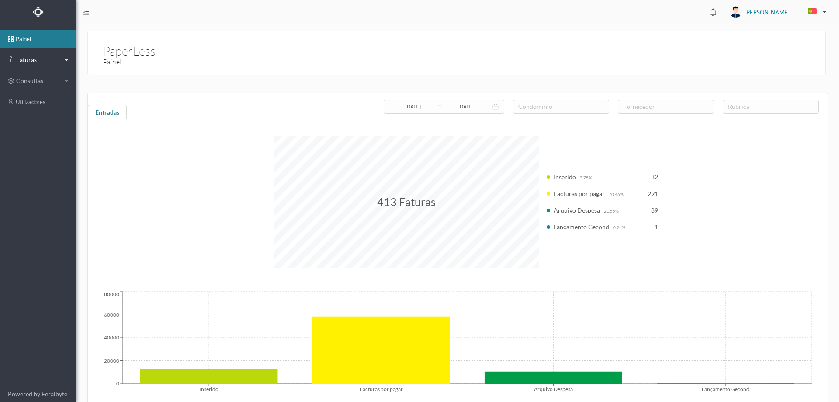
click at [37, 61] on span "Faturas" at bounding box center [38, 59] width 48 height 9
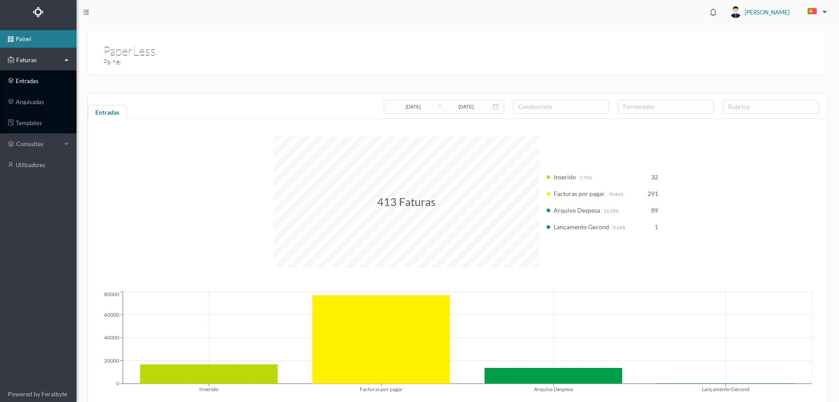
click at [33, 83] on link "entradas" at bounding box center [38, 80] width 76 height 17
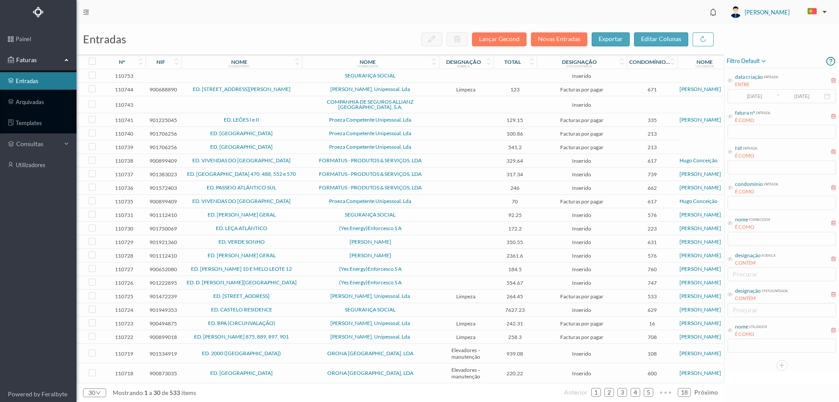
click at [421, 78] on span "SEGURANÇA SOCIAL" at bounding box center [370, 75] width 132 height 5
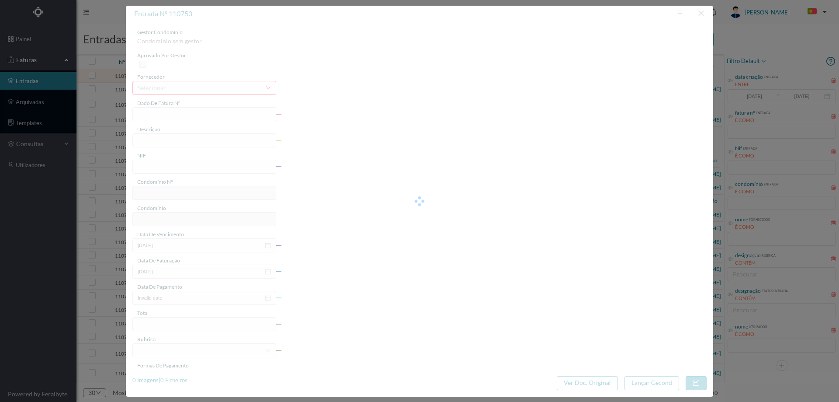
type input "0"
type input "Invalid date"
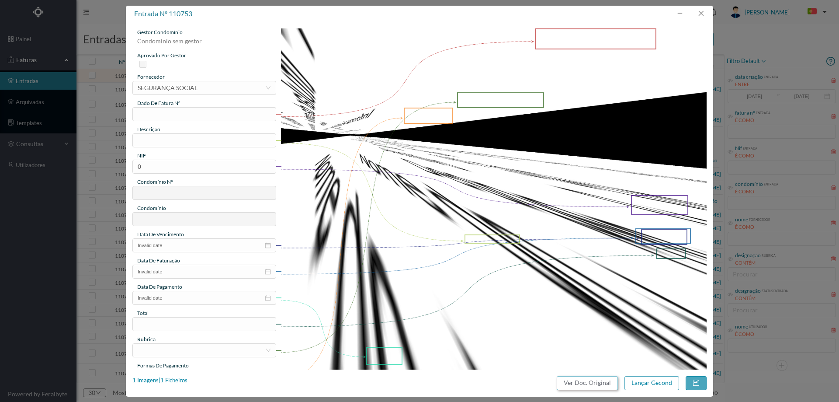
click at [578, 385] on button "Ver Doc. Original" at bounding box center [587, 383] width 61 height 14
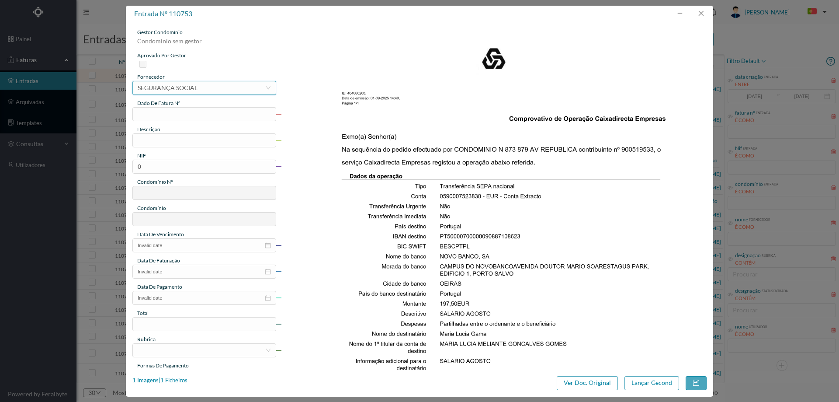
click at [198, 89] on div "selecionar SEGURANÇA SOCIAL" at bounding box center [202, 87] width 128 height 13
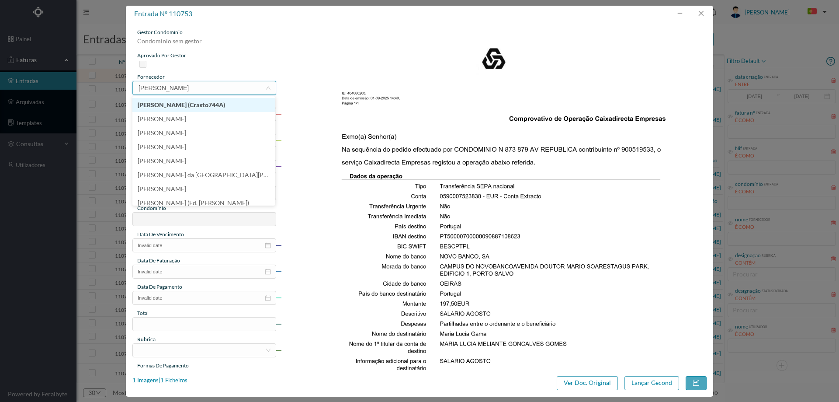
type input "MARIA"
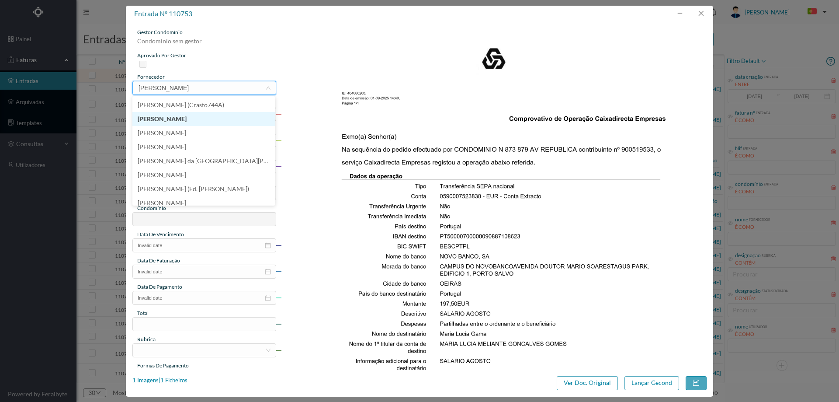
click at [195, 118] on li "[PERSON_NAME]" at bounding box center [203, 119] width 143 height 14
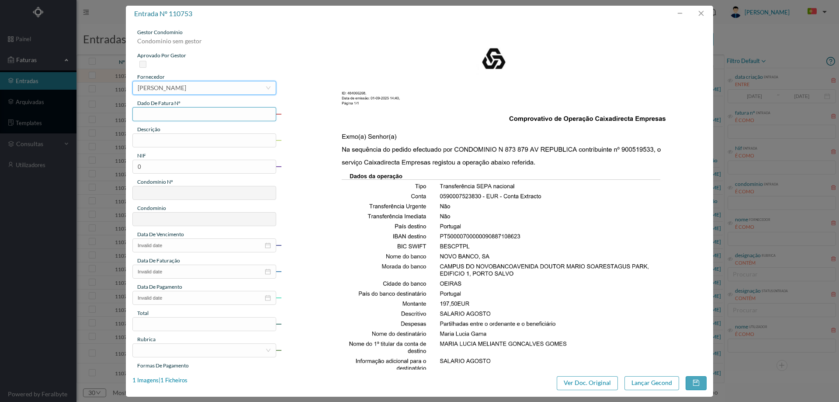
click at [178, 111] on input "text" at bounding box center [204, 114] width 144 height 14
type input "SALARIO [DATE]"
click at [194, 137] on input "text" at bounding box center [204, 140] width 144 height 14
type input "Limpeza [DATE]"
click at [154, 166] on input "0" at bounding box center [204, 166] width 144 height 14
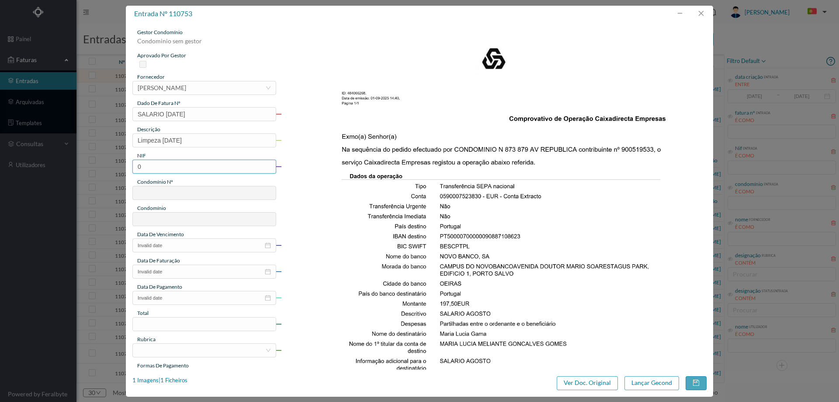
click at [154, 166] on input "0" at bounding box center [204, 166] width 144 height 14
paste input "900519533"
type input "900519533"
type input "707"
type input "ED. PARQUE - MATOSINHOS"
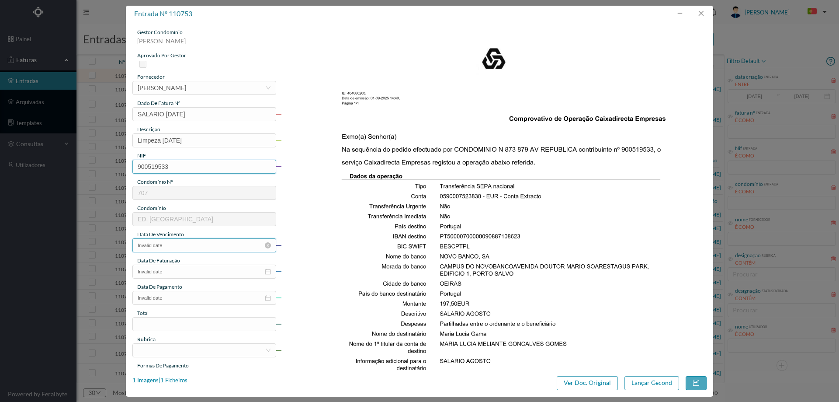
type input "900519533"
click at [170, 244] on input "Invalid date" at bounding box center [204, 245] width 144 height 14
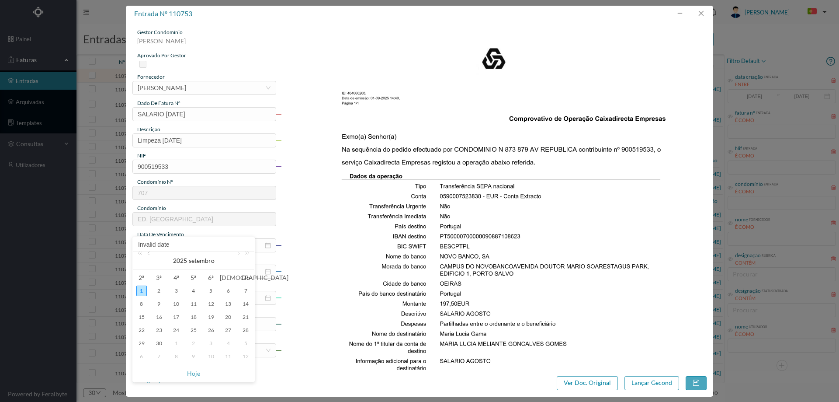
click at [149, 256] on link at bounding box center [149, 260] width 8 height 17
click at [245, 343] on div "31" at bounding box center [245, 343] width 10 height 10
type input "[DATE]"
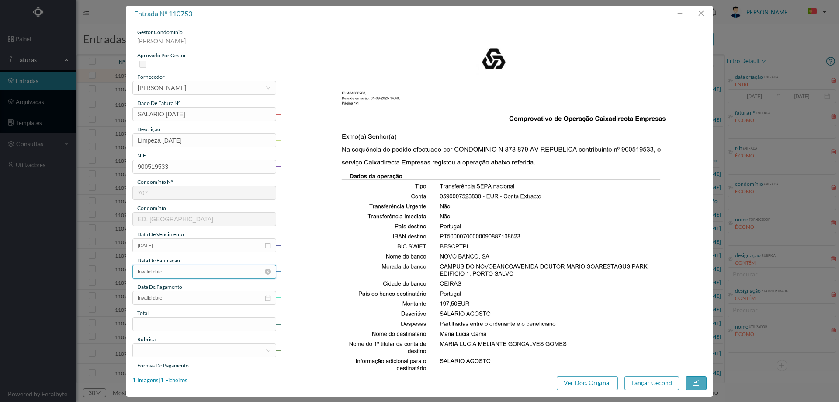
click at [203, 268] on input "Invalid date" at bounding box center [204, 271] width 144 height 14
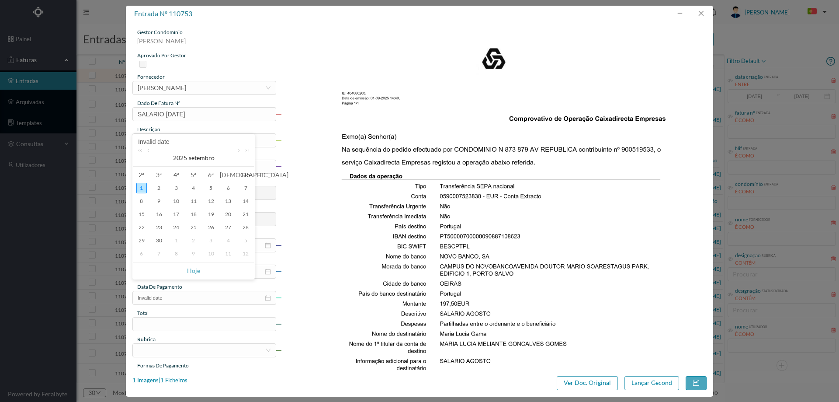
click at [147, 151] on link at bounding box center [149, 157] width 8 height 17
click at [241, 239] on div "31" at bounding box center [245, 240] width 10 height 10
type input "[DATE]"
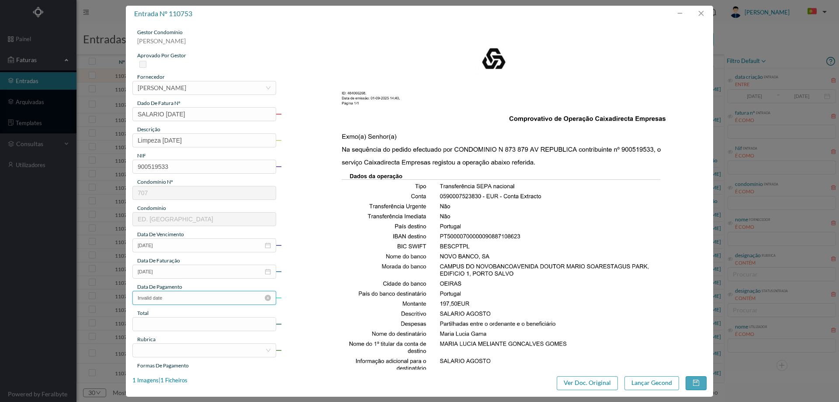
click at [186, 298] on input "Invalid date" at bounding box center [204, 298] width 144 height 14
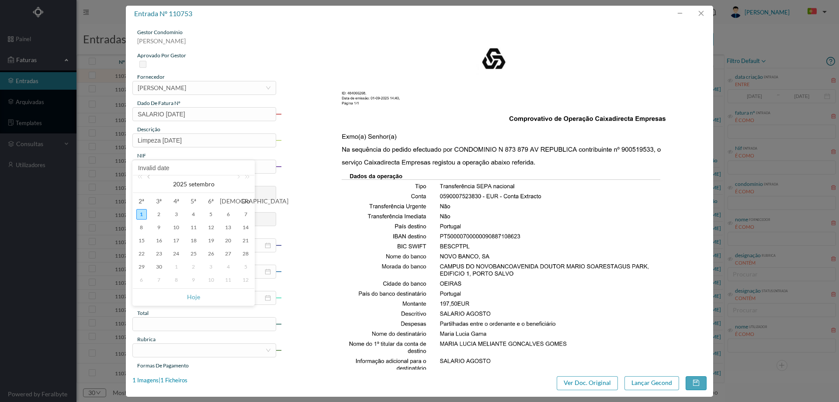
click at [146, 177] on link at bounding box center [149, 183] width 8 height 17
click at [159, 268] on div "26" at bounding box center [159, 266] width 10 height 10
type input "[DATE]"
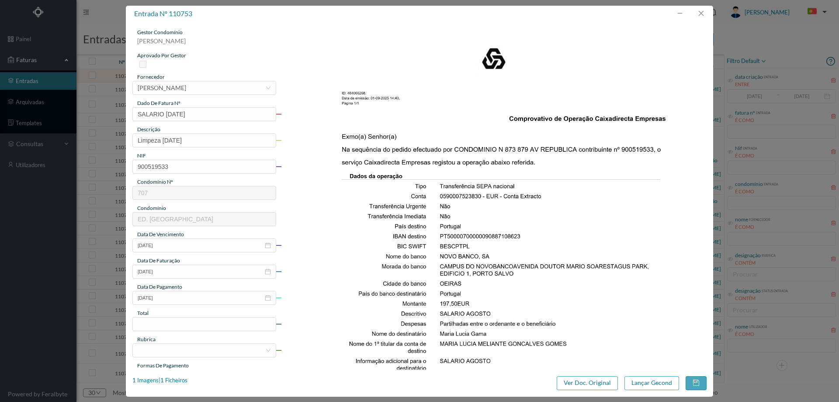
click at [181, 332] on div "gestor condomínio Joana Laroca aprovado por gestor fornecedor selecionar Maria …" at bounding box center [204, 231] width 144 height 407
click at [182, 326] on input at bounding box center [204, 323] width 143 height 13
type input "197.50"
click at [216, 353] on div at bounding box center [202, 349] width 128 height 13
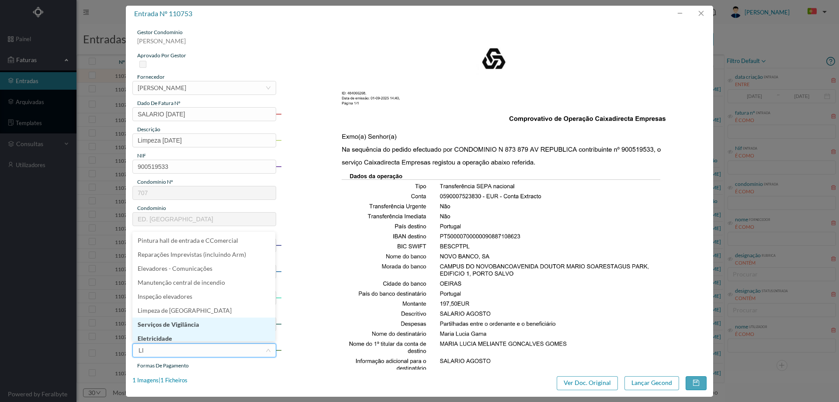
type input "LIM"
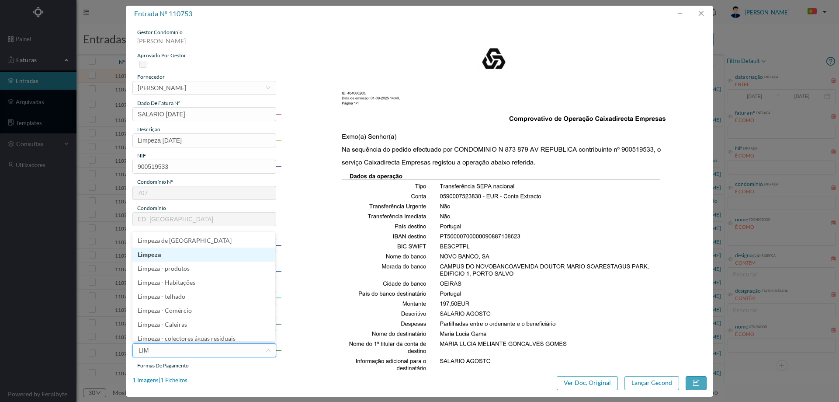
click at [173, 251] on li "Limpeza" at bounding box center [203, 254] width 143 height 14
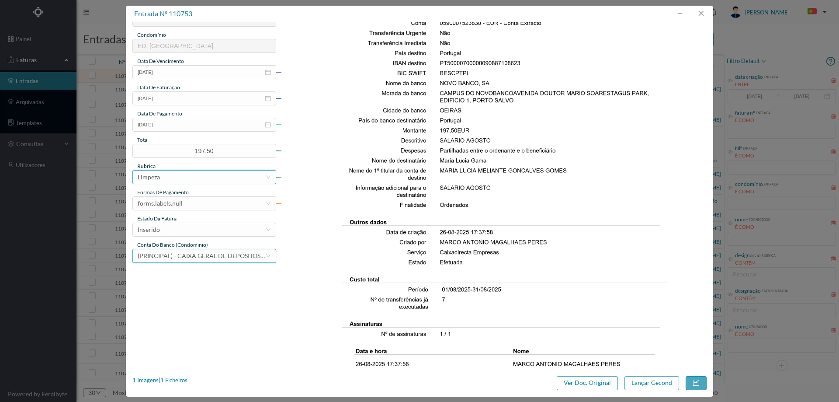
scroll to position [175, 0]
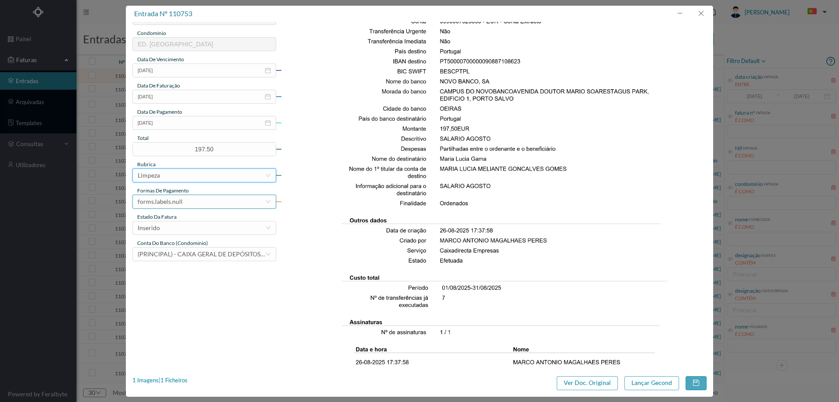
click at [180, 199] on div "forms.labels.null" at bounding box center [160, 201] width 45 height 13
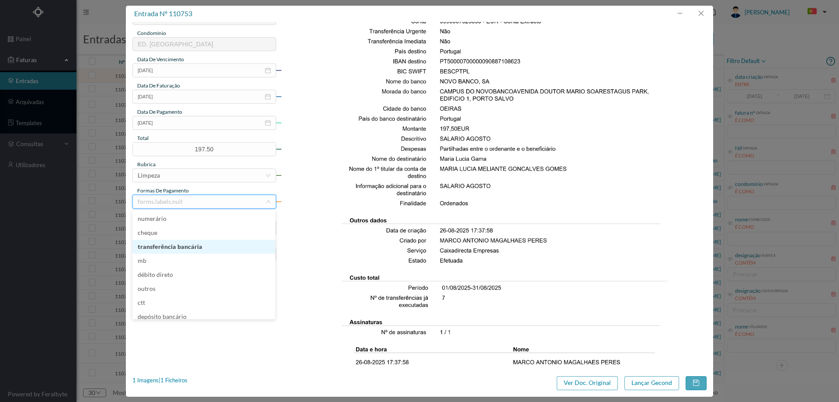
click at [190, 249] on li "transferência bancária" at bounding box center [203, 246] width 143 height 14
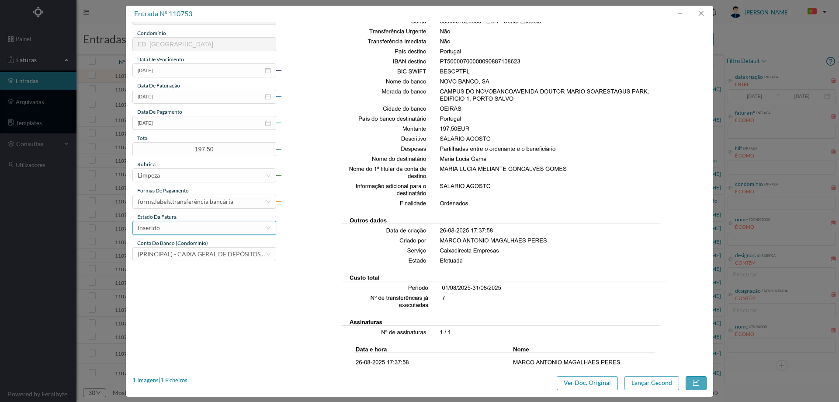
click at [184, 222] on div "Inserido" at bounding box center [202, 227] width 128 height 13
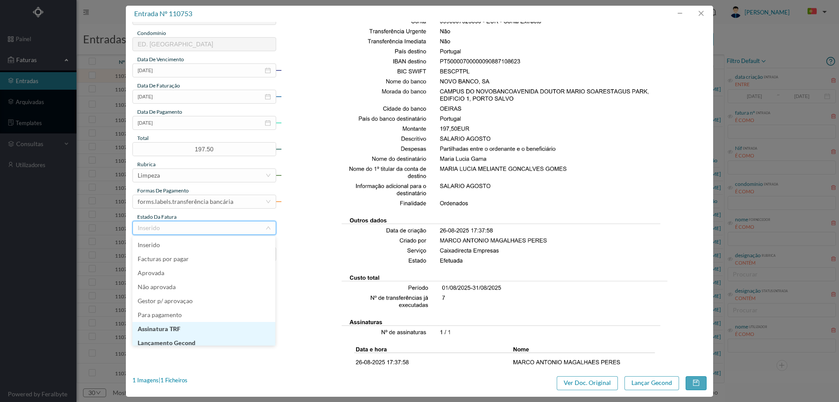
scroll to position [4, 0]
click at [193, 339] on li "Lançamento Gecond" at bounding box center [203, 338] width 143 height 14
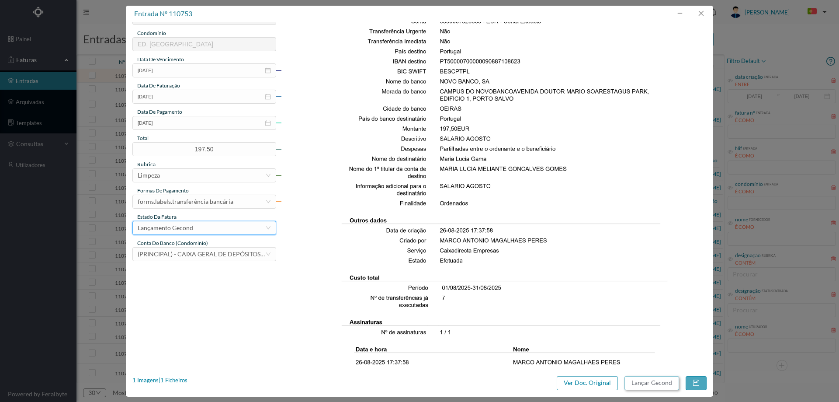
click at [650, 382] on button "Lançar Gecond" at bounding box center [651, 383] width 55 height 14
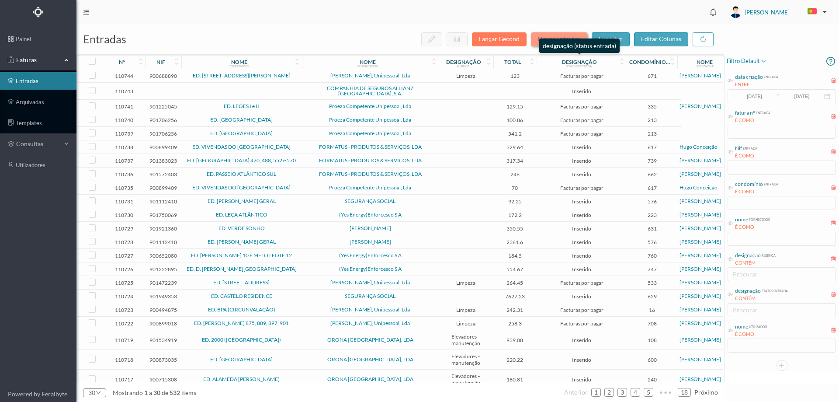
click at [554, 33] on button "Novas Entradas" at bounding box center [559, 39] width 56 height 14
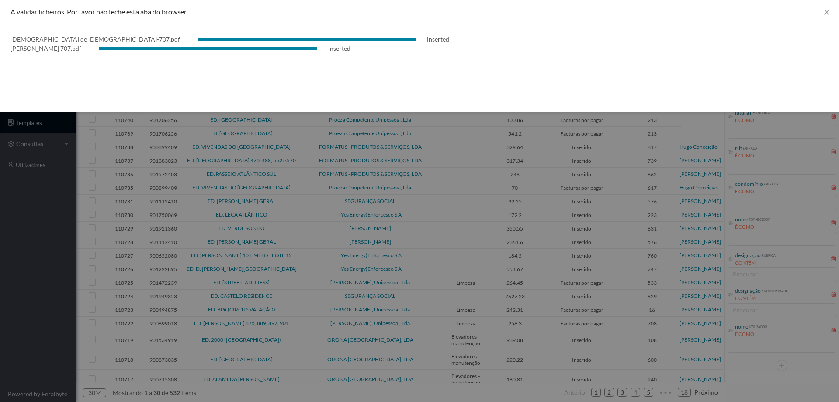
click at [74, 260] on div at bounding box center [419, 201] width 839 height 402
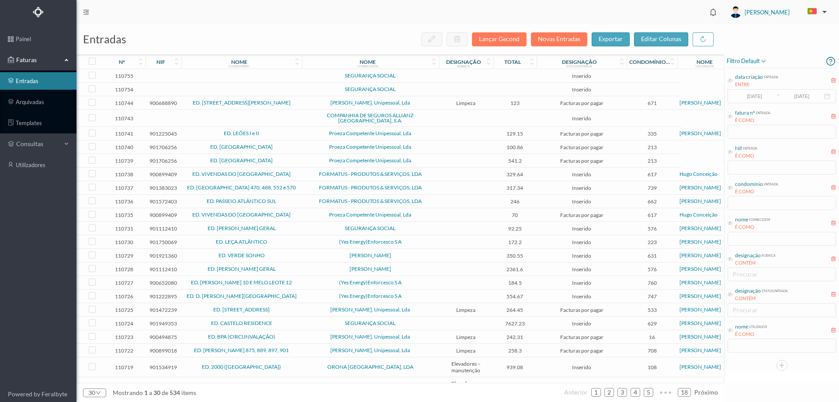
click at [303, 90] on td "SEGURANÇA SOCIAL" at bounding box center [370, 90] width 137 height 14
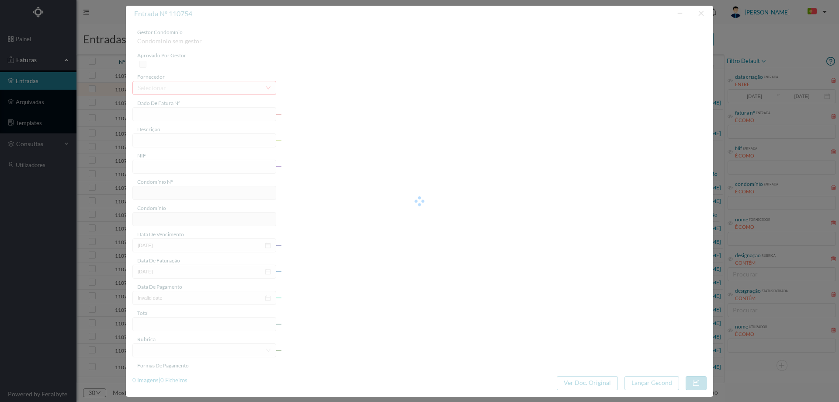
type input "0"
type input "Invalid date"
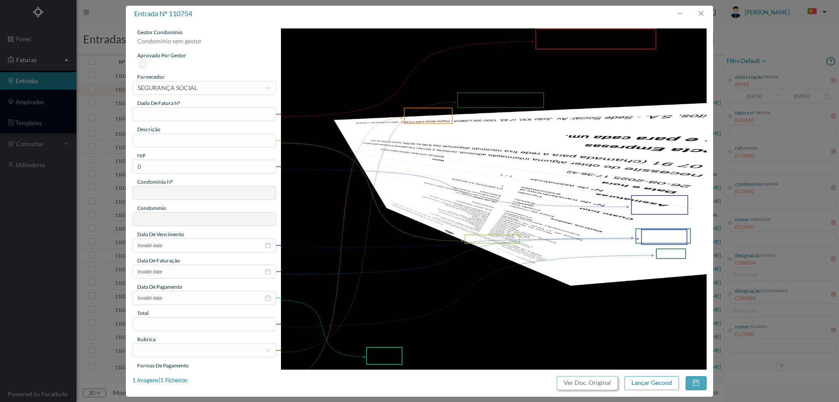
click at [585, 383] on button "Ver Doc. Original" at bounding box center [587, 383] width 61 height 14
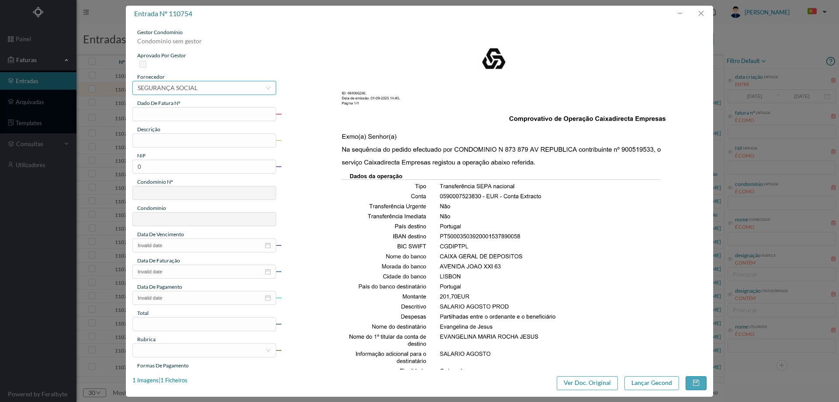
click at [185, 87] on div "SEGURANÇA SOCIAL" at bounding box center [168, 87] width 60 height 13
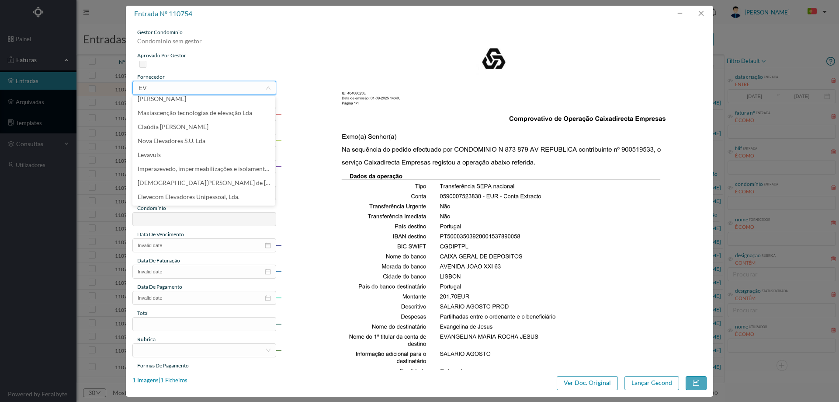
scroll to position [2, 0]
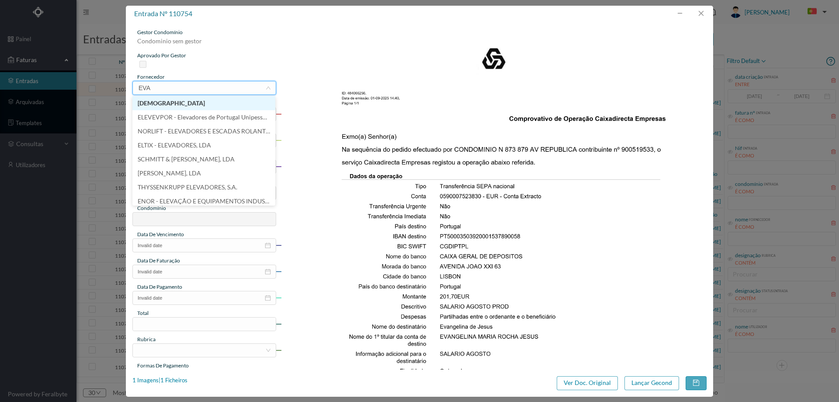
type input "EVAN"
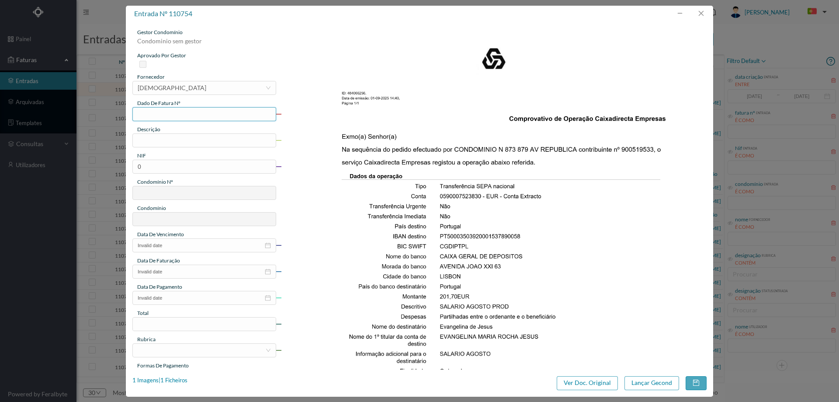
click at [162, 114] on input "text" at bounding box center [204, 114] width 144 height 14
type input "SALARIO [DATE]"
click at [185, 133] on input "text" at bounding box center [204, 140] width 144 height 14
type input "Limpeza [DATE]"
click at [211, 170] on input "0" at bounding box center [204, 166] width 144 height 14
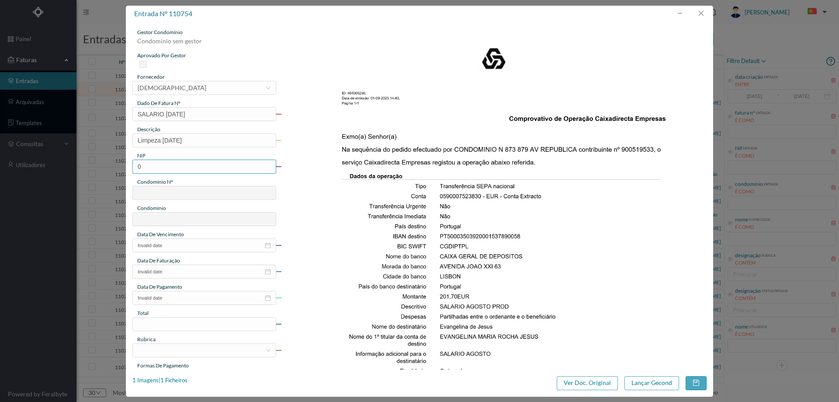
click at [211, 170] on input "0" at bounding box center [204, 166] width 144 height 14
paste input "900519533"
type input "900519533"
type input "707"
type input "ED. PARQUE - MATOSINHOS"
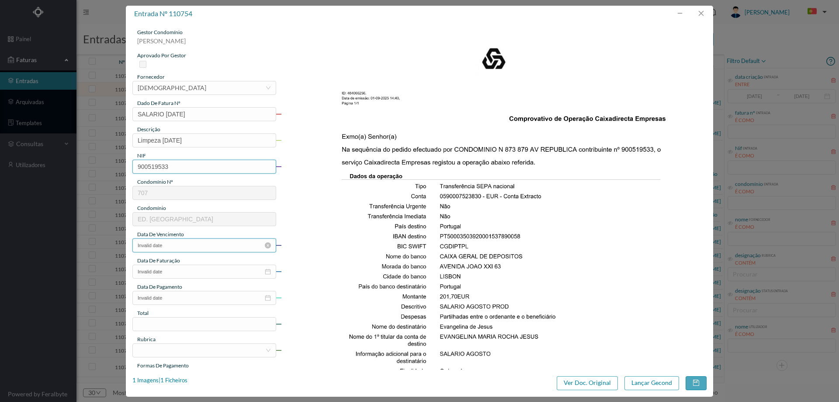
type input "900519533"
click at [186, 246] on input "Invalid date" at bounding box center [204, 245] width 144 height 14
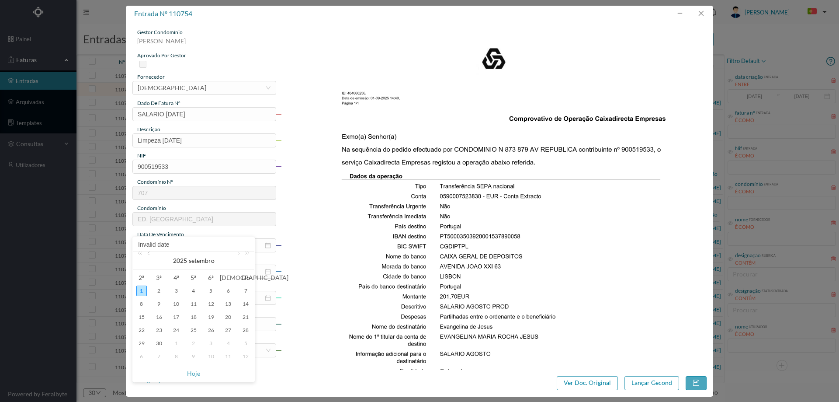
click at [151, 257] on link at bounding box center [149, 260] width 8 height 17
click at [238, 344] on td "31" at bounding box center [245, 342] width 17 height 13
type input "[DATE]"
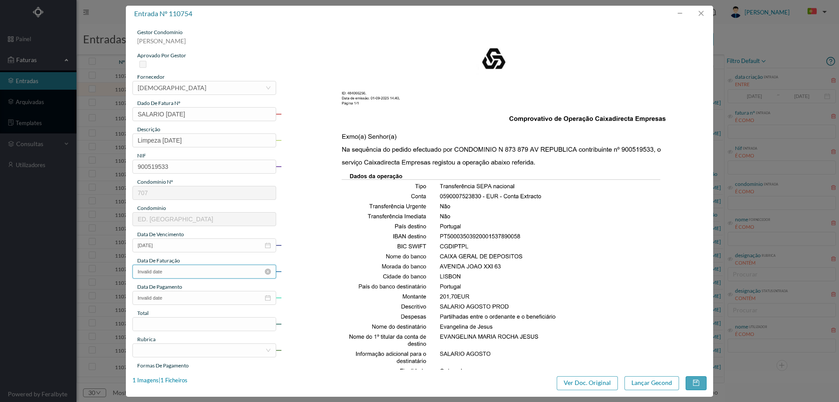
click at [183, 265] on input "Invalid date" at bounding box center [204, 271] width 144 height 14
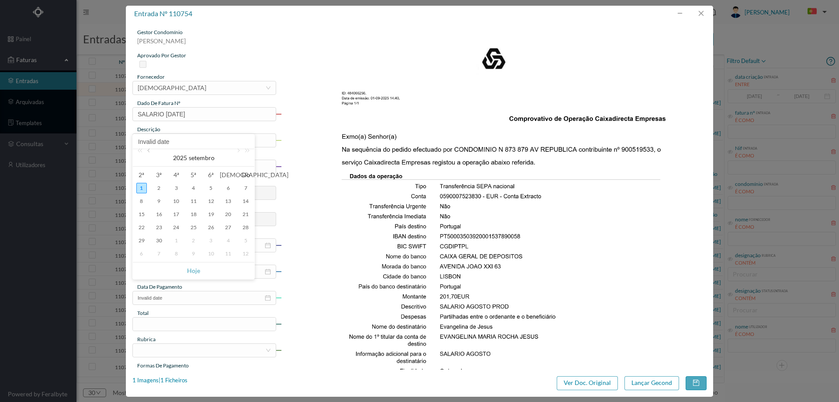
click at [149, 151] on link at bounding box center [149, 157] width 8 height 17
click at [247, 243] on div "31" at bounding box center [245, 240] width 10 height 10
type input "[DATE]"
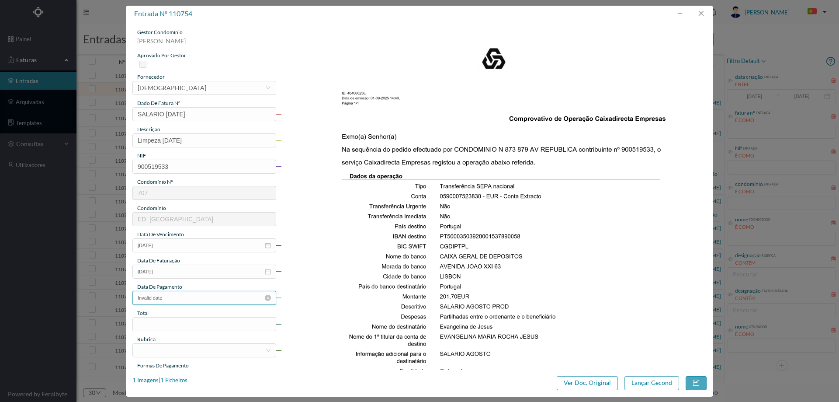
click at [186, 300] on input "Invalid date" at bounding box center [204, 298] width 144 height 14
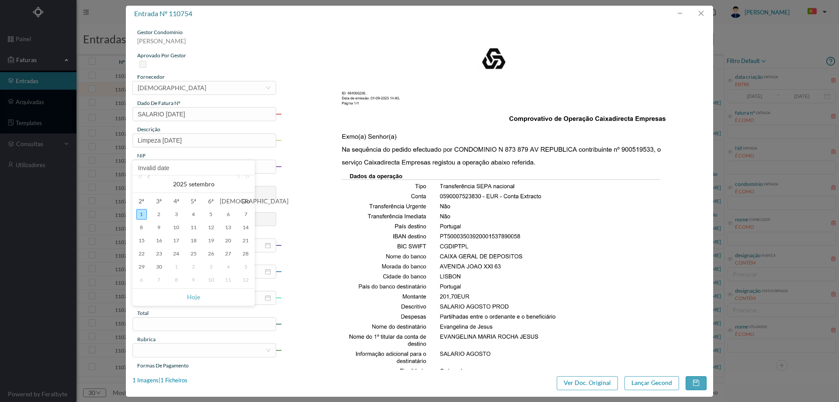
click at [151, 177] on link at bounding box center [149, 183] width 8 height 17
click at [159, 265] on div "26" at bounding box center [159, 266] width 10 height 10
type input "[DATE]"
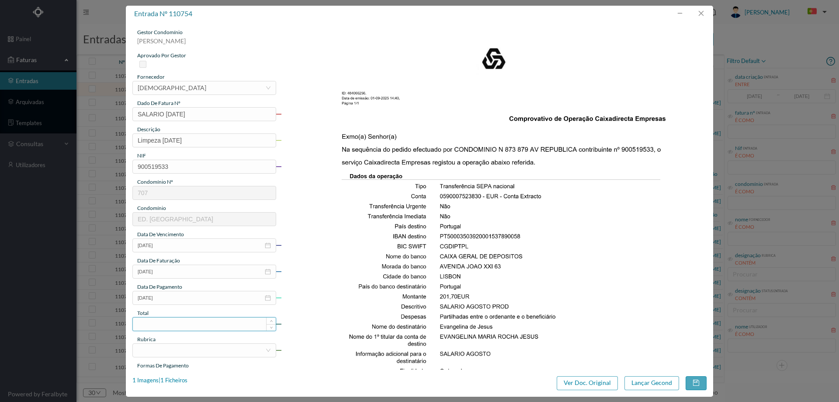
click at [173, 321] on input at bounding box center [204, 323] width 143 height 13
type input "195.00"
click at [171, 347] on div at bounding box center [202, 349] width 128 height 13
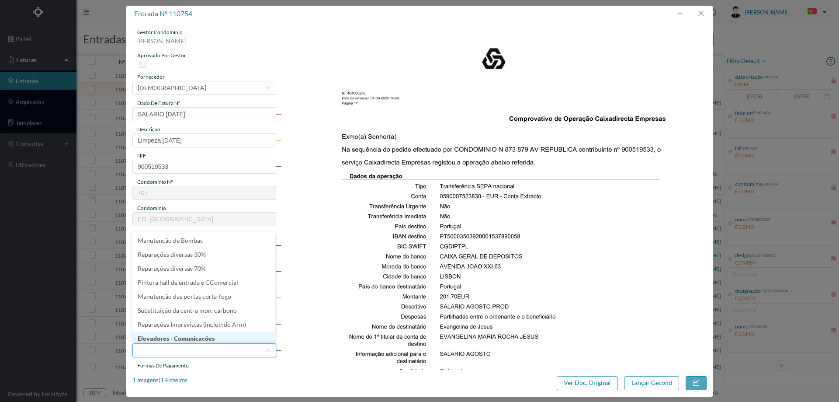
scroll to position [4, 0]
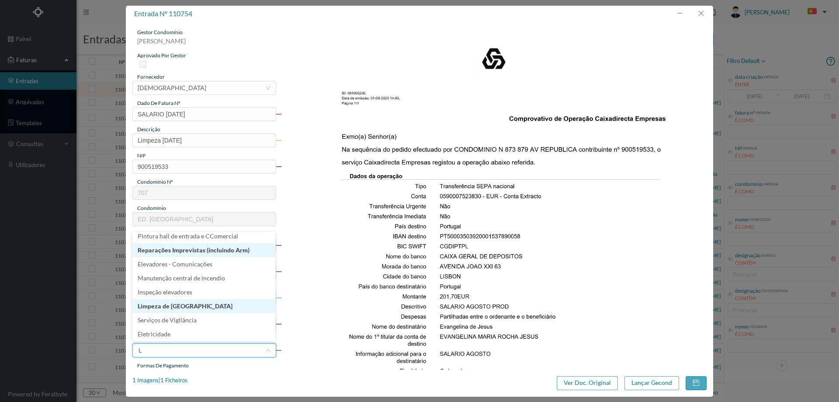
type input "LI"
click at [174, 257] on li "Limpeza" at bounding box center [203, 250] width 143 height 14
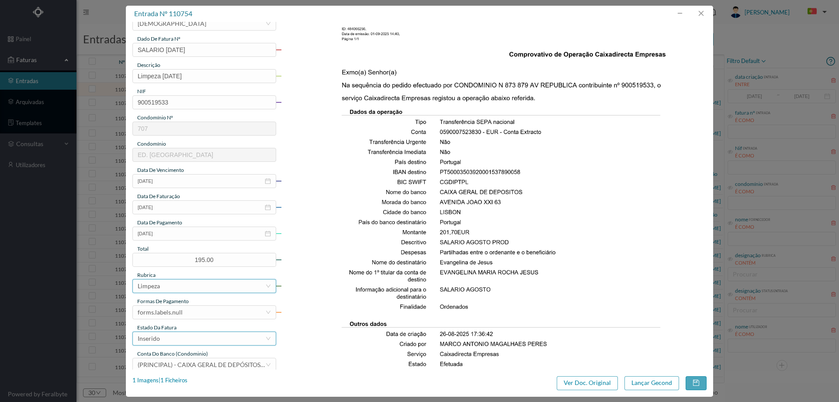
scroll to position [131, 0]
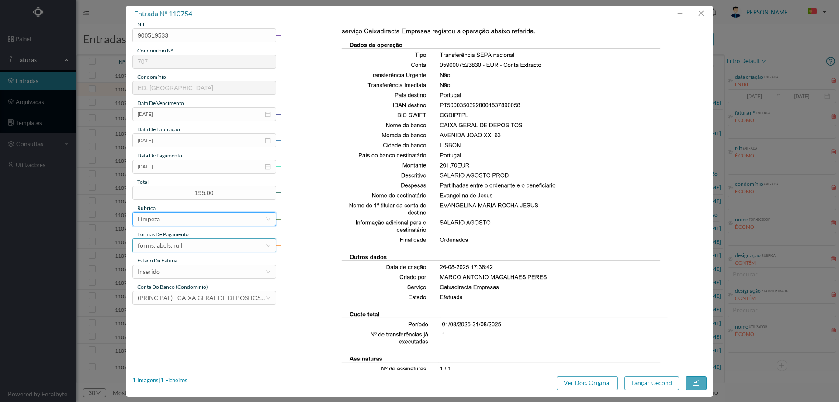
click at [185, 242] on div "forms.labels.null" at bounding box center [202, 245] width 128 height 13
click at [183, 292] on li "transferência bancária" at bounding box center [203, 290] width 143 height 14
click at [189, 271] on div "Inserido" at bounding box center [202, 271] width 128 height 13
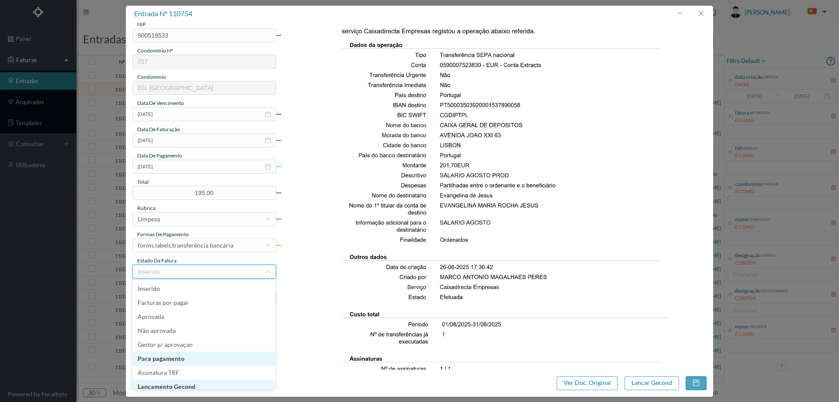
scroll to position [4, 0]
click at [212, 386] on li "Lançamento Gecond" at bounding box center [203, 382] width 143 height 14
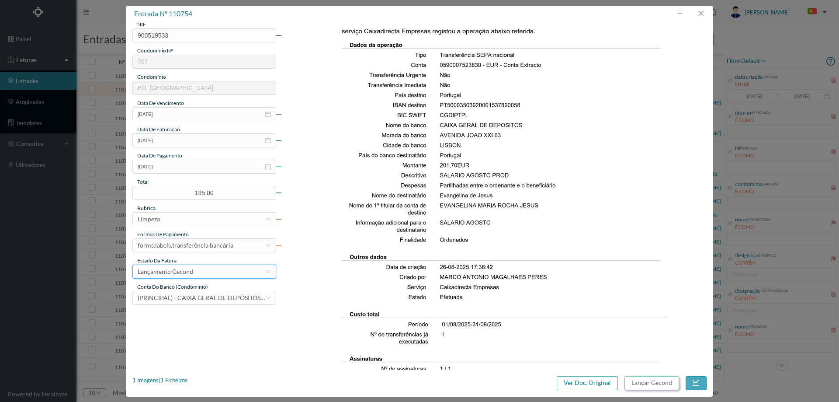
click at [662, 384] on button "Lançar Gecond" at bounding box center [651, 383] width 55 height 14
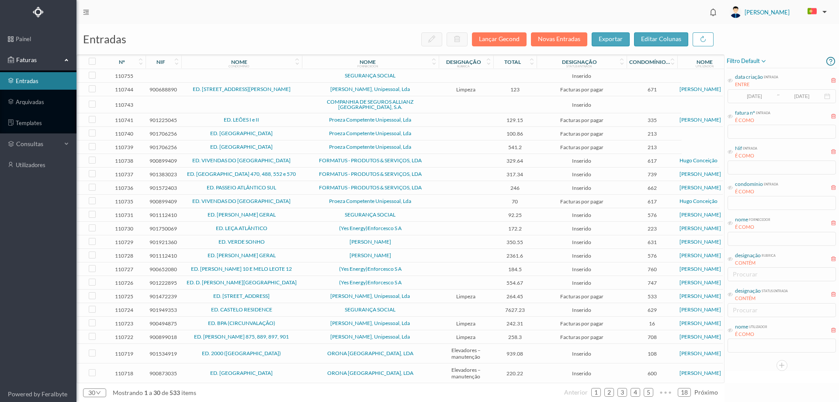
click at [418, 78] on span "SEGURANÇA SOCIAL" at bounding box center [370, 75] width 132 height 5
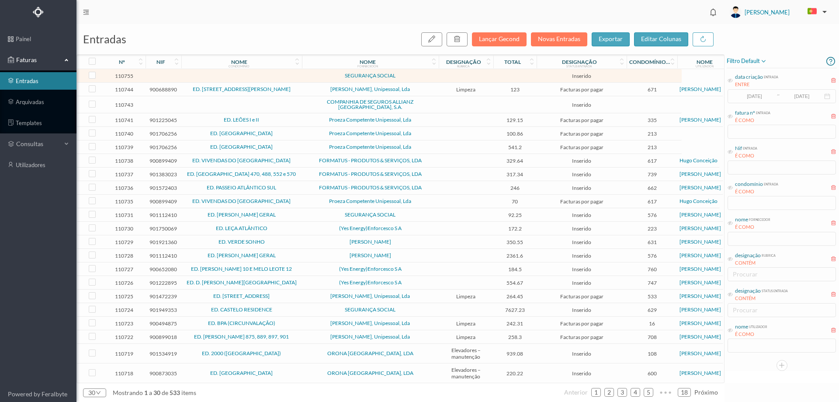
click at [418, 78] on span "SEGURANÇA SOCIAL" at bounding box center [370, 75] width 132 height 5
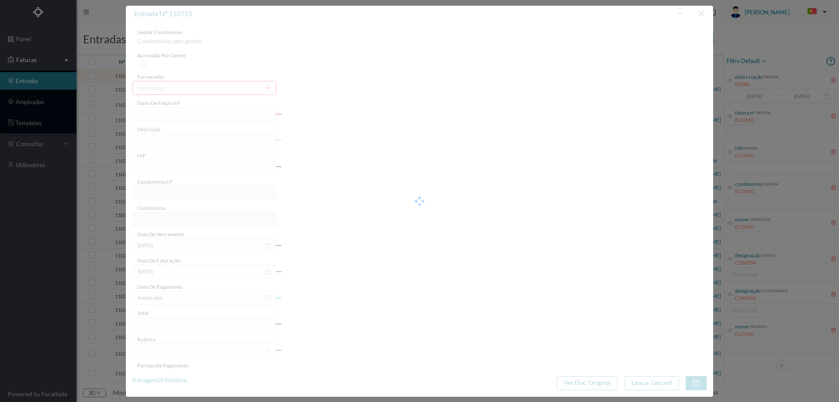
type input "0"
type input "Invalid date"
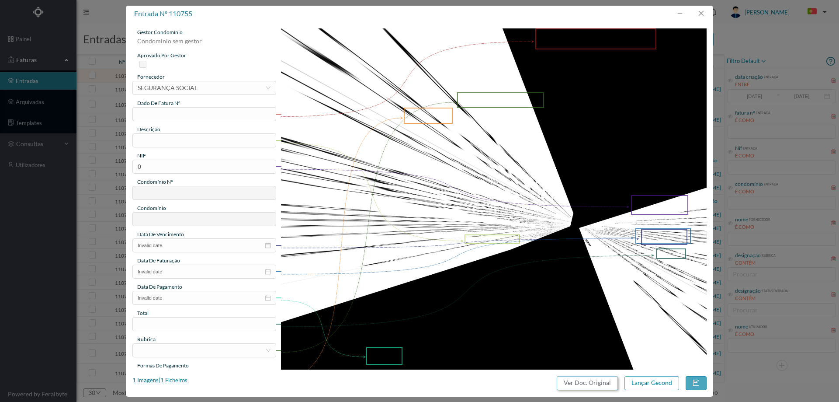
click at [590, 381] on button "Ver Doc. Original" at bounding box center [587, 383] width 61 height 14
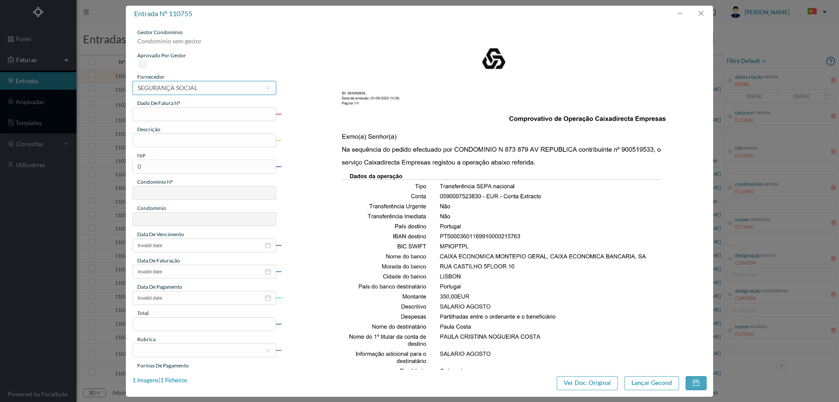
click at [196, 89] on div "SEGURANÇA SOCIAL" at bounding box center [168, 87] width 60 height 13
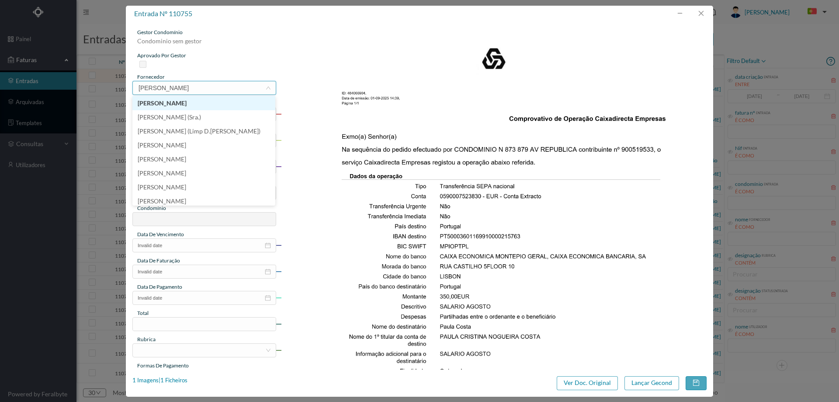
type input "PAULA C"
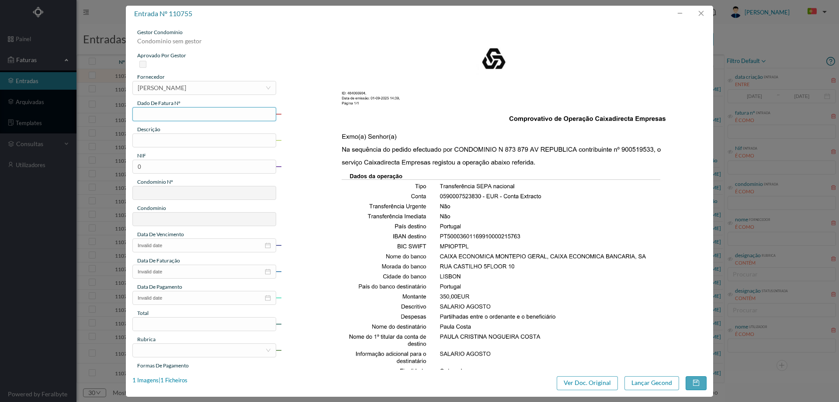
click at [194, 116] on input "text" at bounding box center [204, 114] width 144 height 14
type input "SALARIO [DATE]"
click at [197, 141] on input "text" at bounding box center [204, 140] width 144 height 14
type input "Limpeza [DATE]"
click at [202, 166] on input "0" at bounding box center [204, 166] width 144 height 14
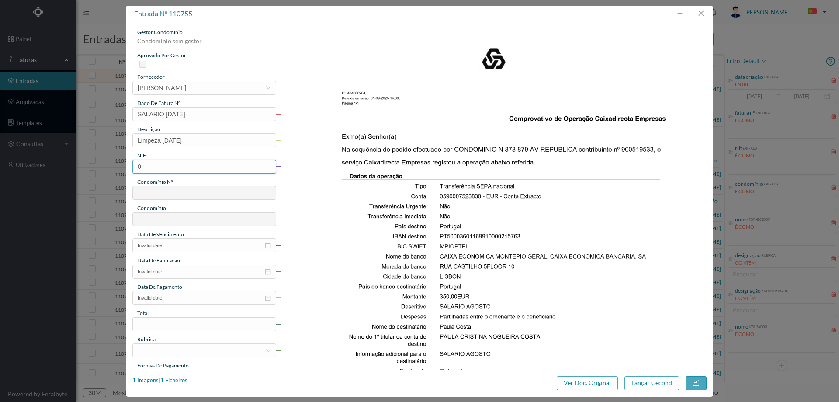
click at [202, 166] on input "0" at bounding box center [204, 166] width 144 height 14
paste input "900519533"
type input "900519533"
type input "707"
type input "ED. PARQUE - MATOSINHOS"
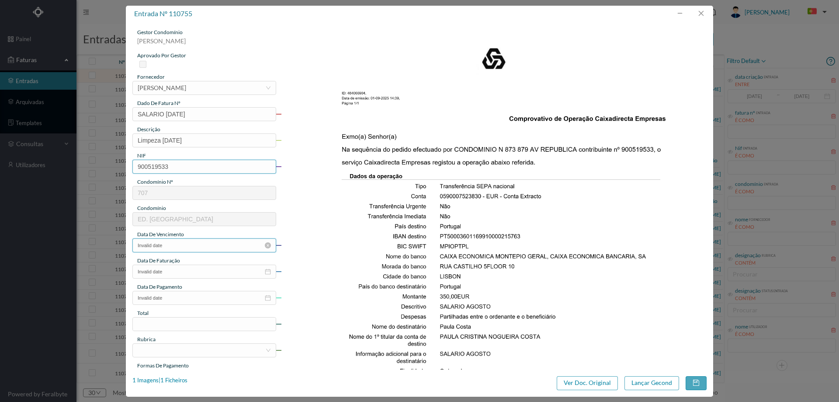
type input "900519533"
click at [175, 250] on input "Invalid date" at bounding box center [204, 245] width 144 height 14
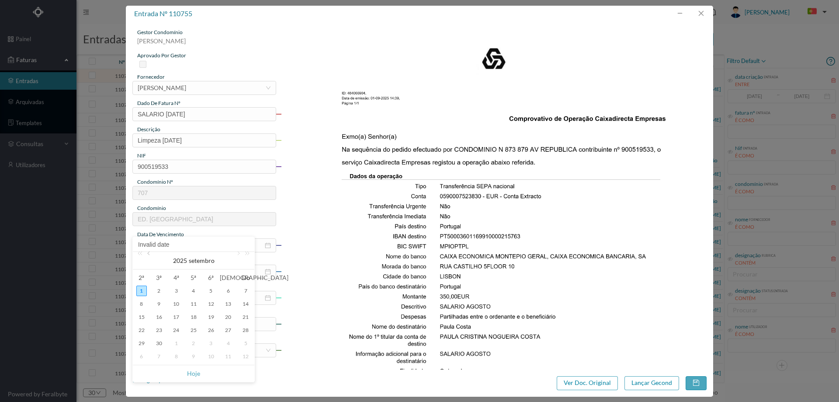
click at [148, 256] on link at bounding box center [149, 260] width 8 height 17
click at [247, 342] on div "31" at bounding box center [245, 343] width 10 height 10
type input "[DATE]"
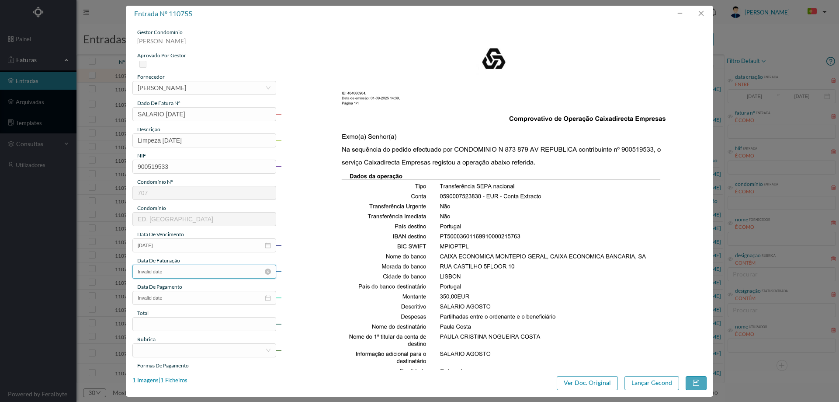
click at [186, 269] on input "Invalid date" at bounding box center [204, 271] width 144 height 14
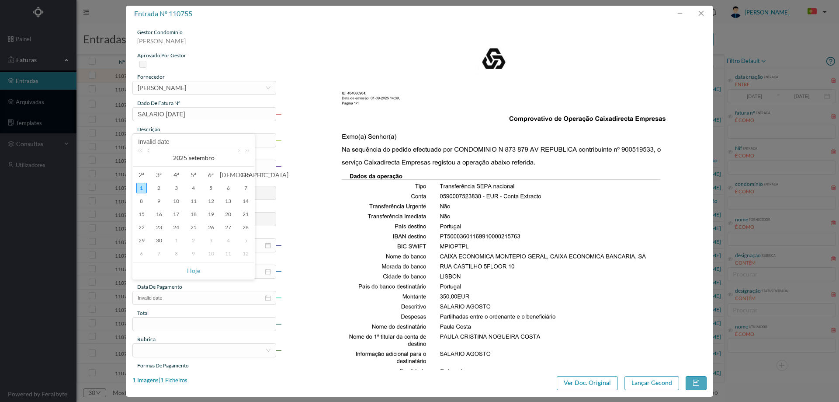
click at [150, 150] on link at bounding box center [149, 157] width 8 height 17
click at [246, 238] on div "31" at bounding box center [245, 240] width 10 height 10
type input "[DATE]"
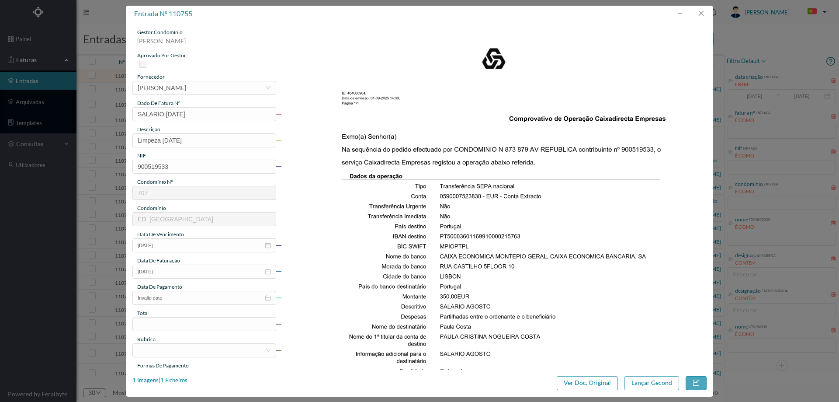
click at [206, 305] on div "gestor condomínio Joana Laroca aprovado por gestor fornecedor selecionar Paula …" at bounding box center [204, 231] width 144 height 407
click at [205, 299] on input "Invalid date" at bounding box center [204, 298] width 144 height 14
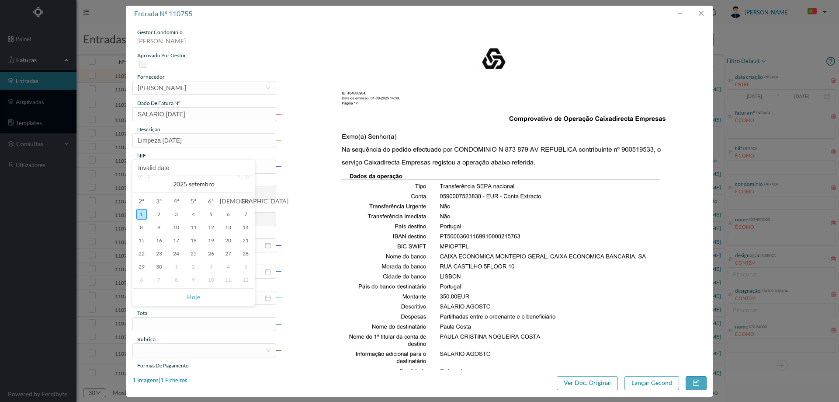
click at [150, 178] on link at bounding box center [149, 183] width 8 height 17
click at [161, 268] on div "26" at bounding box center [159, 266] width 10 height 10
type input "[DATE]"
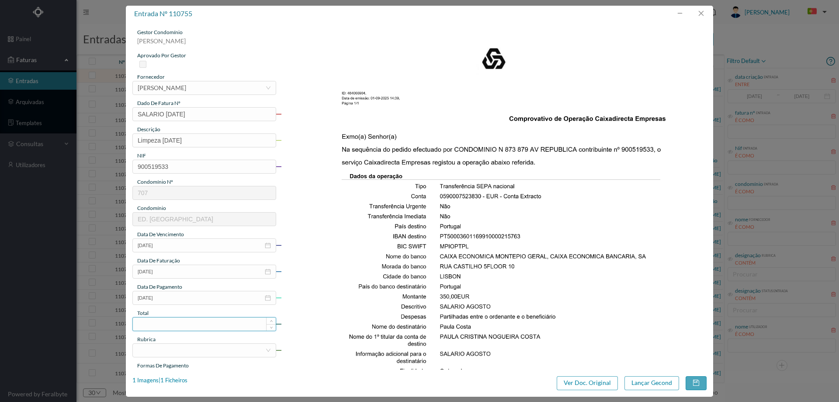
click at [183, 318] on input at bounding box center [204, 323] width 143 height 13
type input "350.00"
click at [170, 351] on div at bounding box center [202, 349] width 128 height 13
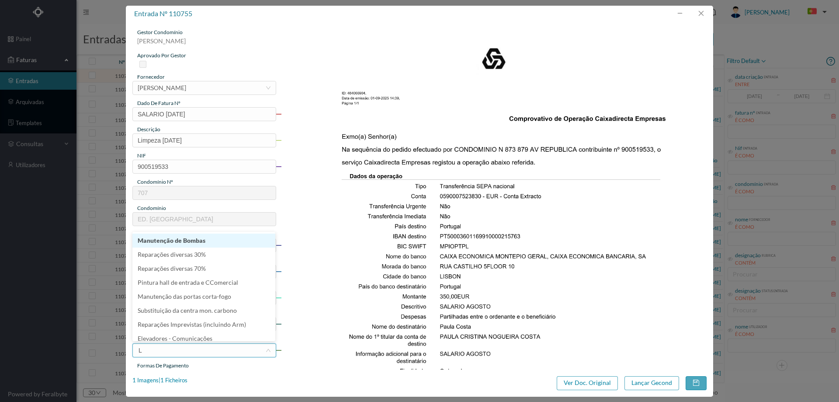
type input "LI"
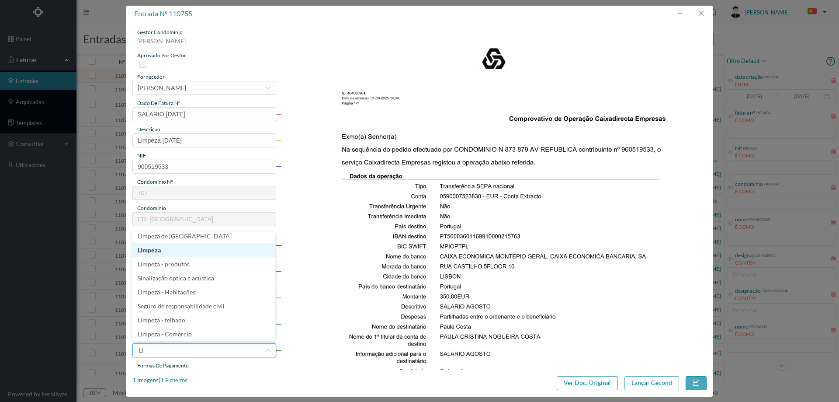
click at [177, 253] on li "Limpeza" at bounding box center [203, 250] width 143 height 14
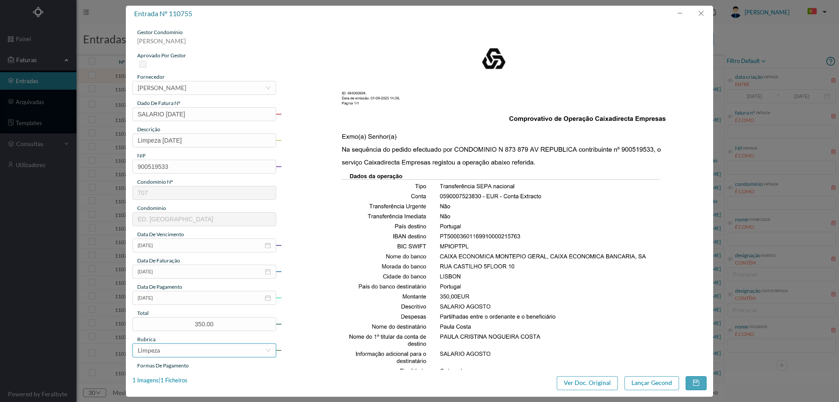
scroll to position [131, 0]
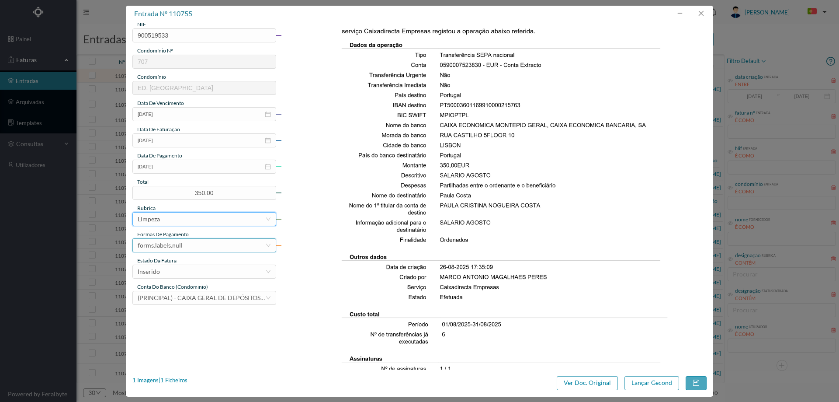
click at [178, 249] on div "forms.labels.null" at bounding box center [160, 245] width 45 height 13
click at [197, 290] on li "transferência bancária" at bounding box center [203, 290] width 143 height 14
click at [207, 272] on div "Inserido" at bounding box center [202, 271] width 128 height 13
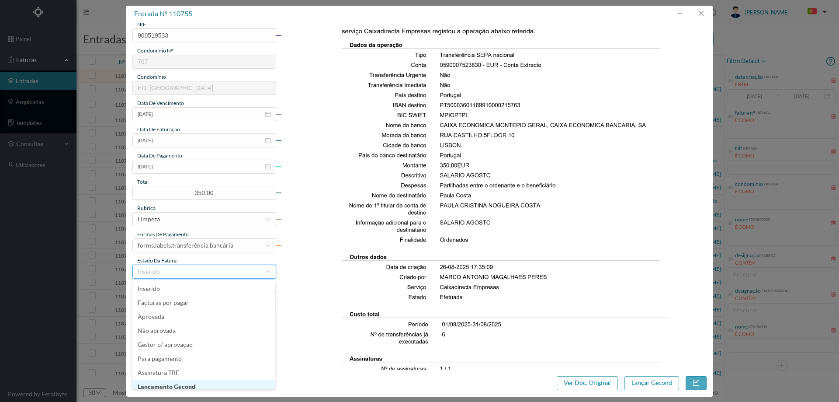
scroll to position [4, 0]
click at [205, 380] on li "Lançamento Gecond" at bounding box center [203, 382] width 143 height 14
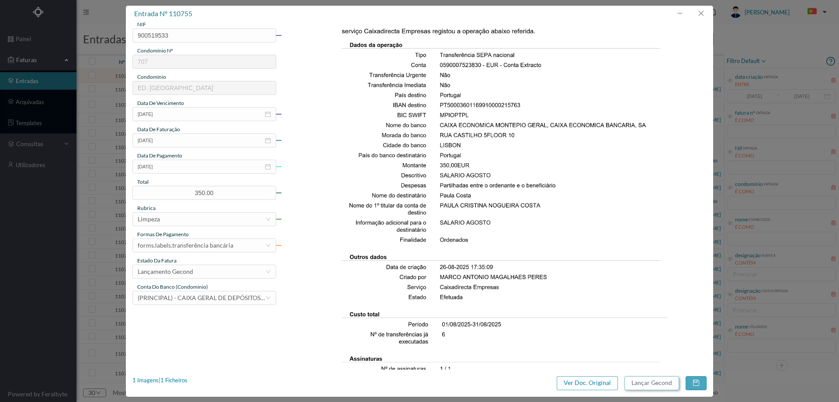
click at [659, 381] on button "Lançar Gecond" at bounding box center [651, 383] width 55 height 14
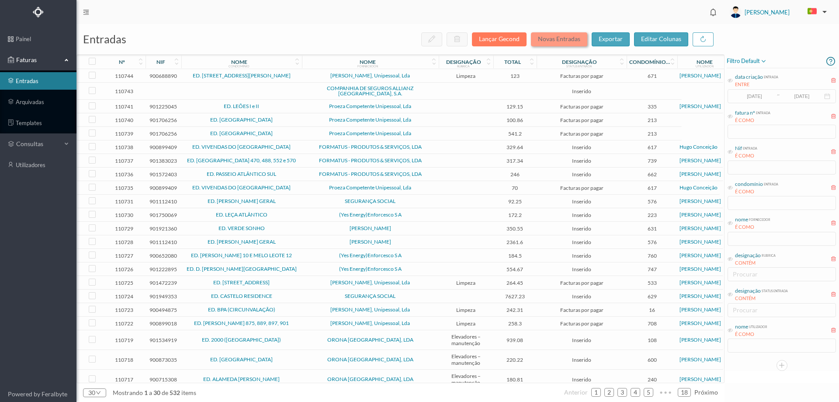
click at [564, 42] on button "Novas Entradas" at bounding box center [559, 39] width 56 height 14
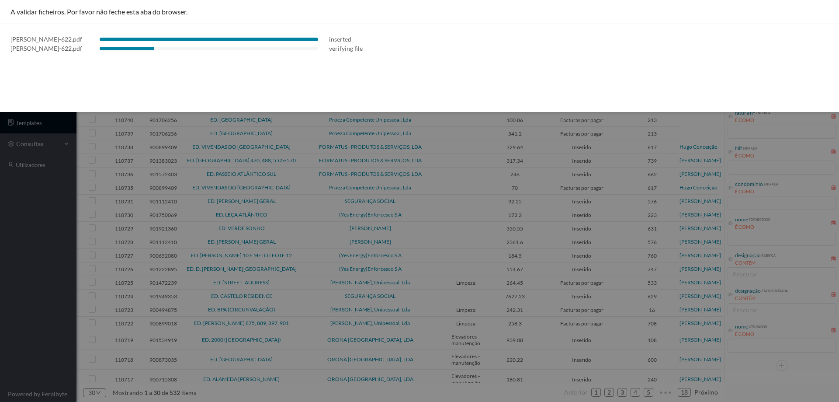
click at [52, 214] on div at bounding box center [419, 201] width 839 height 402
click at [55, 343] on div at bounding box center [419, 201] width 839 height 402
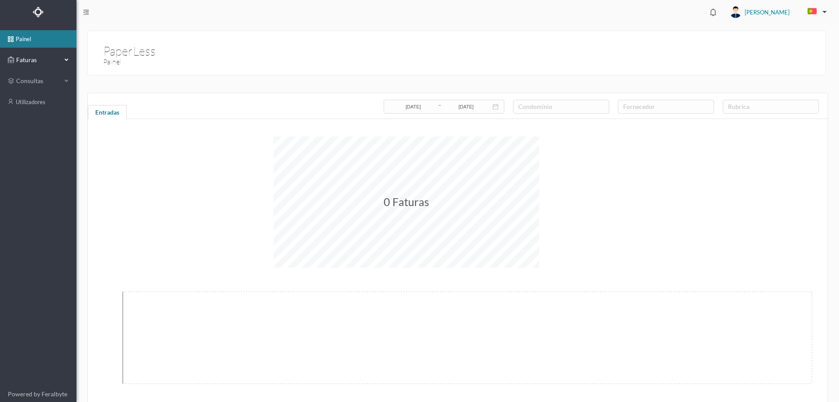
click at [53, 59] on span "Faturas" at bounding box center [38, 59] width 48 height 9
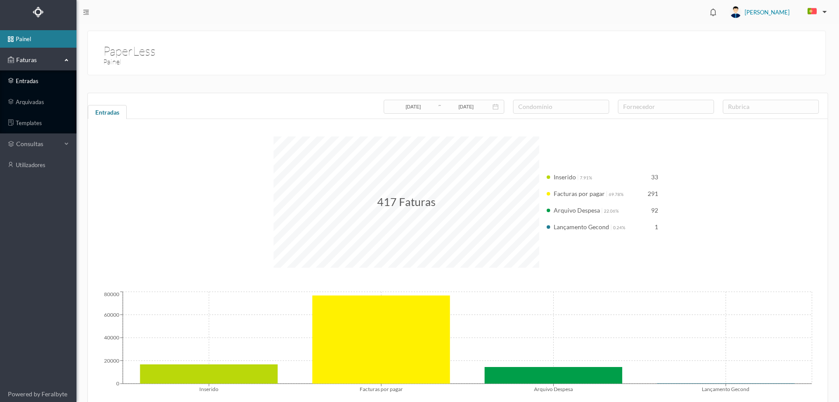
click at [37, 83] on link "entradas" at bounding box center [38, 80] width 76 height 17
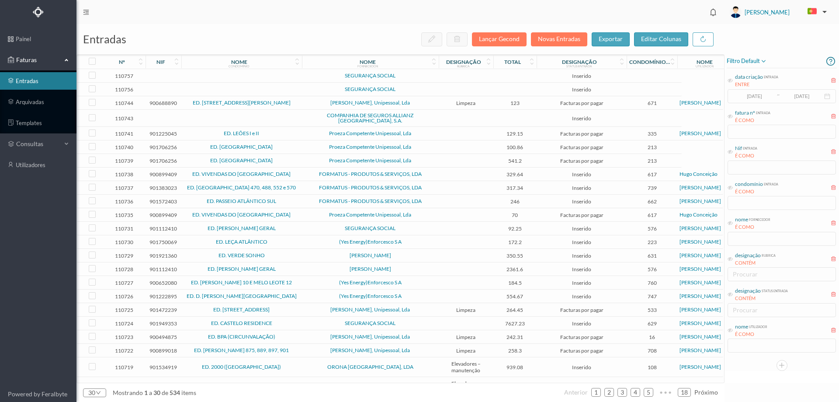
click at [416, 87] on span "SEGURANÇA SOCIAL" at bounding box center [370, 89] width 132 height 5
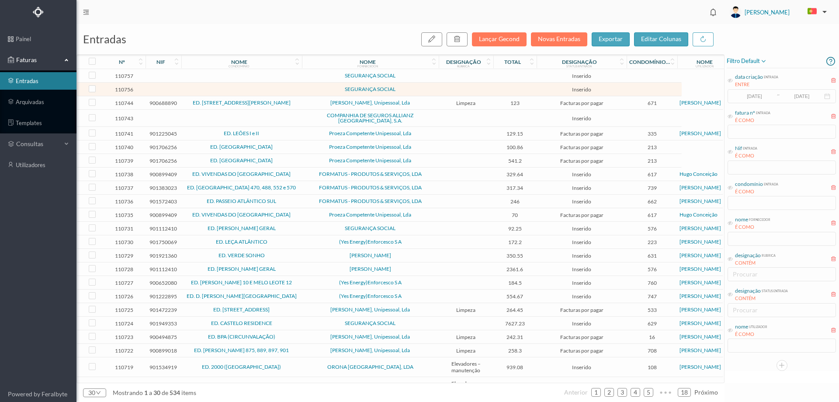
click at [416, 87] on span "SEGURANÇA SOCIAL" at bounding box center [370, 89] width 132 height 5
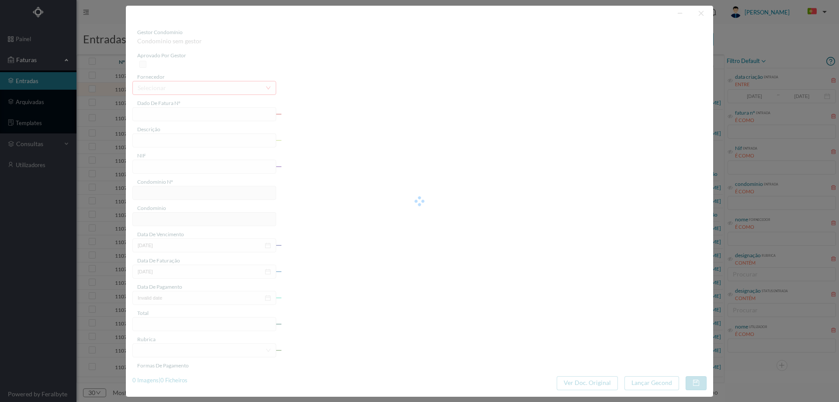
type input "0"
type input "Invalid date"
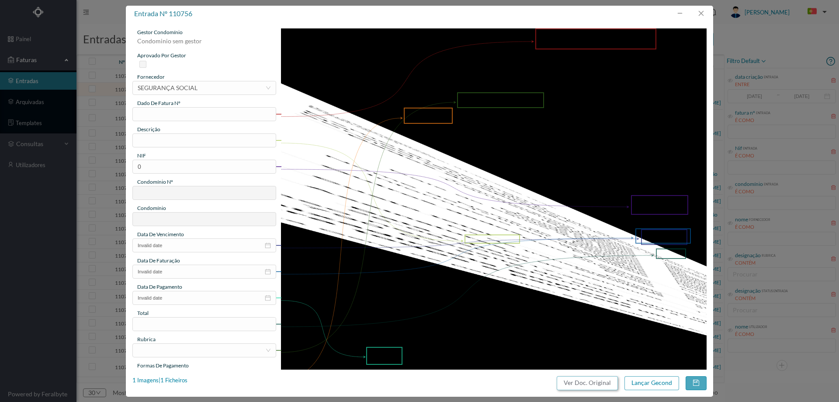
click at [592, 389] on button "Ver Doc. Original" at bounding box center [587, 383] width 61 height 14
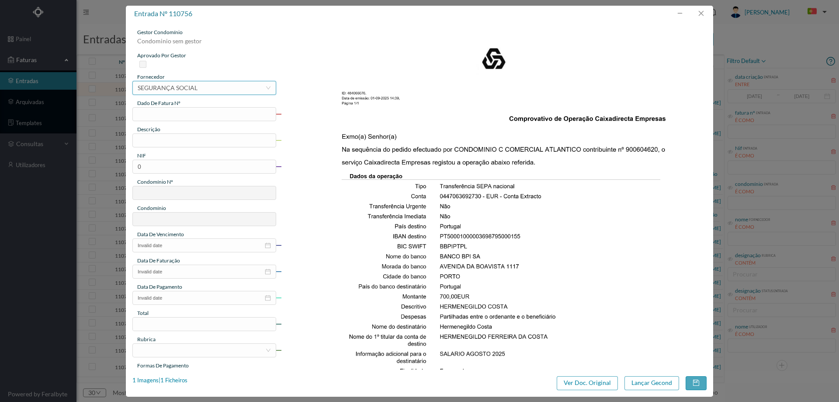
click at [160, 85] on div "SEGURANÇA SOCIAL" at bounding box center [168, 87] width 60 height 13
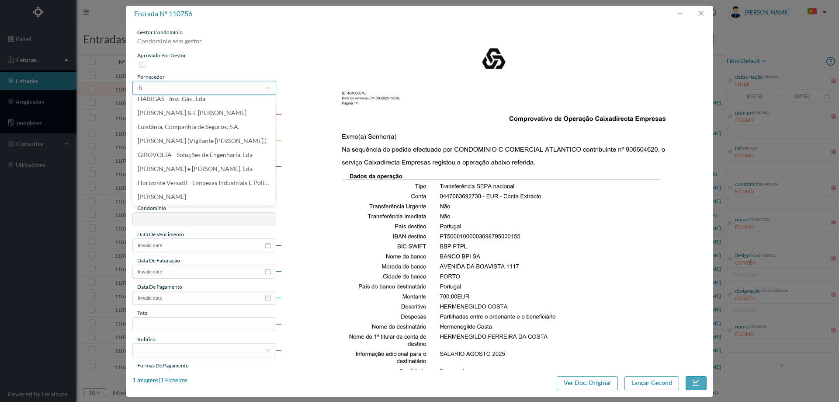
scroll to position [2, 0]
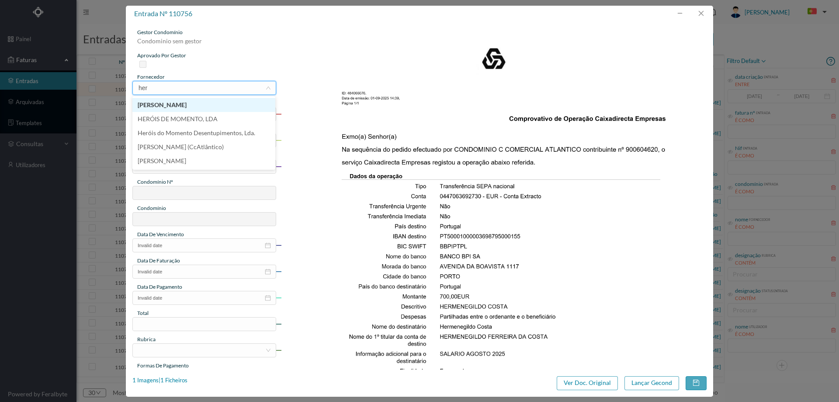
click at [186, 109] on li "[PERSON_NAME]" at bounding box center [203, 105] width 143 height 14
type input "her"
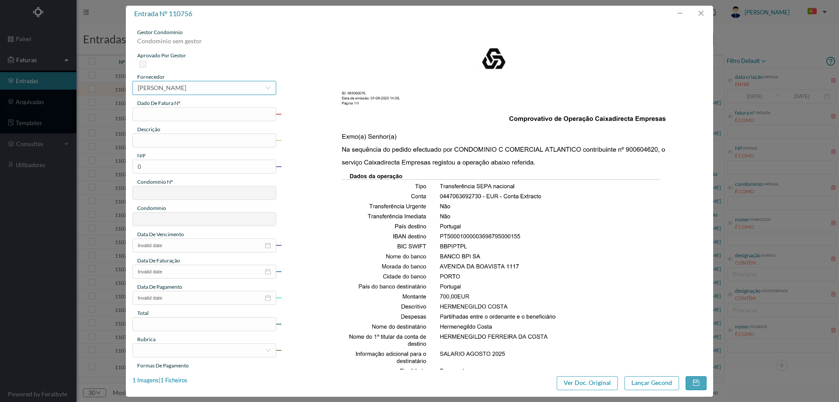
click at [186, 88] on div "[PERSON_NAME]" at bounding box center [162, 87] width 48 height 13
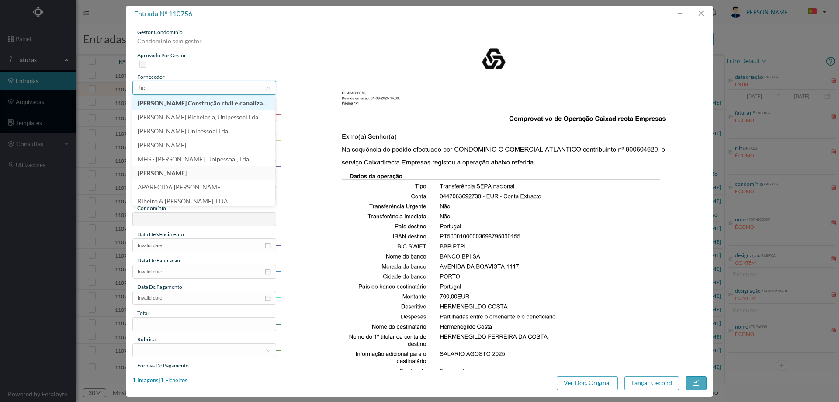
type input "her"
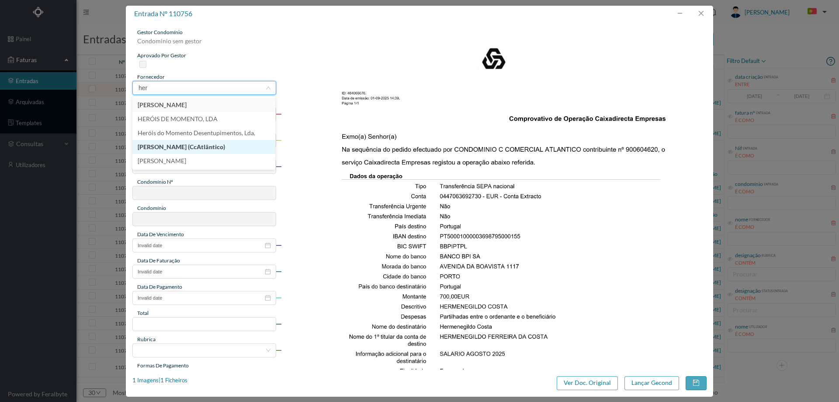
click at [205, 152] on li "[PERSON_NAME] (CcAtlântico)" at bounding box center [203, 147] width 143 height 14
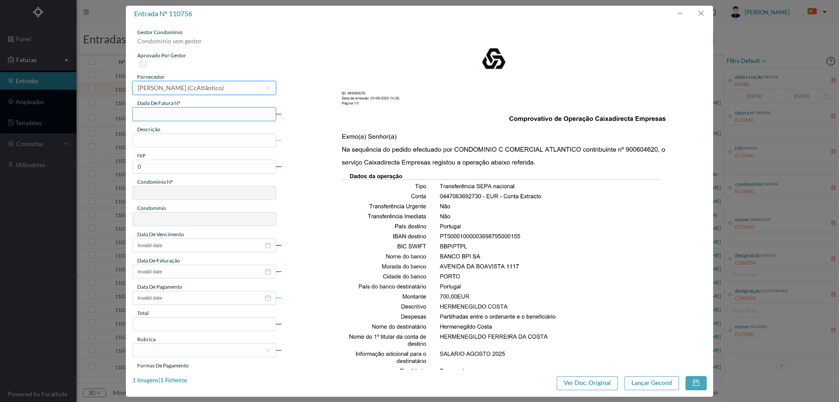
click at [183, 115] on input "text" at bounding box center [204, 114] width 144 height 14
type input "SALARIO [DATE]"
click at [188, 140] on input "text" at bounding box center [204, 140] width 144 height 14
type input "p"
type input "Portaria Agosto 2025"
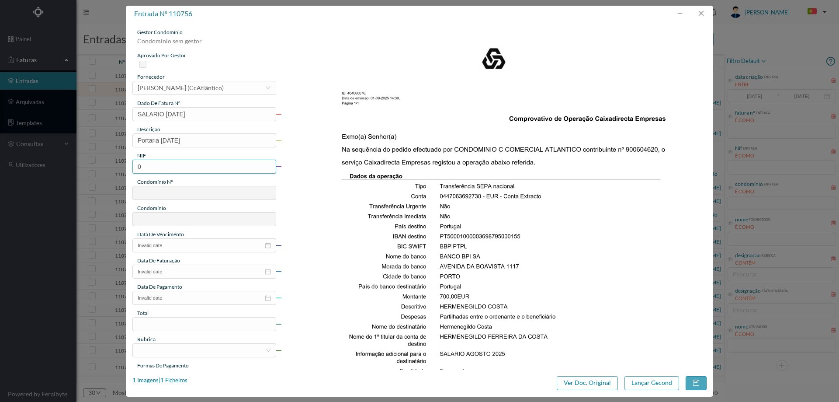
click at [181, 167] on input "0" at bounding box center [204, 166] width 144 height 14
paste input "90060462"
click at [140, 169] on input "900604620" at bounding box center [204, 166] width 144 height 14
type input "900604620"
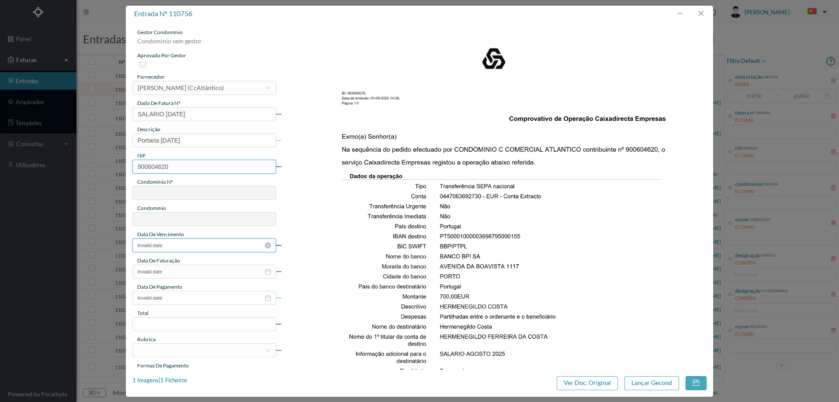
type input "622"
type input "CENTRO COMERCIAL ATLÂNTICO - MATOSINHOS"
type input "900604620"
click at [198, 245] on input "Invalid date" at bounding box center [204, 245] width 144 height 14
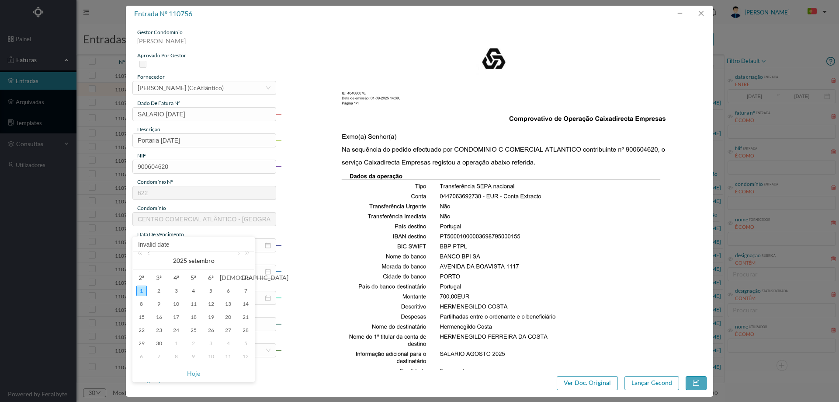
click at [152, 254] on link at bounding box center [149, 260] width 8 height 17
click at [245, 342] on div "31" at bounding box center [245, 343] width 10 height 10
type input "[DATE]"
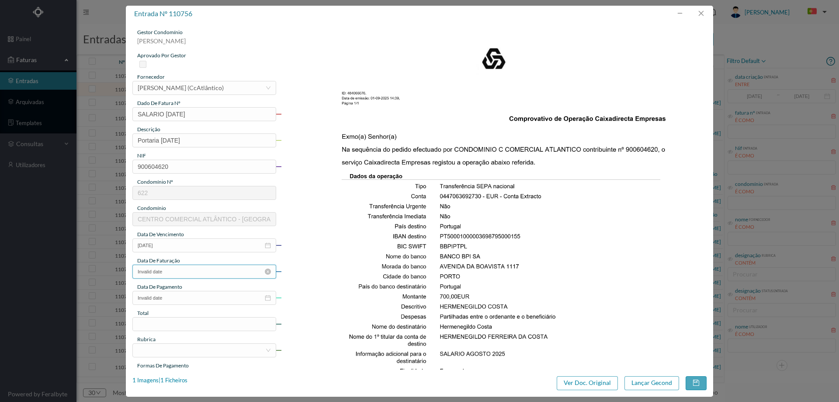
click at [195, 273] on input "Invalid date" at bounding box center [204, 271] width 144 height 14
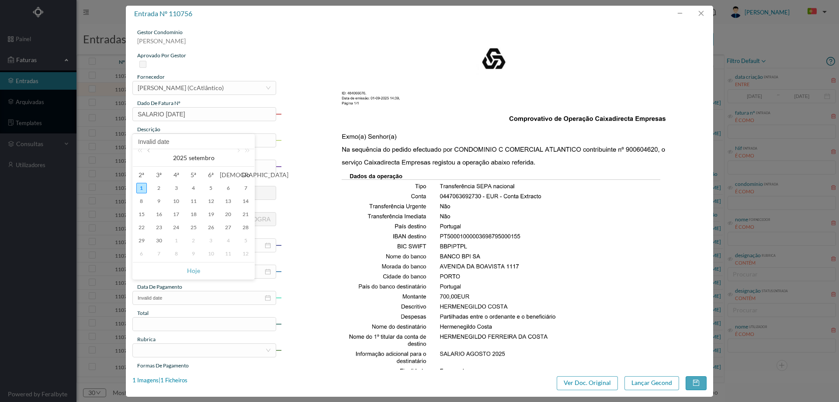
click at [150, 150] on link at bounding box center [149, 157] width 8 height 17
click at [242, 239] on div "31" at bounding box center [245, 240] width 10 height 10
type input "[DATE]"
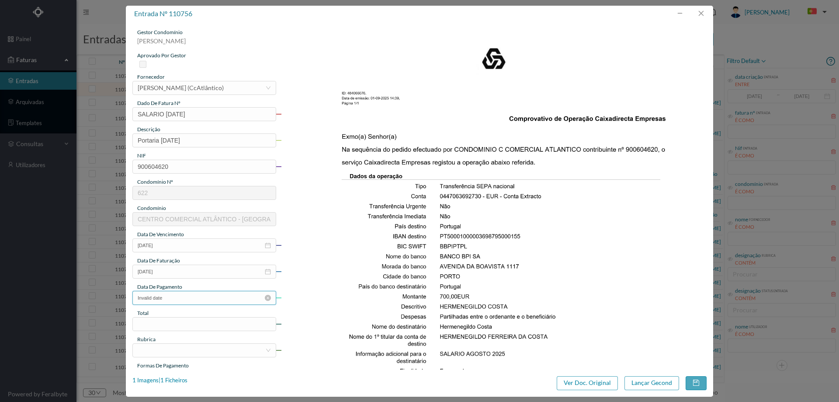
click at [205, 300] on input "Invalid date" at bounding box center [204, 298] width 144 height 14
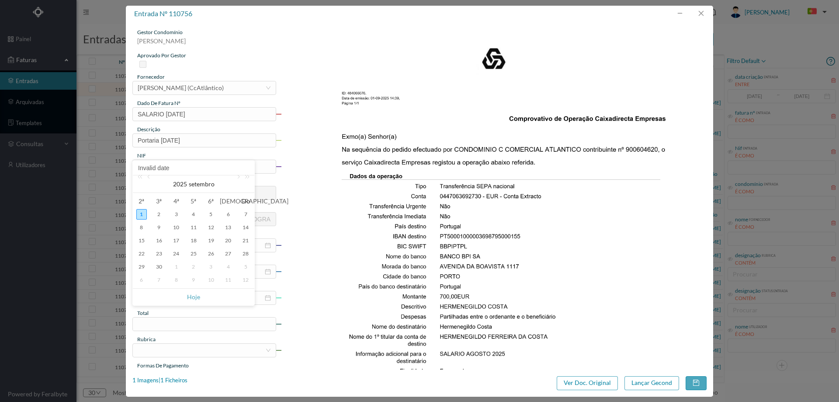
click at [147, 174] on div "Invalid date" at bounding box center [193, 167] width 121 height 15
click at [148, 178] on link at bounding box center [149, 183] width 8 height 17
click at [160, 267] on div "26" at bounding box center [159, 266] width 10 height 10
type input "[DATE]"
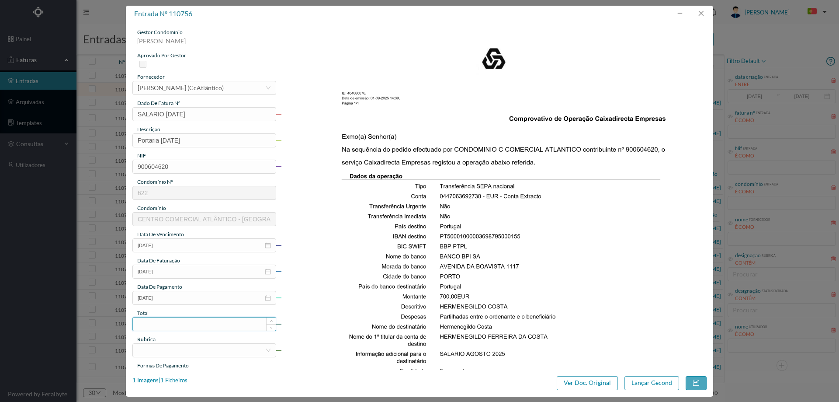
click at [181, 323] on input at bounding box center [204, 323] width 143 height 13
type input "700.00"
click at [177, 350] on div at bounding box center [202, 349] width 128 height 13
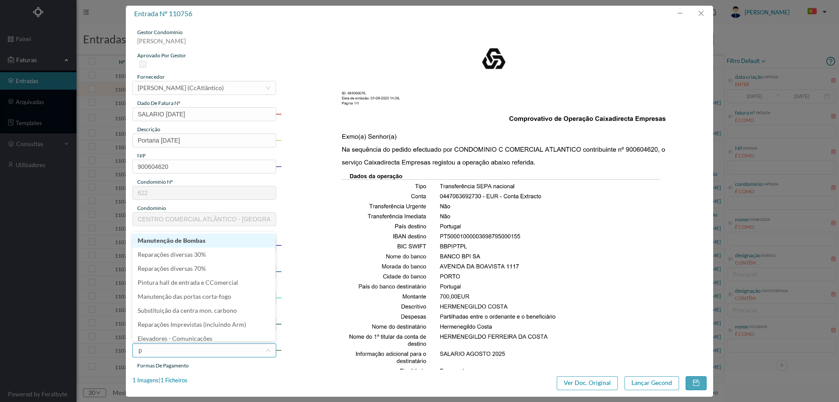
type input "po"
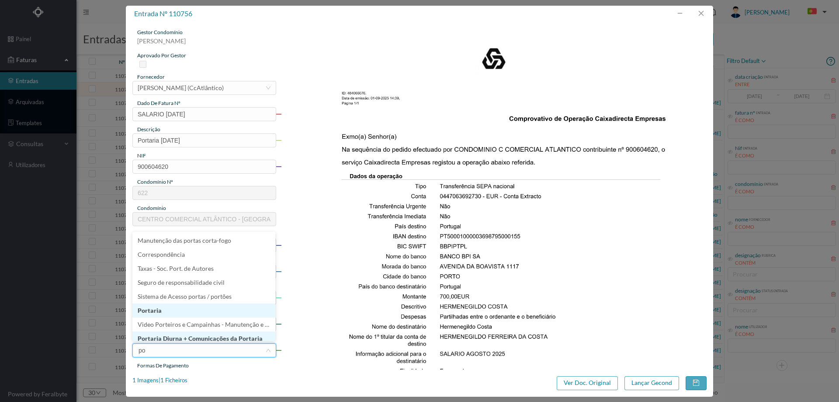
scroll to position [4, 0]
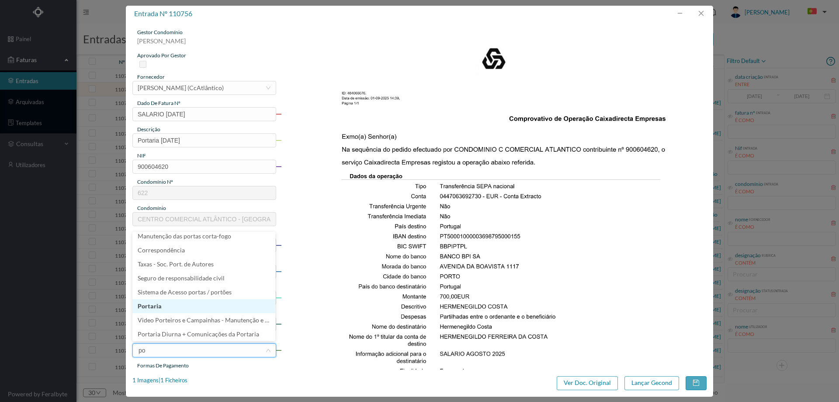
click at [172, 303] on li "Portaria" at bounding box center [203, 306] width 143 height 14
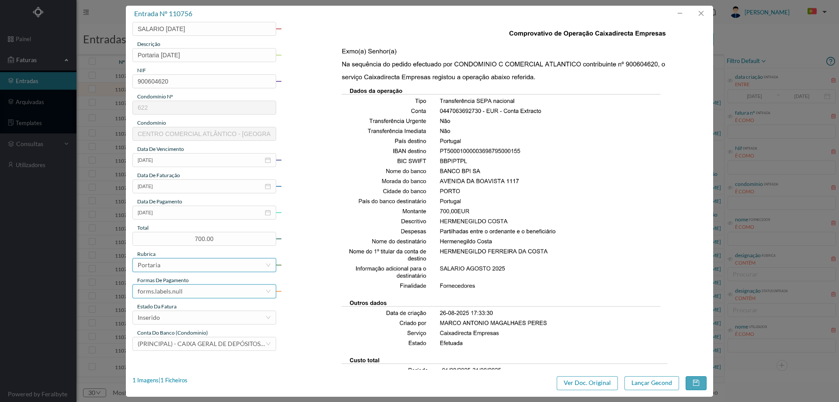
scroll to position [87, 0]
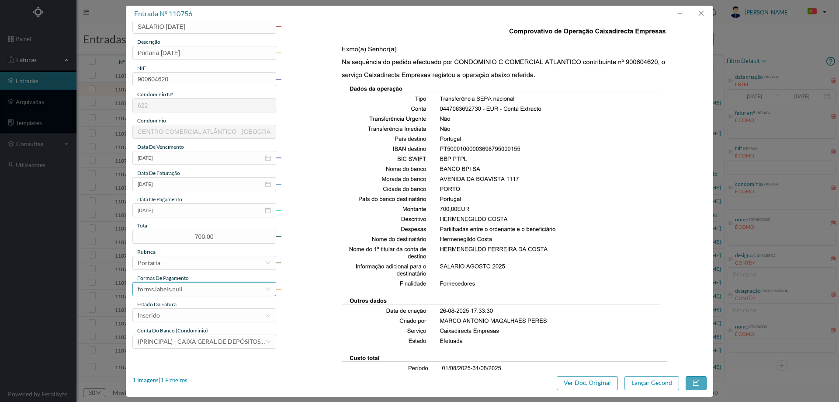
click at [175, 286] on div "forms.labels.null" at bounding box center [160, 288] width 45 height 13
click at [178, 205] on li "transferência bancária" at bounding box center [203, 207] width 143 height 14
click at [180, 311] on div "Inserido" at bounding box center [202, 314] width 128 height 13
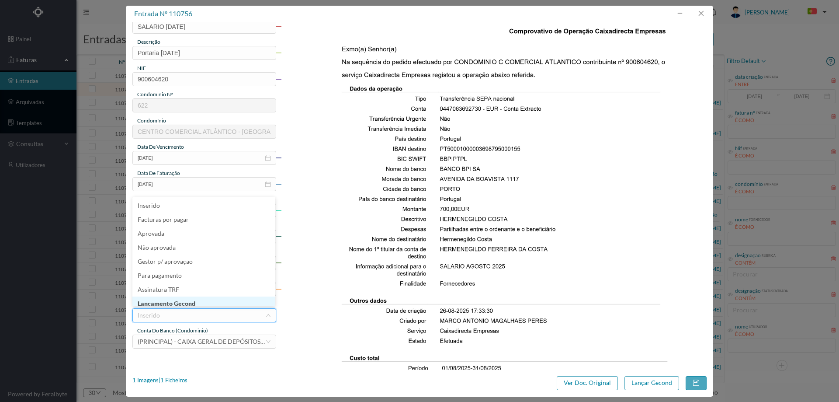
scroll to position [4, 0]
click at [180, 300] on li "Lançamento Gecond" at bounding box center [203, 299] width 143 height 14
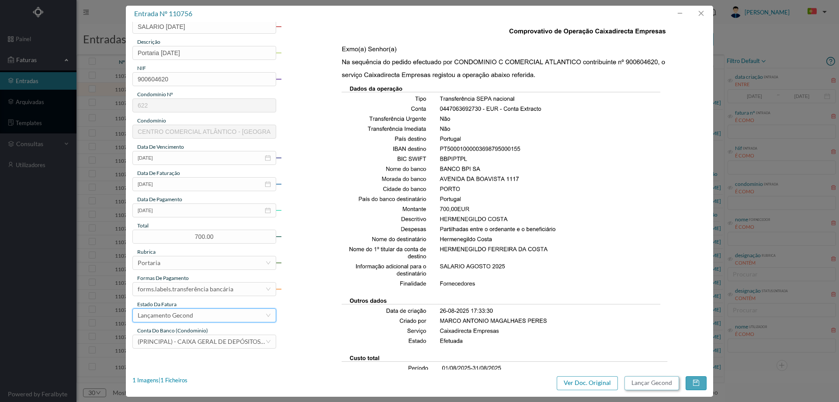
click at [652, 382] on button "Lançar Gecond" at bounding box center [651, 383] width 55 height 14
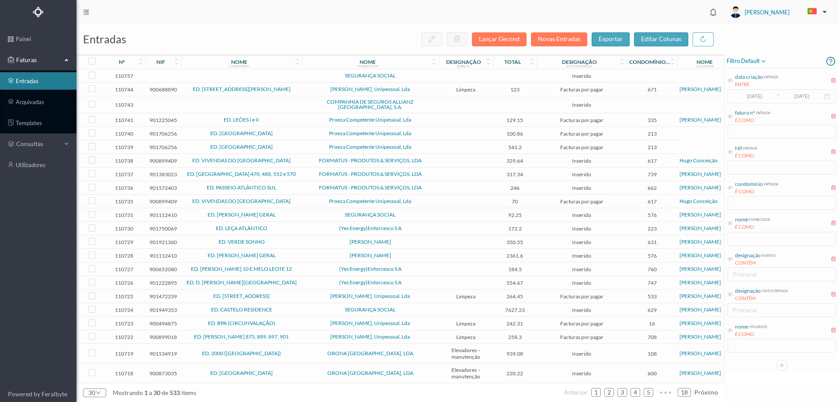
click at [433, 75] on span "SEGURANÇA SOCIAL" at bounding box center [370, 75] width 132 height 5
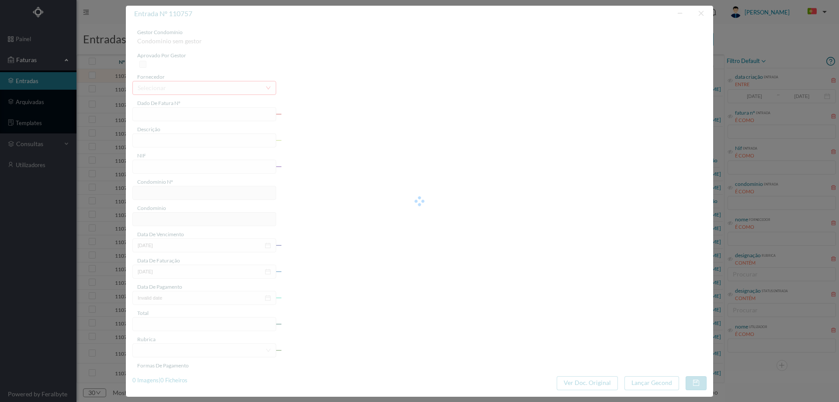
type input "0"
type input "Invalid date"
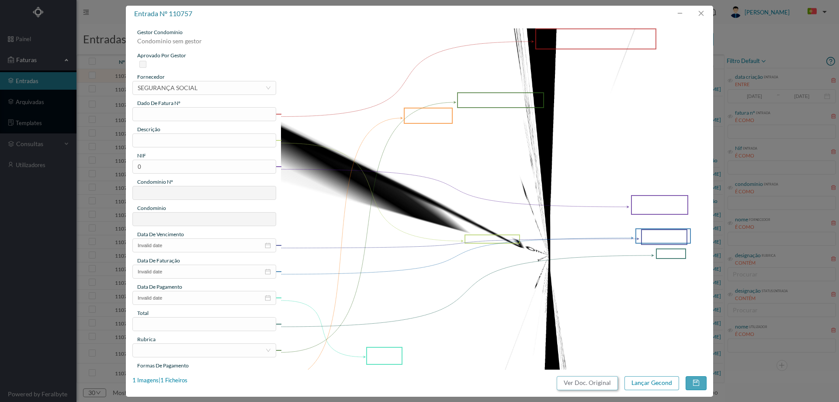
click at [598, 381] on button "Ver Doc. Original" at bounding box center [587, 383] width 61 height 14
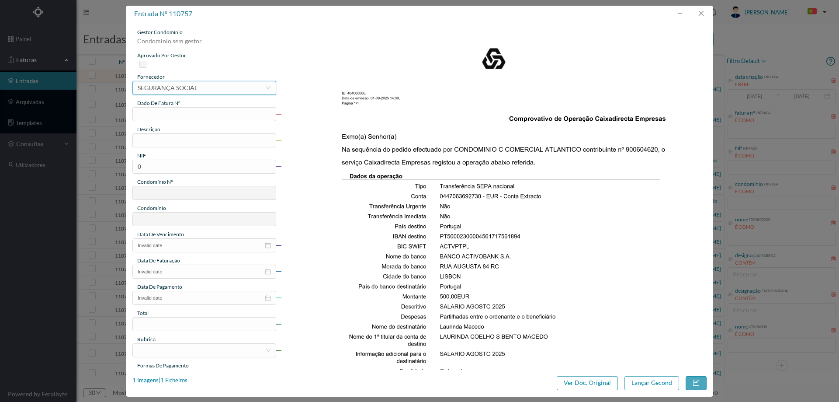
click at [212, 84] on div "selecionar SEGURANÇA SOCIAL" at bounding box center [202, 87] width 128 height 13
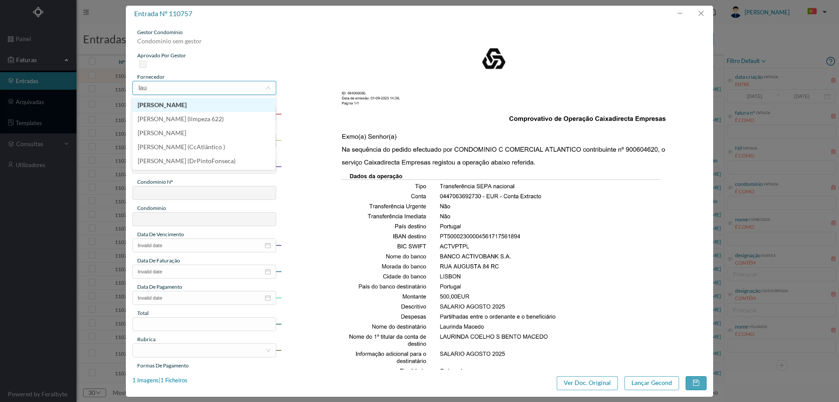
scroll to position [0, 0]
type input "laurinda"
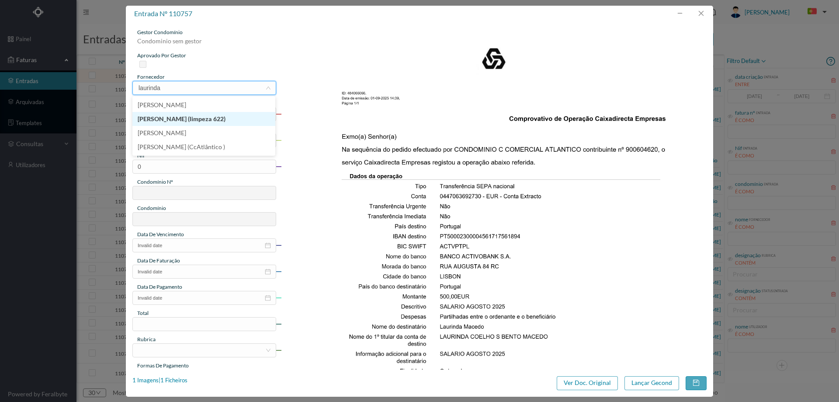
click at [219, 123] on li "[PERSON_NAME] (limpeza 622)" at bounding box center [203, 119] width 143 height 14
click at [201, 113] on input "text" at bounding box center [204, 114] width 144 height 14
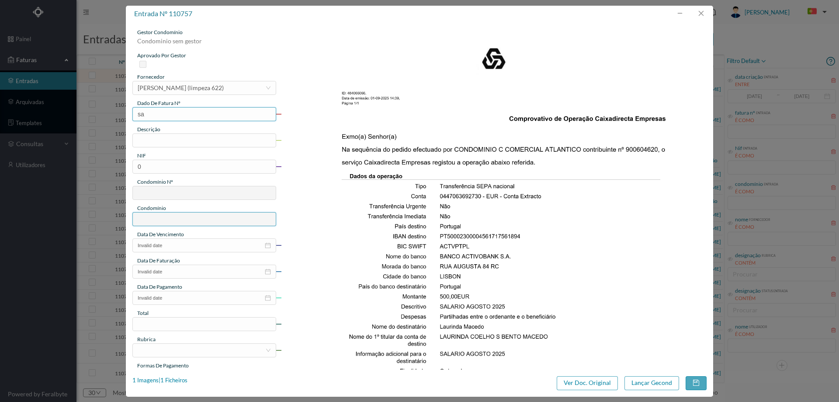
type input "SALARIO [DATE]"
click at [194, 140] on input "text" at bounding box center [204, 140] width 144 height 14
type input "Limpeza [DATE]"
click at [198, 169] on input "0" at bounding box center [204, 166] width 144 height 14
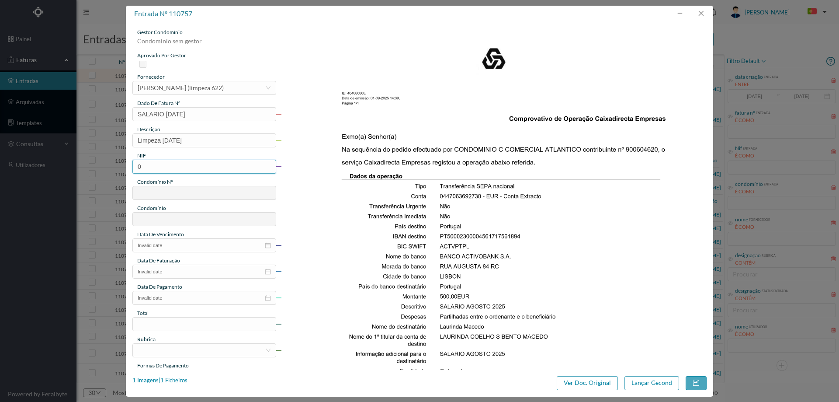
paste input "90060462"
click at [140, 167] on input "900604620" at bounding box center [204, 166] width 144 height 14
type input "900604620"
type input "622"
type input "CENTRO COMERCIAL ATLÂNTICO - MATOSINHOS"
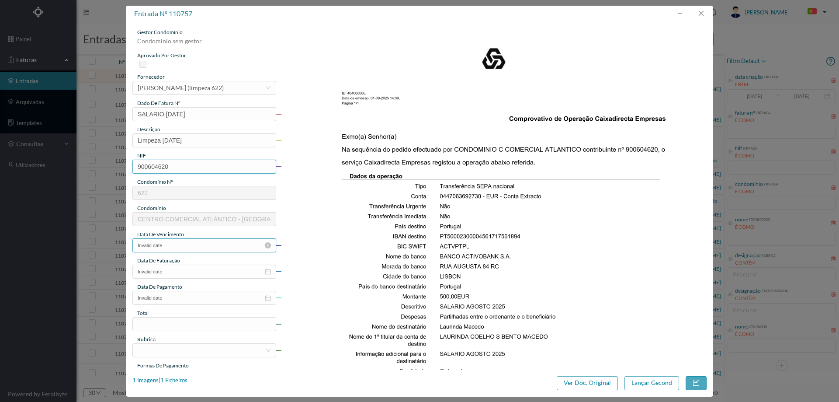
type input "900604620"
click at [195, 242] on input "Invalid date" at bounding box center [204, 245] width 144 height 14
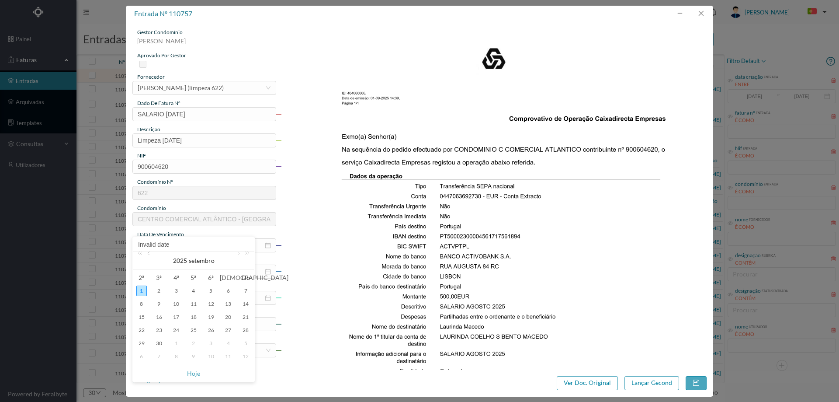
click at [149, 254] on link at bounding box center [149, 260] width 8 height 17
click at [243, 342] on div "31" at bounding box center [245, 343] width 10 height 10
type input "[DATE]"
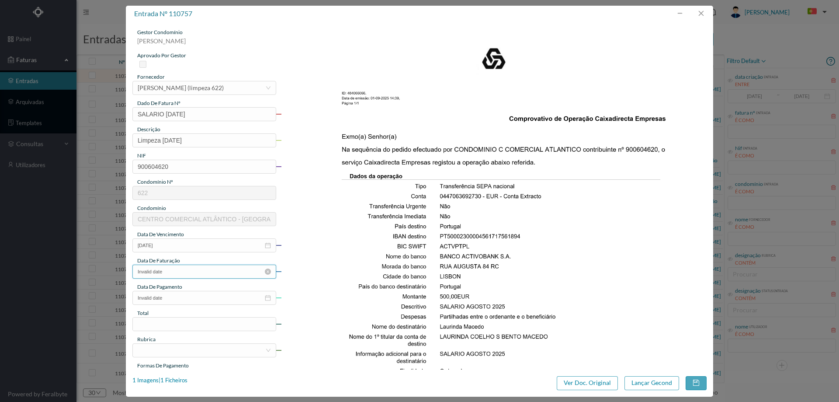
click at [227, 272] on input "Invalid date" at bounding box center [204, 271] width 144 height 14
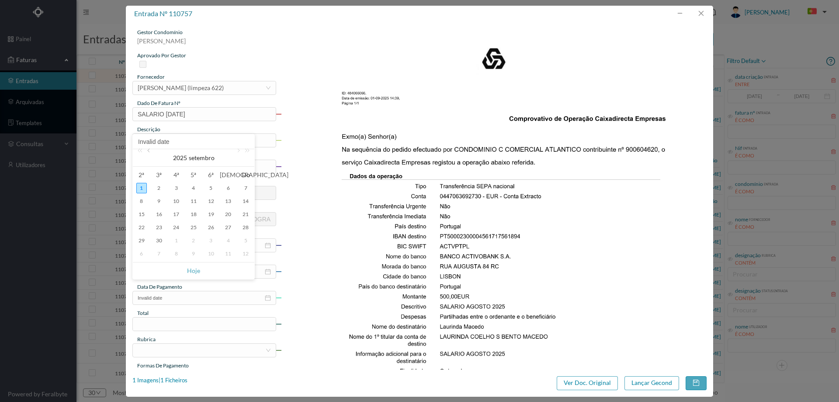
click at [148, 151] on link at bounding box center [149, 157] width 8 height 17
click at [242, 237] on div "31" at bounding box center [245, 240] width 10 height 10
type input "[DATE]"
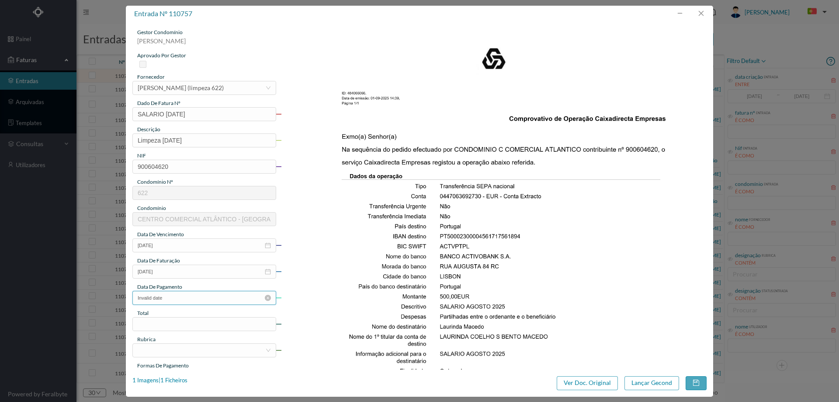
click at [197, 300] on input "Invalid date" at bounding box center [204, 298] width 144 height 14
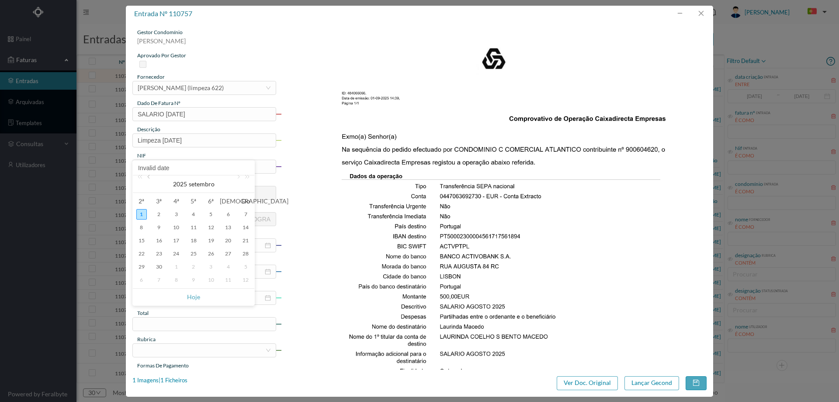
click at [148, 178] on link at bounding box center [149, 183] width 8 height 17
click at [159, 263] on div "26" at bounding box center [159, 266] width 10 height 10
type input "[DATE]"
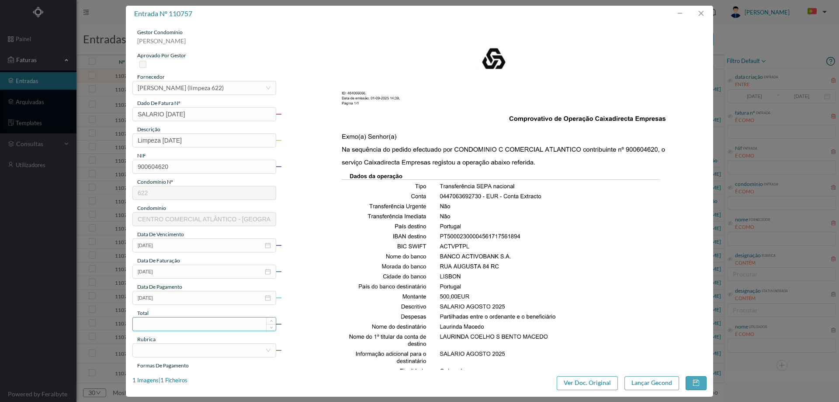
click at [190, 322] on input at bounding box center [204, 323] width 143 height 13
type input "500.00"
click at [178, 356] on div at bounding box center [202, 349] width 128 height 13
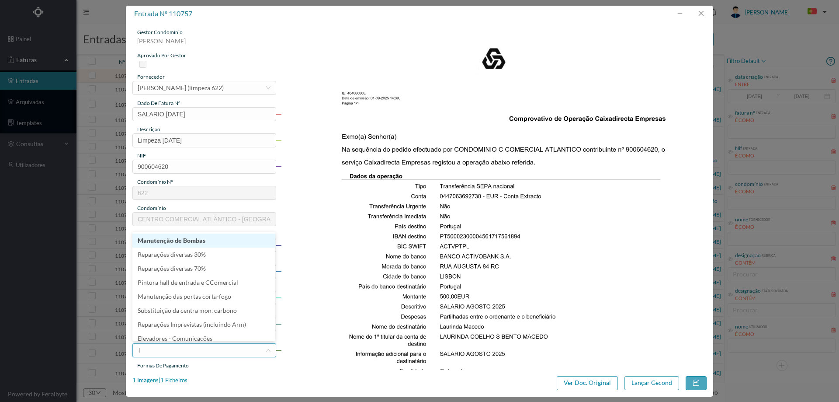
type input "li"
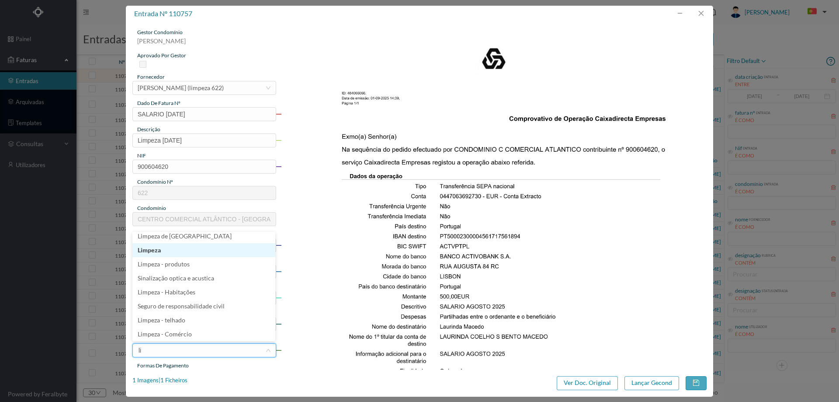
click at [166, 245] on li "Limpeza" at bounding box center [203, 250] width 143 height 14
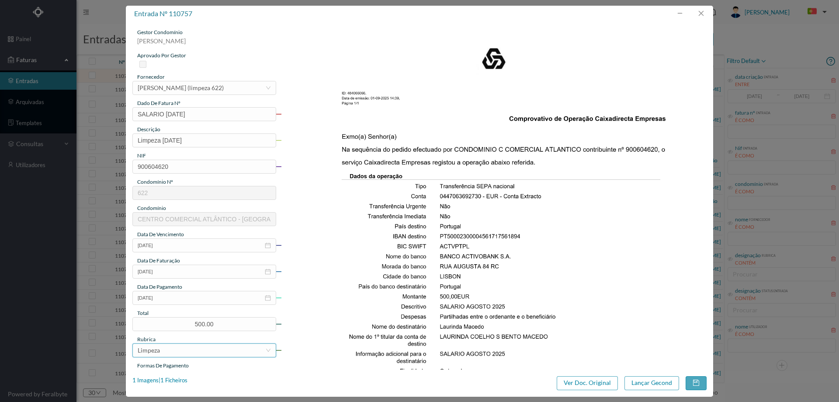
scroll to position [175, 0]
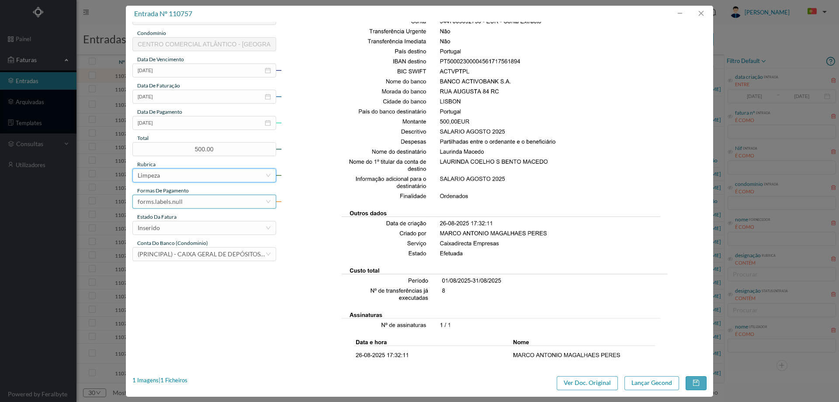
click at [177, 201] on div "forms.labels.null" at bounding box center [160, 201] width 45 height 13
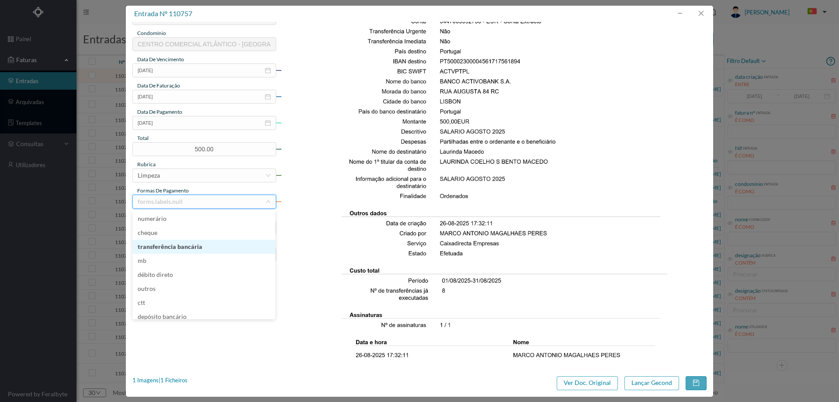
click at [197, 246] on li "transferência bancária" at bounding box center [203, 246] width 143 height 14
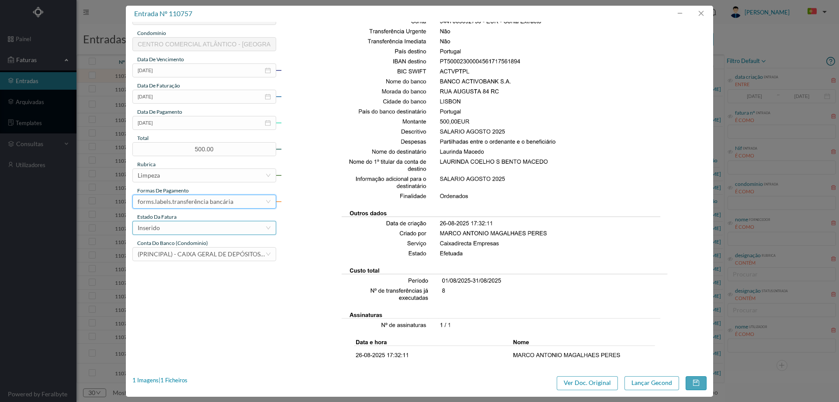
click at [195, 227] on div "Inserido" at bounding box center [202, 227] width 128 height 13
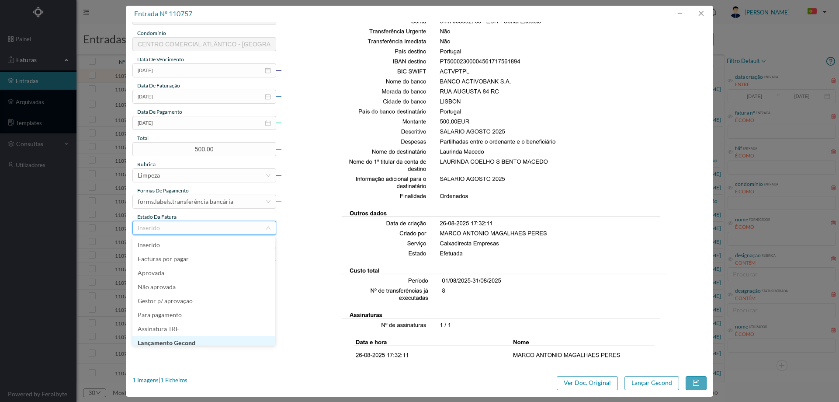
scroll to position [4, 0]
click at [200, 339] on li "Lançamento Gecond" at bounding box center [203, 338] width 143 height 14
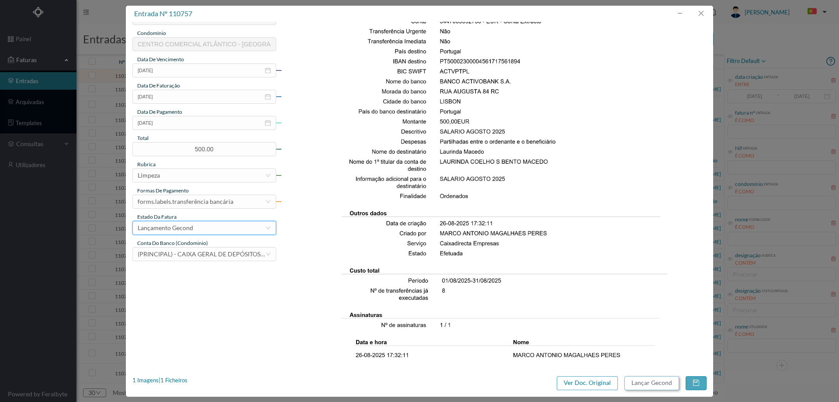
click at [648, 380] on button "Lançar Gecond" at bounding box center [651, 383] width 55 height 14
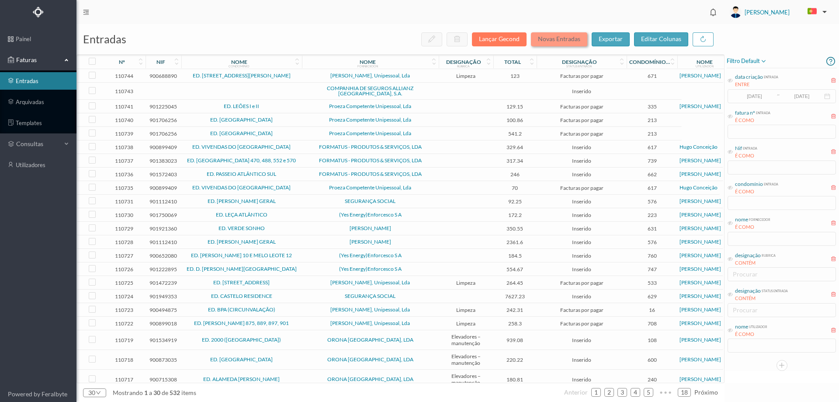
click at [565, 35] on button "Novas Entradas" at bounding box center [559, 39] width 56 height 14
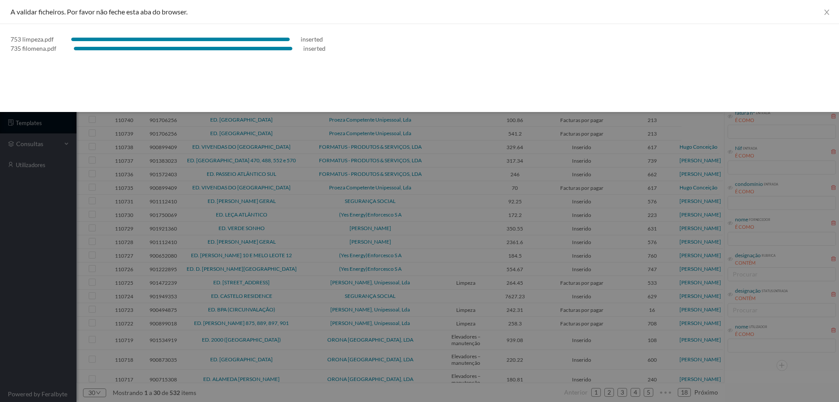
click at [28, 286] on div at bounding box center [419, 201] width 839 height 402
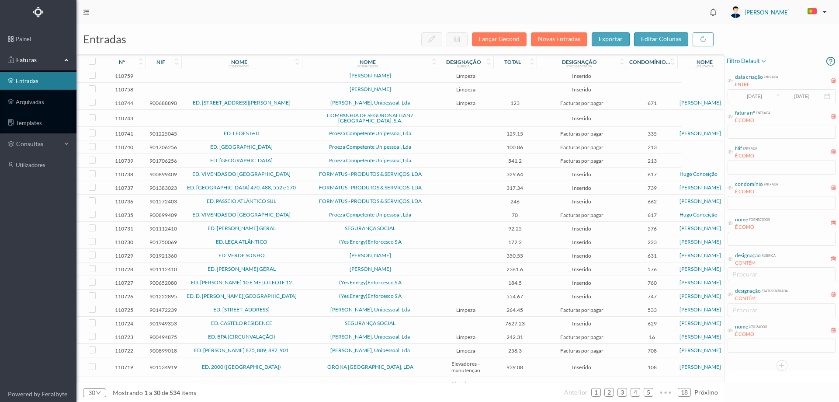
click at [494, 87] on td at bounding box center [515, 90] width 44 height 14
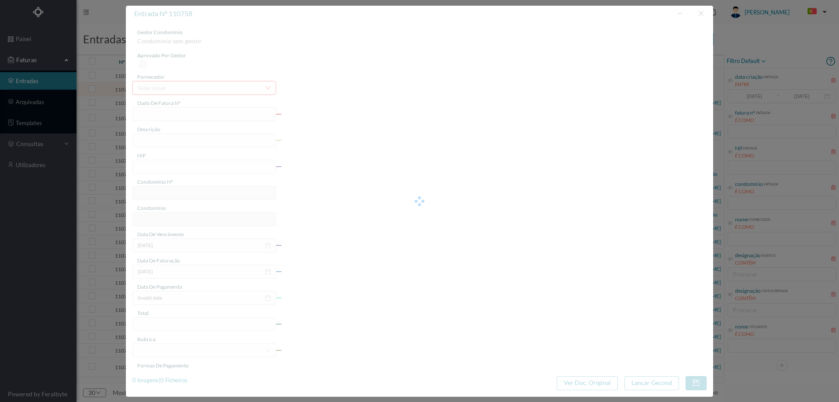
type input "RIO AGOSTO 2025"
type input "0"
type input "Invalid date"
type input "0.00"
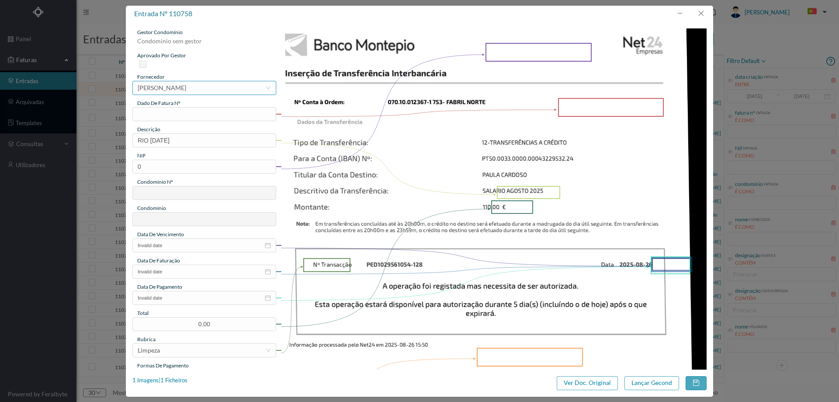
click at [183, 87] on div "[PERSON_NAME]" at bounding box center [162, 87] width 48 height 13
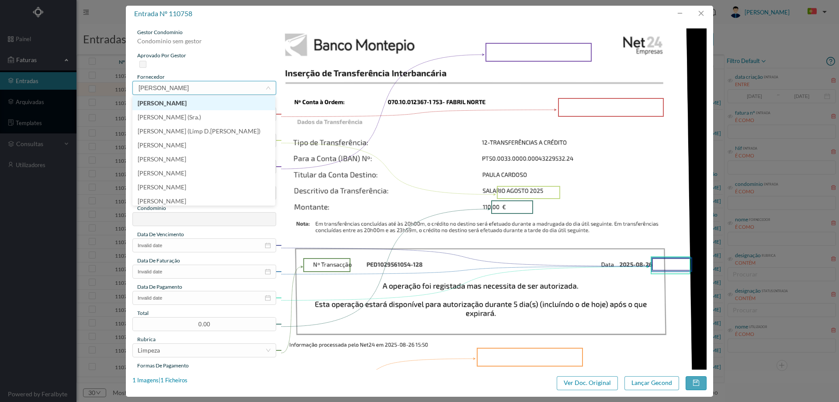
type input "paula"
click at [223, 118] on li "[PERSON_NAME] (Sra.)" at bounding box center [203, 117] width 143 height 14
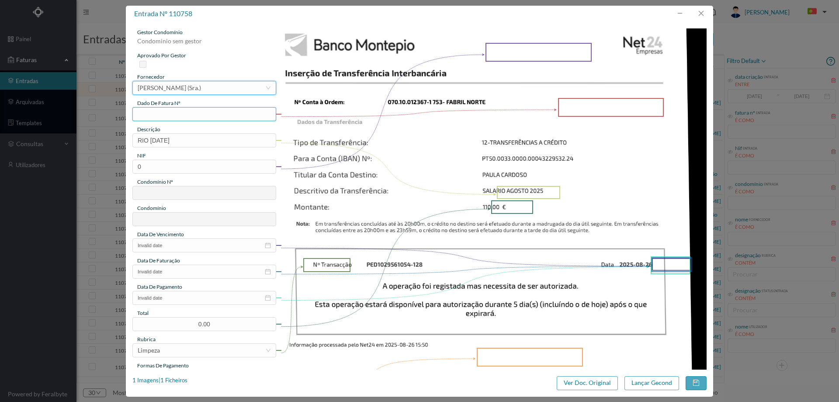
click at [189, 116] on input "text" at bounding box center [204, 114] width 144 height 14
type input "SALARIO [DATE]"
drag, startPoint x: 203, startPoint y: 139, endPoint x: 97, endPoint y: 137, distance: 106.6
click at [97, 137] on div "entrada nº 110758 gestor condomínio Condominio sem gestor aprovado por gestor f…" at bounding box center [419, 201] width 839 height 402
type input "l"
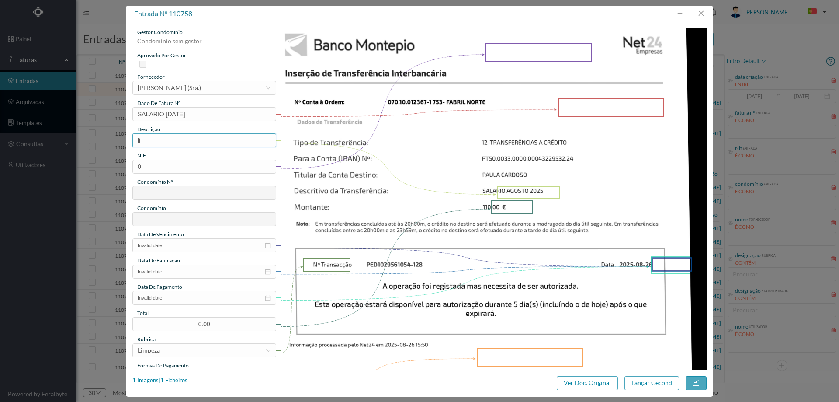
type input "l"
type input "L"
type input "s"
type input "S"
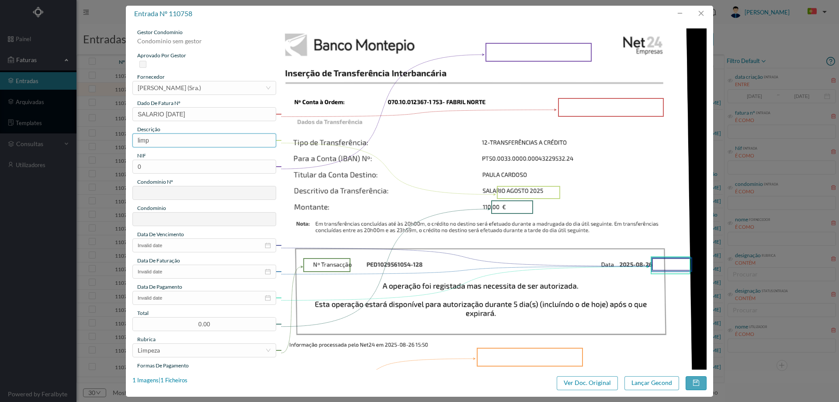
type input "Limpeza [DATE]"
click at [153, 167] on input "0" at bounding box center [204, 166] width 144 height 14
paste input "90212644"
type input "902126440"
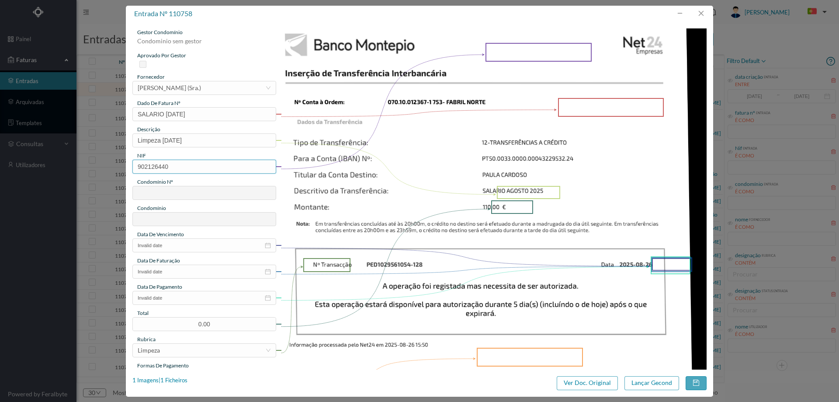
type input "753"
type input "ED. FABRIL NORTE"
type input "902126440"
click at [184, 247] on input "Invalid date" at bounding box center [204, 245] width 144 height 14
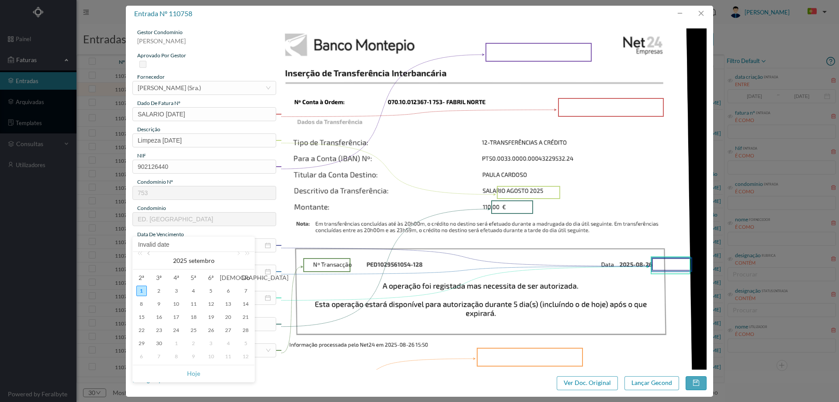
click at [149, 256] on link at bounding box center [149, 260] width 8 height 17
click at [242, 343] on div "31" at bounding box center [245, 343] width 10 height 10
type input "[DATE]"
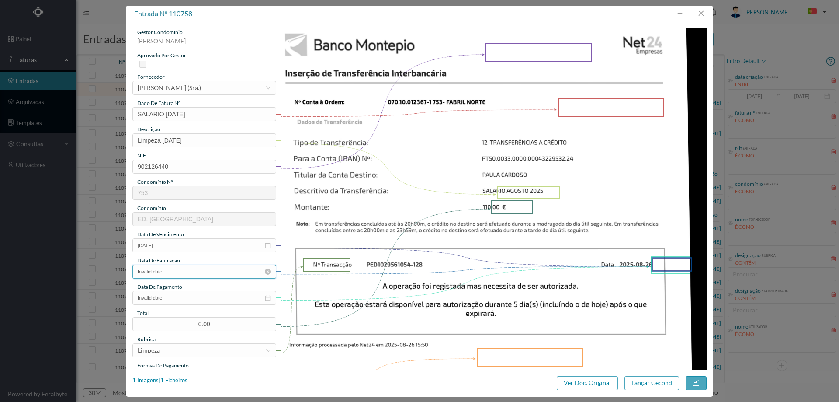
click at [178, 277] on input "Invalid date" at bounding box center [204, 271] width 144 height 14
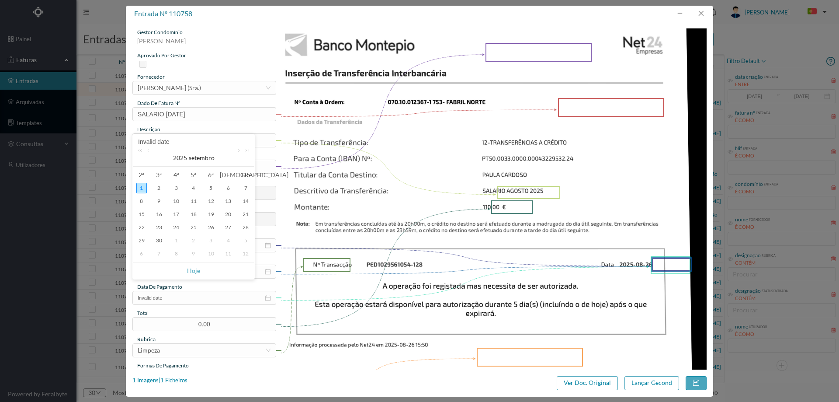
click at [149, 147] on div "Invalid date" at bounding box center [193, 141] width 121 height 15
click at [150, 151] on link at bounding box center [149, 157] width 8 height 17
click at [247, 241] on div "31" at bounding box center [245, 240] width 10 height 10
type input "[DATE]"
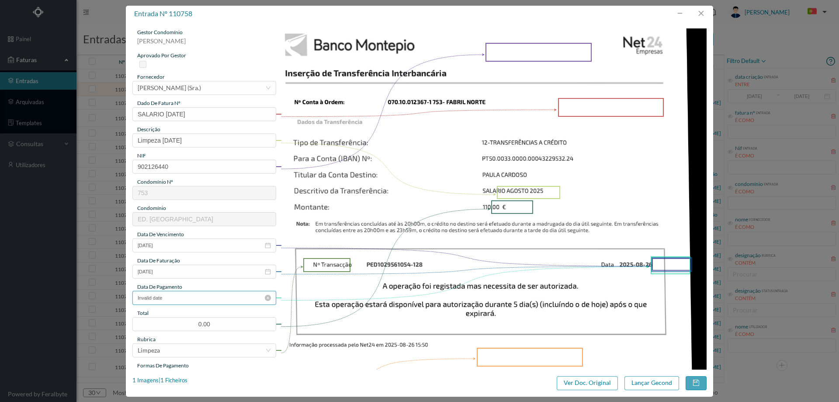
click at [189, 301] on input "Invalid date" at bounding box center [204, 298] width 144 height 14
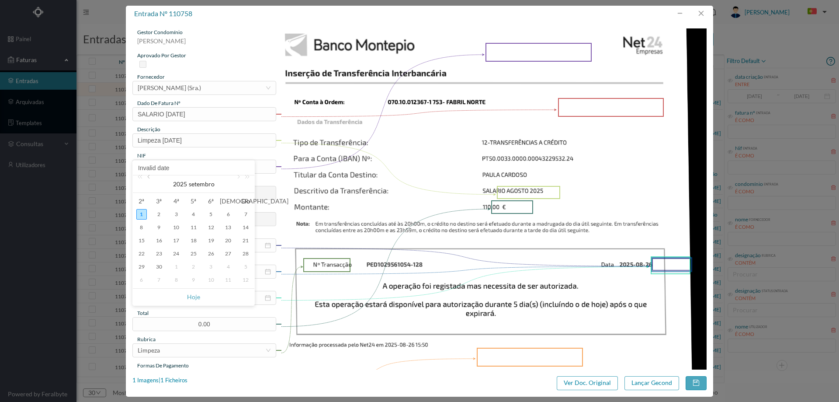
click at [149, 181] on link at bounding box center [149, 183] width 8 height 17
click at [157, 265] on div "26" at bounding box center [159, 266] width 10 height 10
type input "[DATE]"
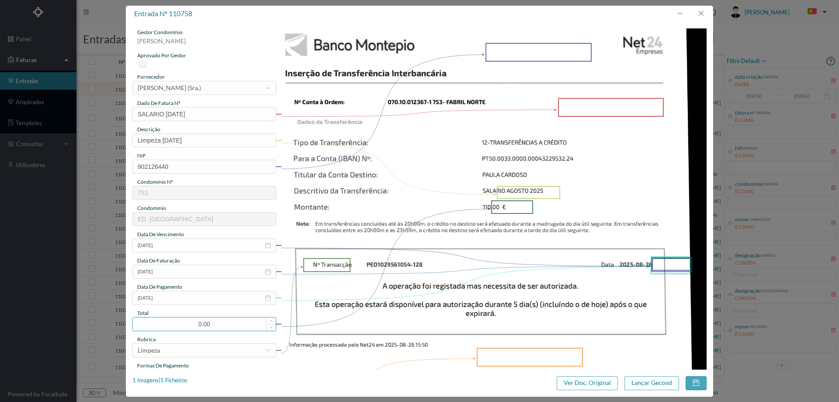
drag, startPoint x: 209, startPoint y: 326, endPoint x: 182, endPoint y: 326, distance: 27.1
click at [182, 326] on input "0.00" at bounding box center [204, 323] width 143 height 13
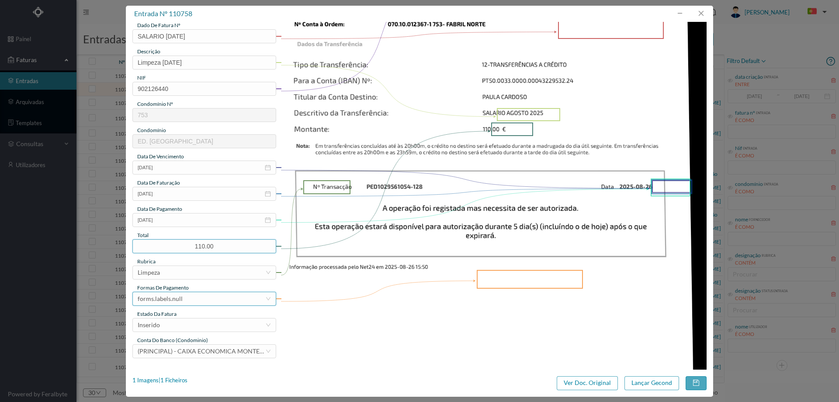
scroll to position [131, 0]
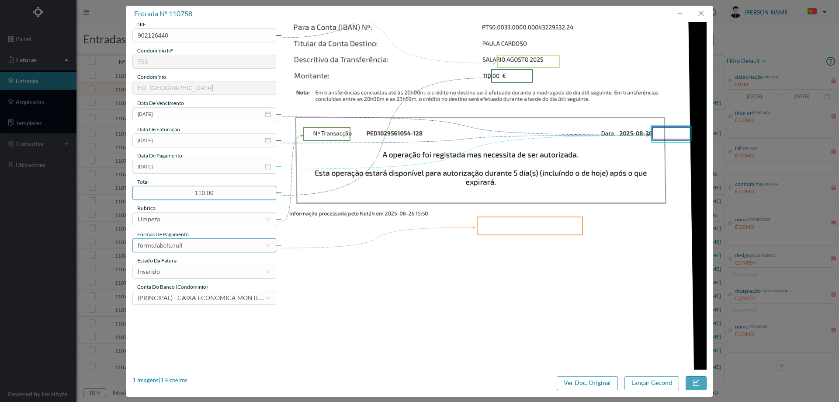
type input "110.00"
click at [203, 245] on div "forms.labels.null" at bounding box center [202, 245] width 128 height 13
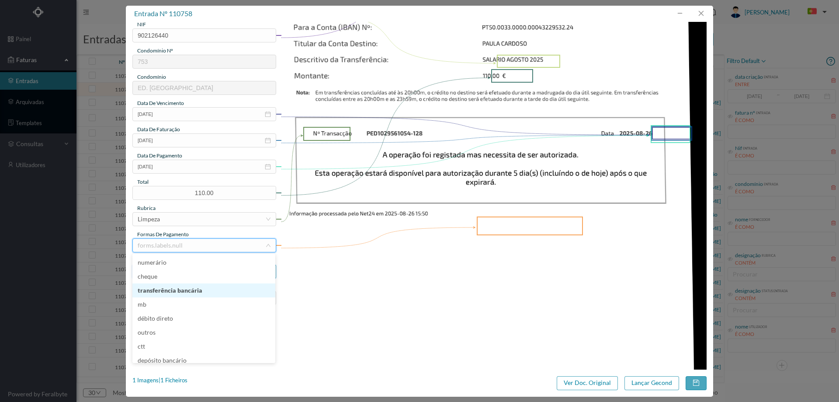
drag, startPoint x: 190, startPoint y: 287, endPoint x: 189, endPoint y: 275, distance: 12.8
click at [190, 287] on li "transferência bancária" at bounding box center [203, 290] width 143 height 14
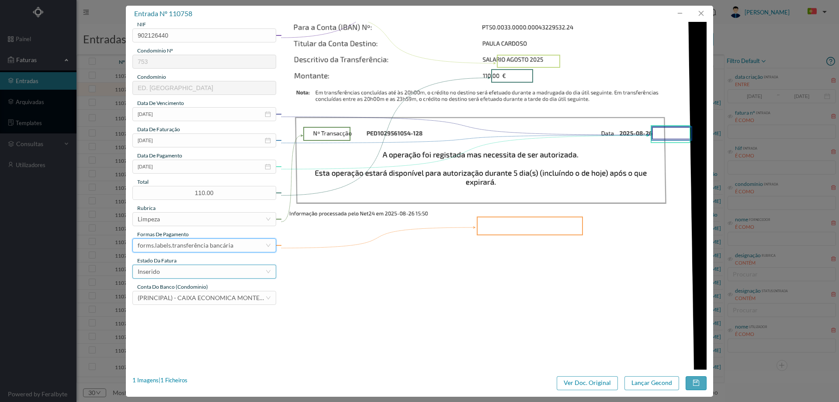
click at [189, 270] on div "Inserido" at bounding box center [202, 271] width 128 height 13
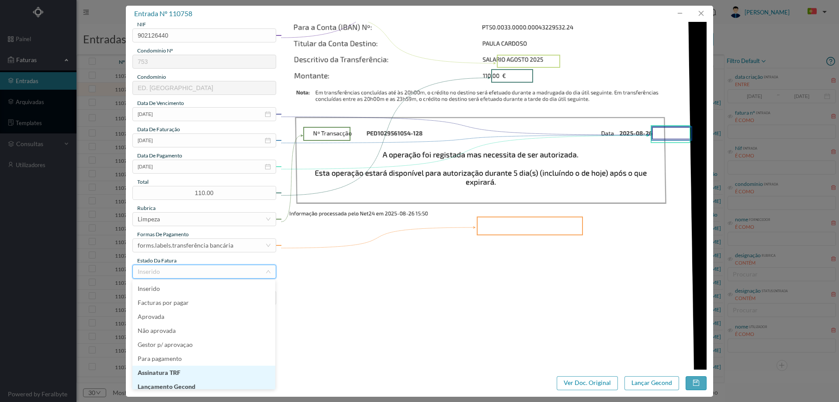
scroll to position [4, 0]
click at [209, 383] on li "Lançamento Gecond" at bounding box center [203, 382] width 143 height 14
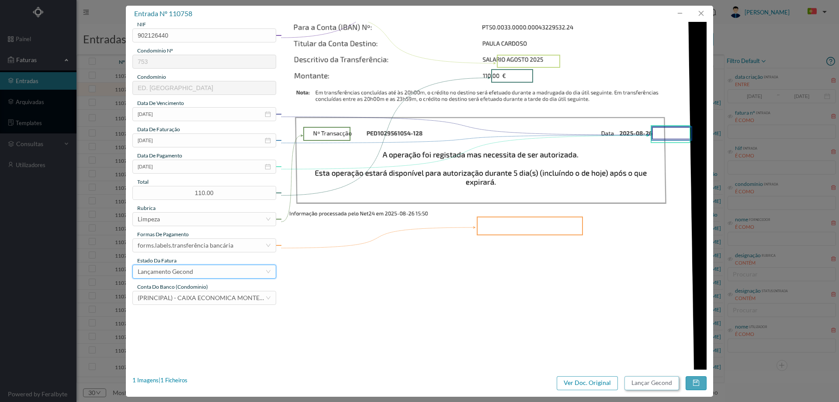
click at [651, 385] on button "Lançar Gecond" at bounding box center [651, 383] width 55 height 14
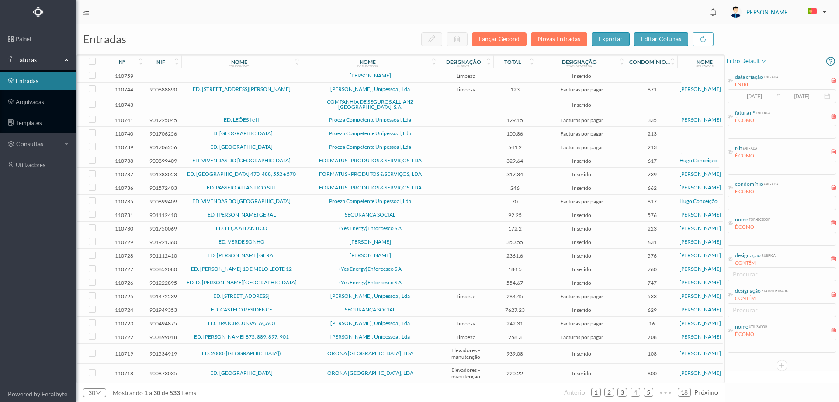
click at [439, 75] on td "Limpeza" at bounding box center [466, 76] width 55 height 14
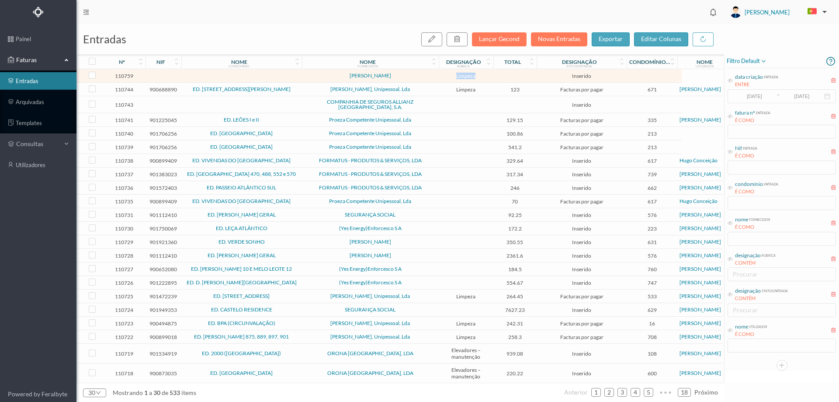
click at [439, 75] on td "Limpeza" at bounding box center [466, 76] width 55 height 14
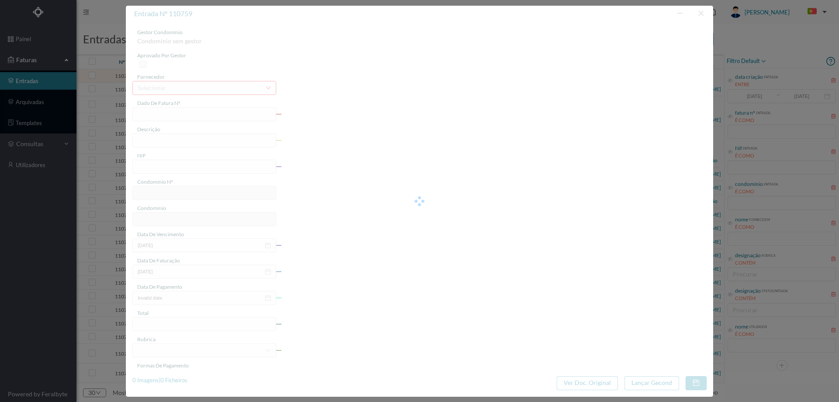
type input "RIO AGOSTO 2025"
type input "0"
type input "Invalid date"
type input "0.00"
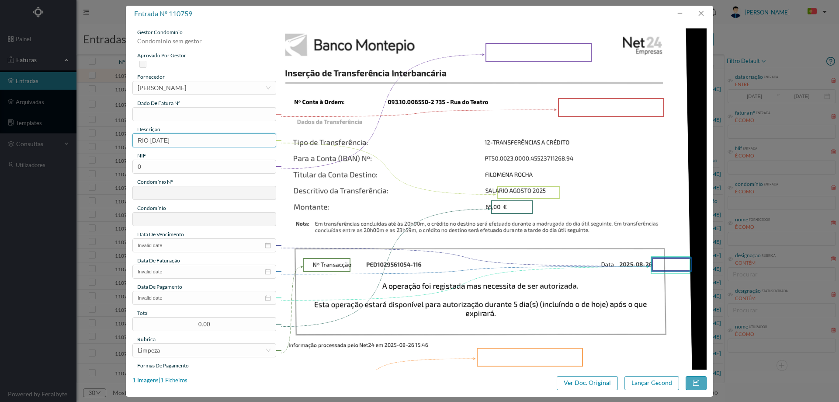
click at [212, 143] on input "RIO AGOSTO 2025" at bounding box center [204, 140] width 144 height 14
click at [186, 90] on div "[PERSON_NAME]" at bounding box center [162, 87] width 48 height 13
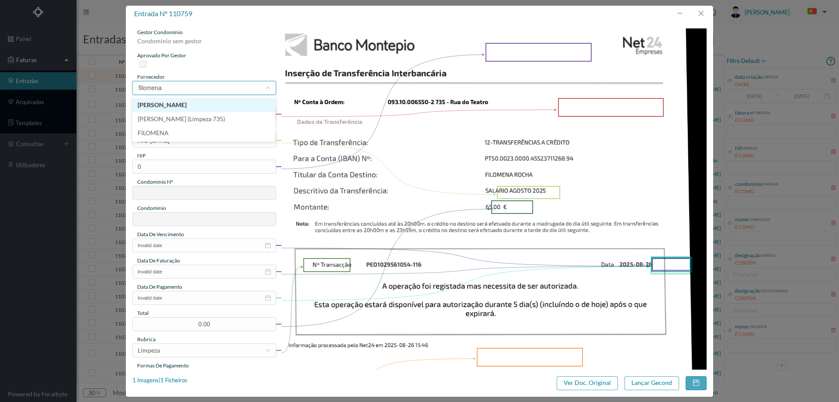
type input "filomena"
click at [208, 112] on li "[PERSON_NAME] (Limpeza 735)" at bounding box center [203, 119] width 143 height 14
click at [189, 112] on input "text" at bounding box center [204, 114] width 144 height 14
type input "SALARIO [DATE]"
drag, startPoint x: 141, startPoint y: 135, endPoint x: 114, endPoint y: 135, distance: 26.2
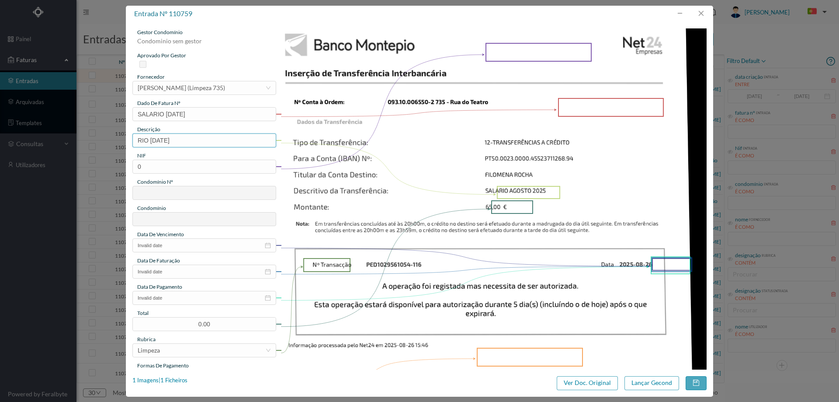
click at [114, 135] on div "entrada nº 110759 gestor condomínio Condominio sem gestor aprovado por gestor f…" at bounding box center [419, 201] width 839 height 402
drag, startPoint x: 215, startPoint y: 142, endPoint x: 61, endPoint y: 132, distance: 153.7
click at [61, 132] on div "entrada nº 110759 gestor condomínio Condominio sem gestor aprovado por gestor f…" at bounding box center [419, 201] width 839 height 402
type input "Limpeza [DATE]"
click at [159, 160] on input "0" at bounding box center [204, 166] width 144 height 14
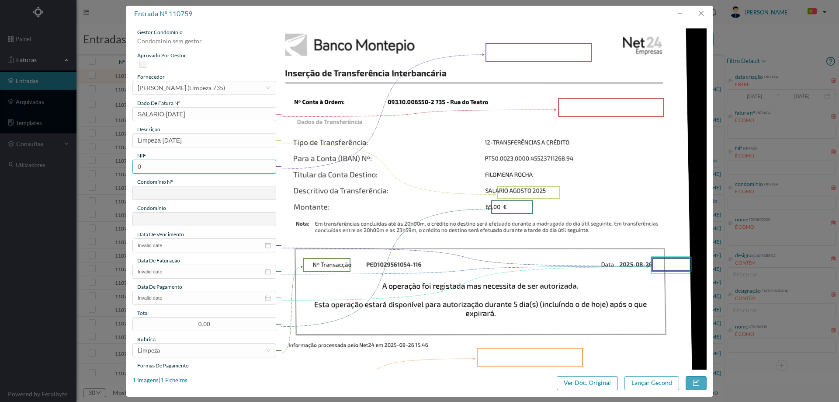
click at [160, 161] on input "0" at bounding box center [204, 166] width 144 height 14
paste input "901353388"
type input "901353388"
type input "735"
type input "ED. RUA DO TEATRO, 194 E RUA DO TUNEL 33"
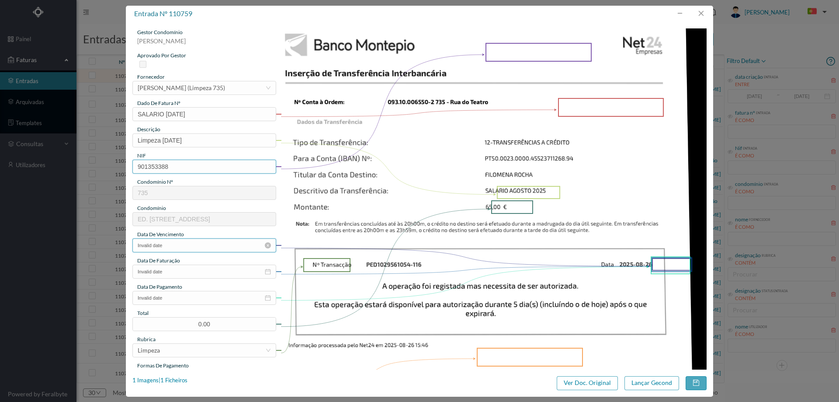
type input "901353388"
click at [181, 242] on input "Invalid date" at bounding box center [204, 245] width 144 height 14
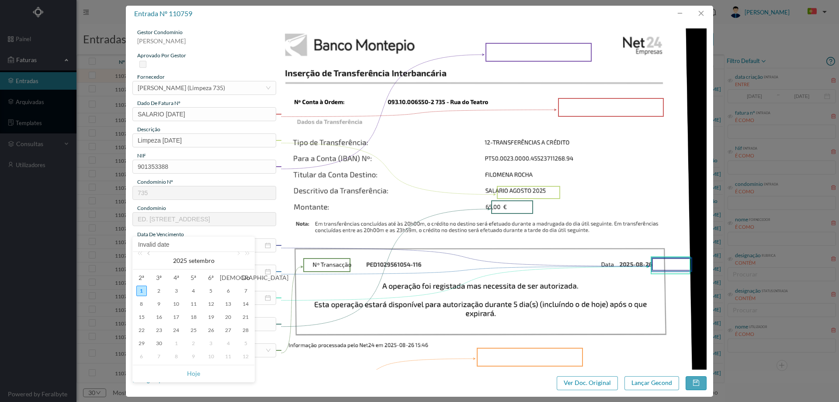
click at [150, 254] on link at bounding box center [149, 260] width 8 height 17
click at [248, 341] on div "31" at bounding box center [245, 343] width 10 height 10
type input "[DATE]"
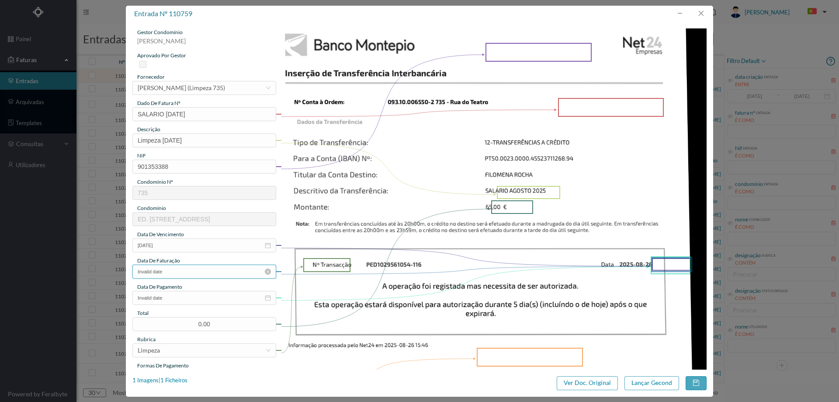
click at [208, 276] on input "Invalid date" at bounding box center [204, 271] width 144 height 14
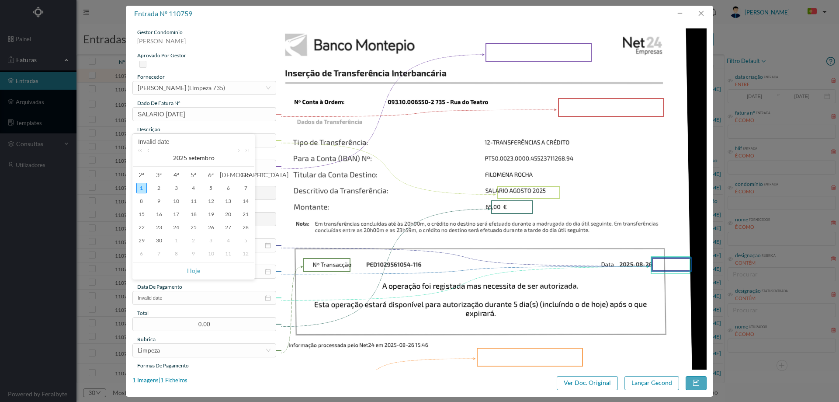
drag, startPoint x: 147, startPoint y: 150, endPoint x: 159, endPoint y: 167, distance: 20.6
click at [147, 150] on link at bounding box center [149, 157] width 8 height 17
click at [249, 236] on div "31" at bounding box center [245, 240] width 10 height 10
type input "[DATE]"
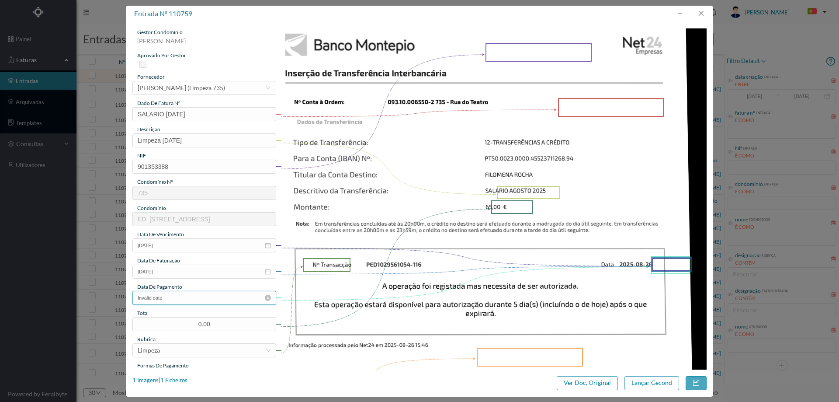
click at [203, 303] on input "Invalid date" at bounding box center [204, 298] width 144 height 14
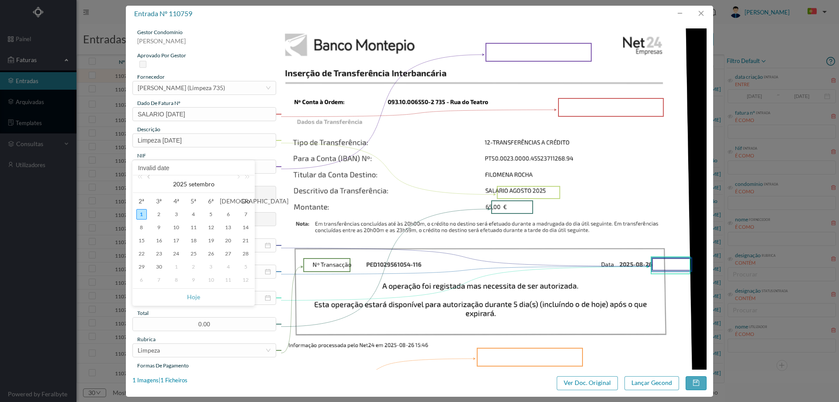
click at [148, 176] on link at bounding box center [149, 183] width 8 height 17
click at [159, 267] on div "26" at bounding box center [159, 266] width 10 height 10
type input "[DATE]"
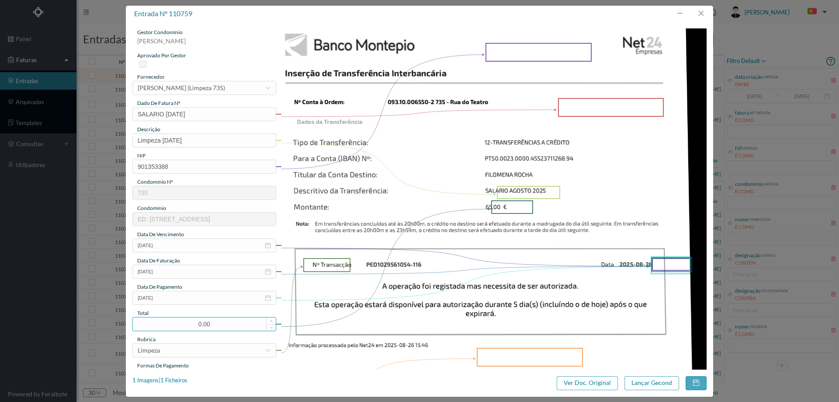
drag, startPoint x: 218, startPoint y: 325, endPoint x: 171, endPoint y: 321, distance: 47.4
click at [171, 321] on input "0.00" at bounding box center [204, 323] width 143 height 13
type input "65.00"
click at [502, 241] on img at bounding box center [494, 329] width 426 height 602
click at [183, 347] on div "Limpeza" at bounding box center [202, 349] width 128 height 13
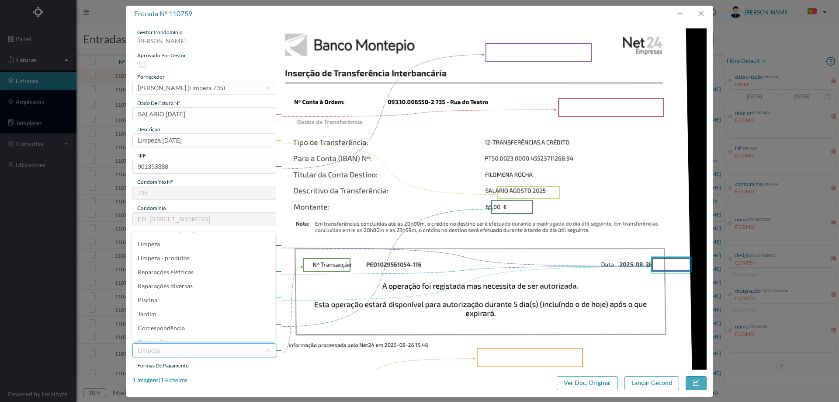
click at [395, 282] on img at bounding box center [494, 329] width 426 height 602
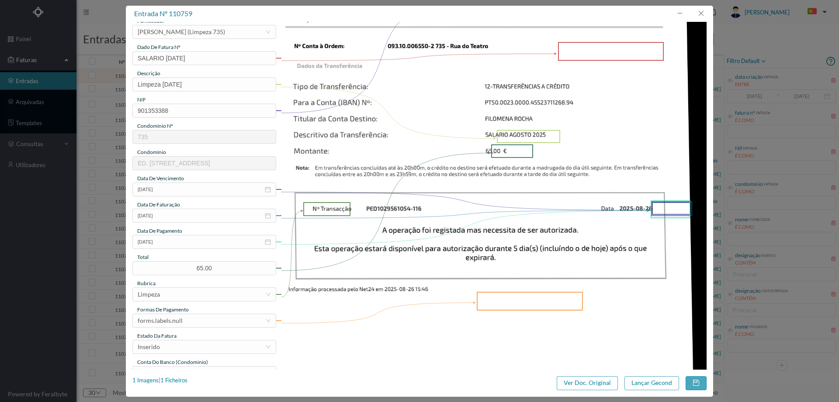
scroll to position [218, 0]
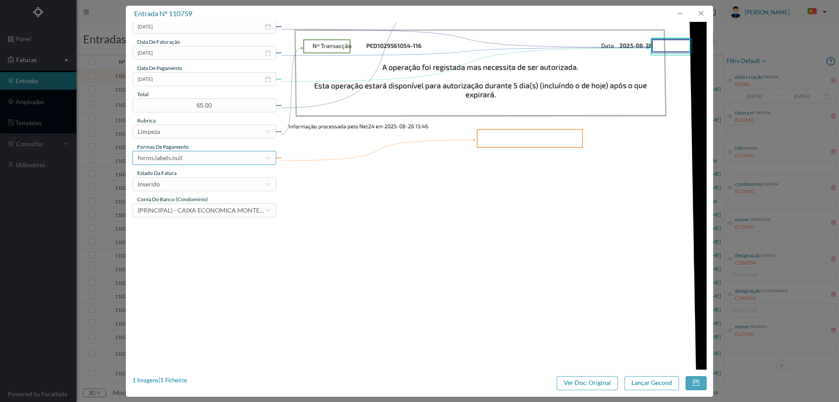
click at [176, 156] on div "forms.labels.null" at bounding box center [160, 157] width 45 height 13
click at [206, 201] on li "transferência bancária" at bounding box center [203, 203] width 143 height 14
click at [193, 184] on div "Inserido" at bounding box center [202, 183] width 128 height 13
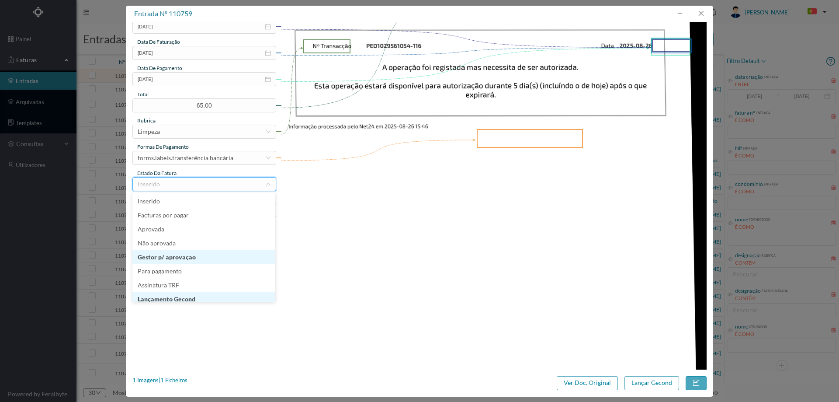
scroll to position [4, 0]
click at [193, 295] on li "Lançamento Gecond" at bounding box center [203, 294] width 143 height 14
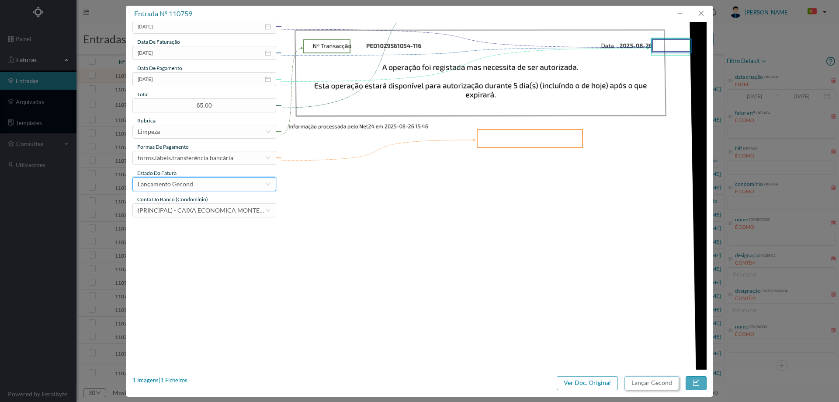
click at [643, 377] on button "Lançar Gecond" at bounding box center [651, 383] width 55 height 14
